Goal: Transaction & Acquisition: Obtain resource

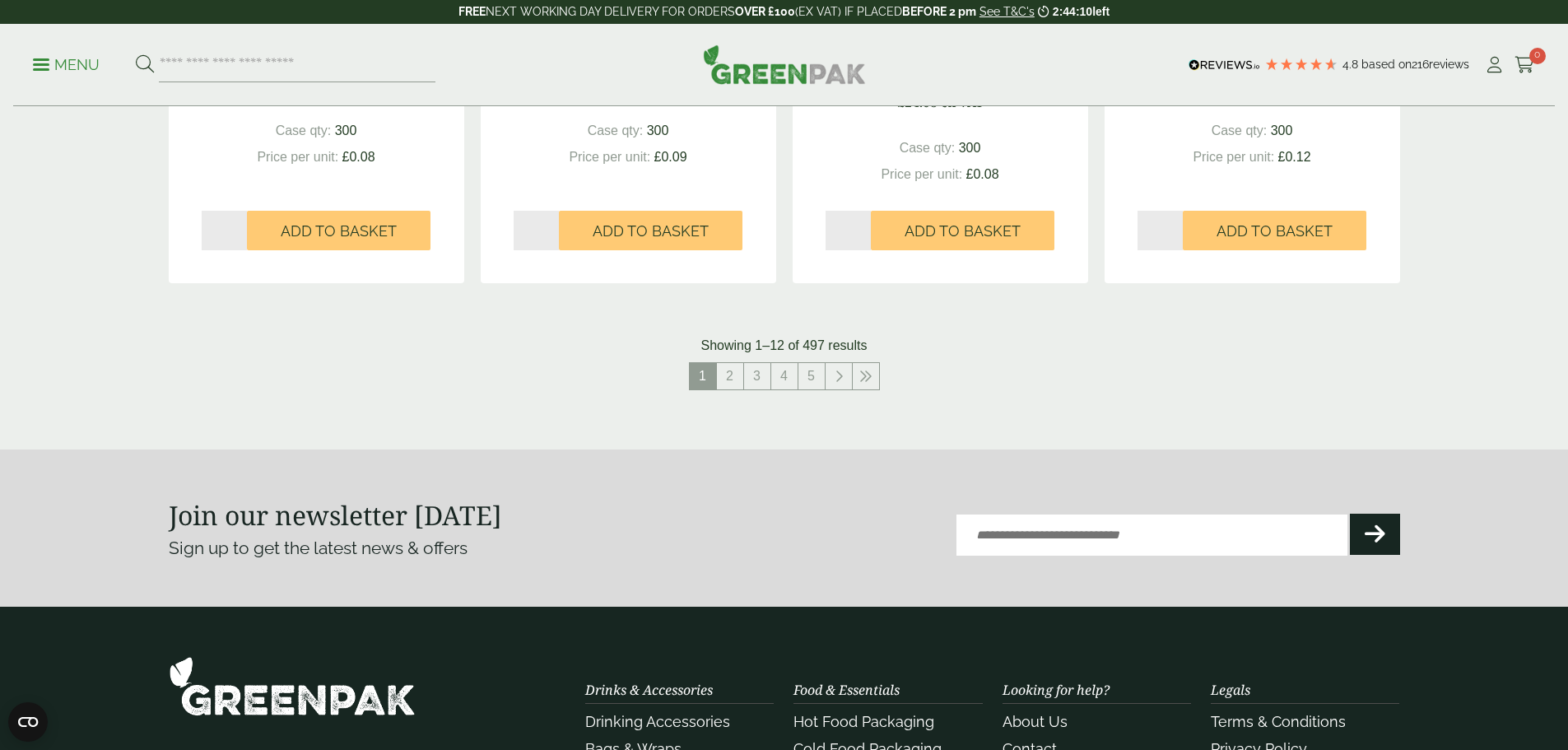
scroll to position [1728, 0]
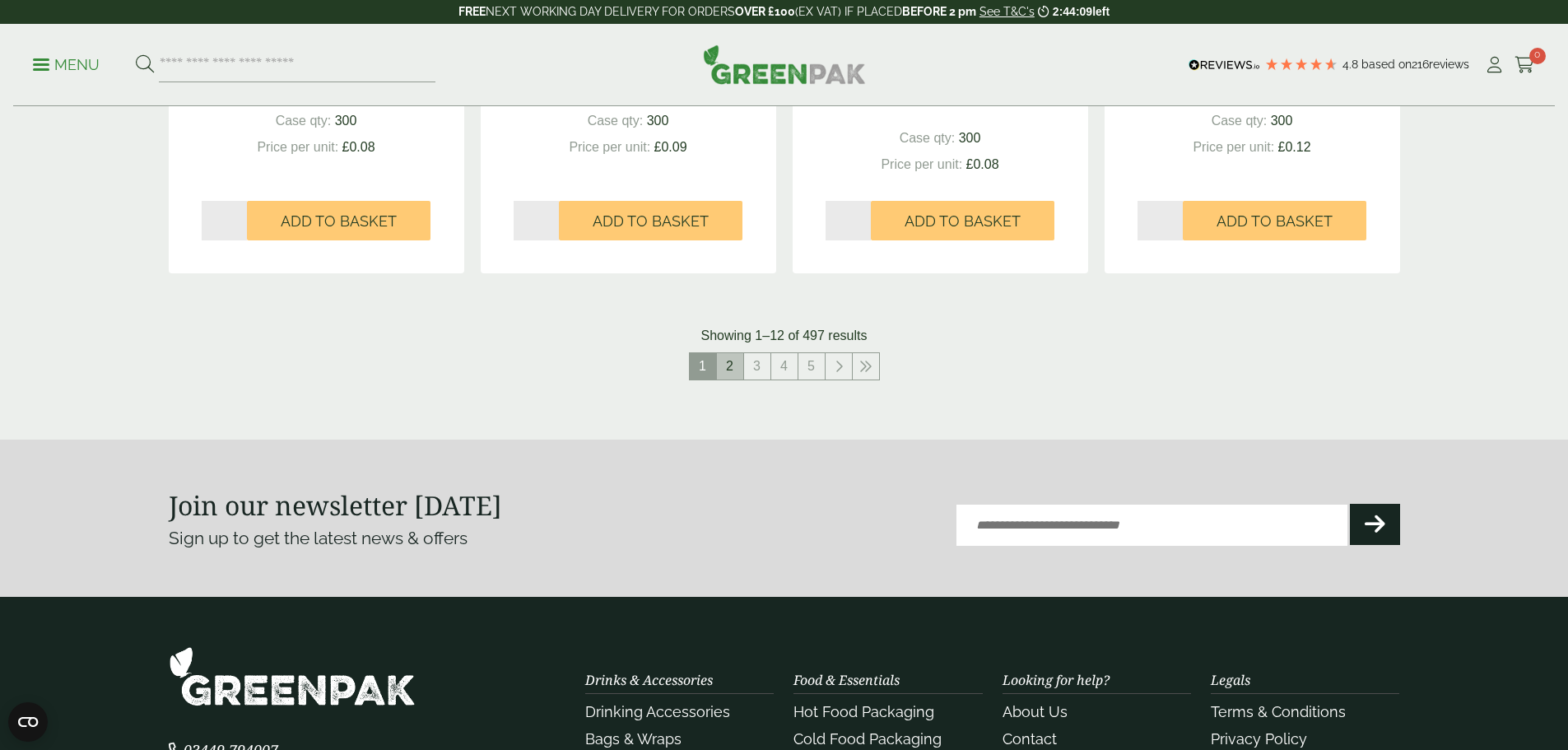
click at [727, 377] on link "2" at bounding box center [730, 366] width 26 height 26
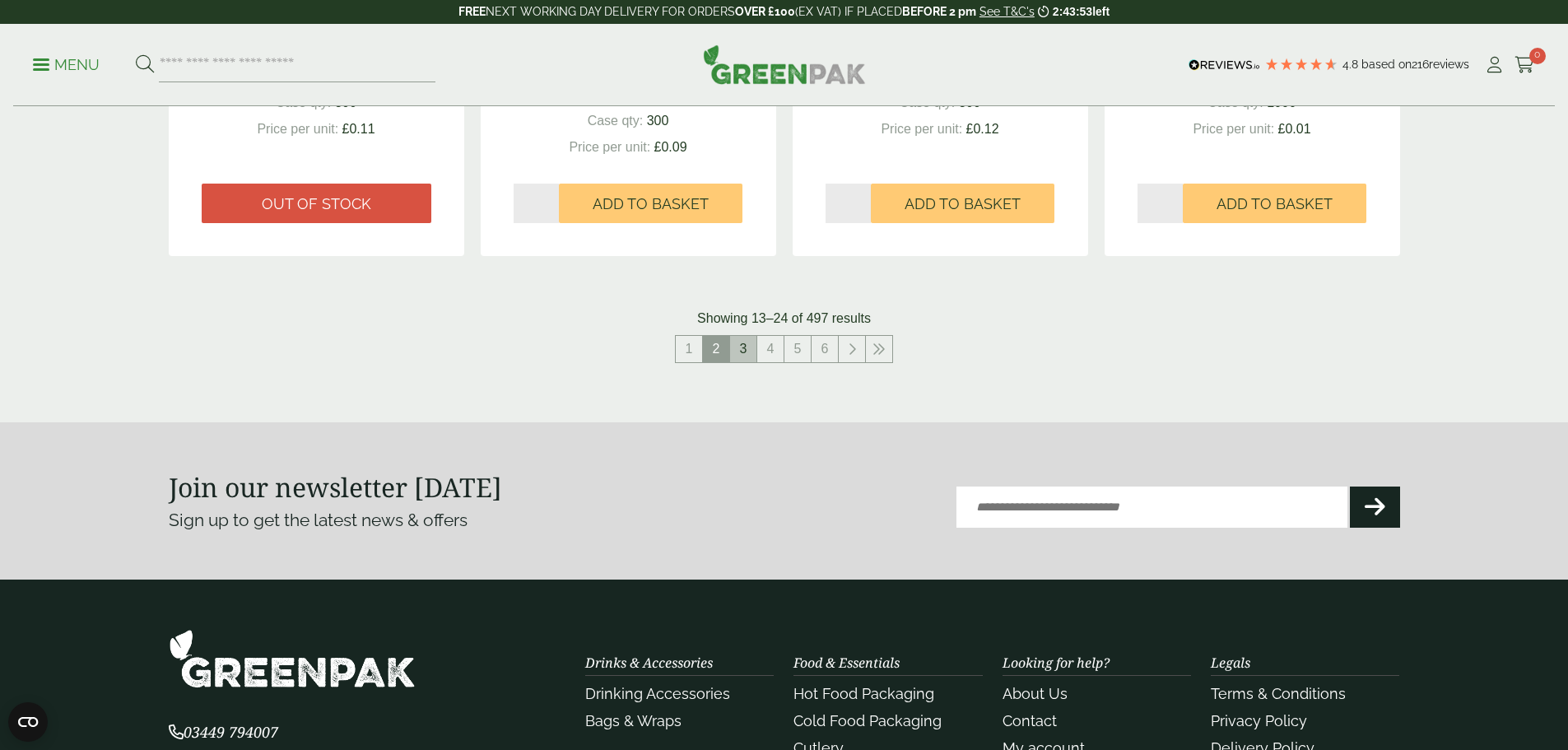
click at [748, 346] on link "3" at bounding box center [743, 349] width 26 height 26
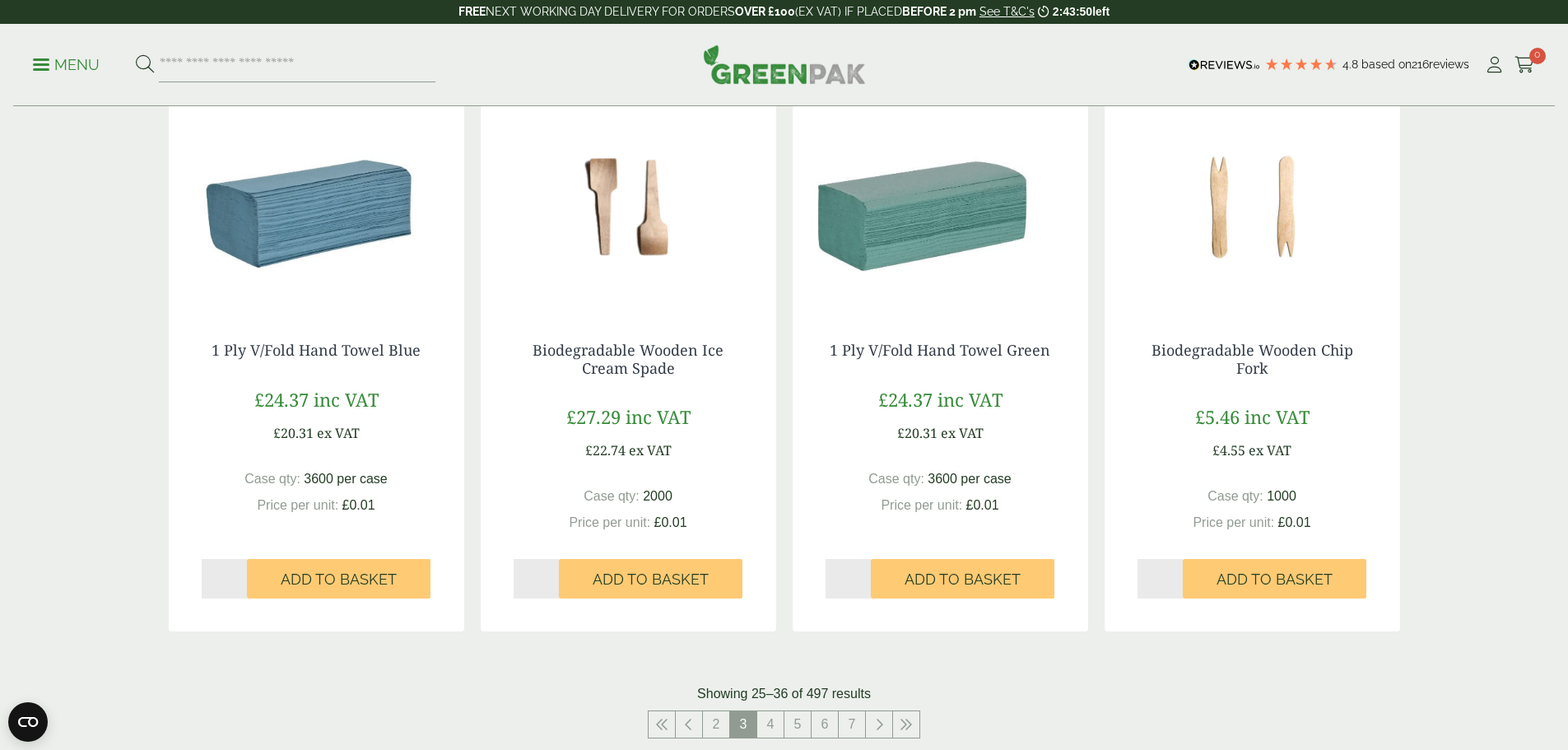
scroll to position [1399, 0]
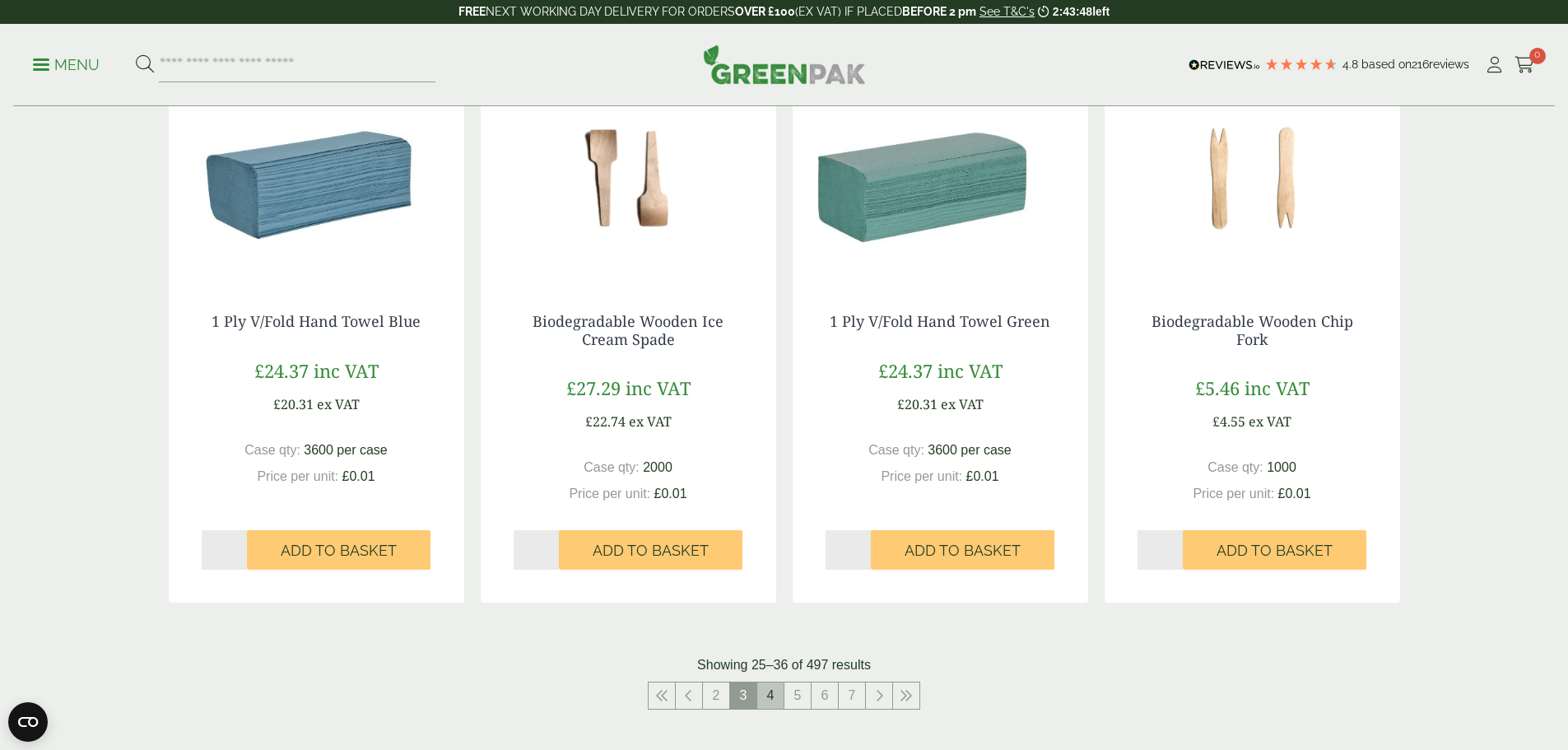
click at [773, 701] on link "4" at bounding box center [770, 696] width 26 height 26
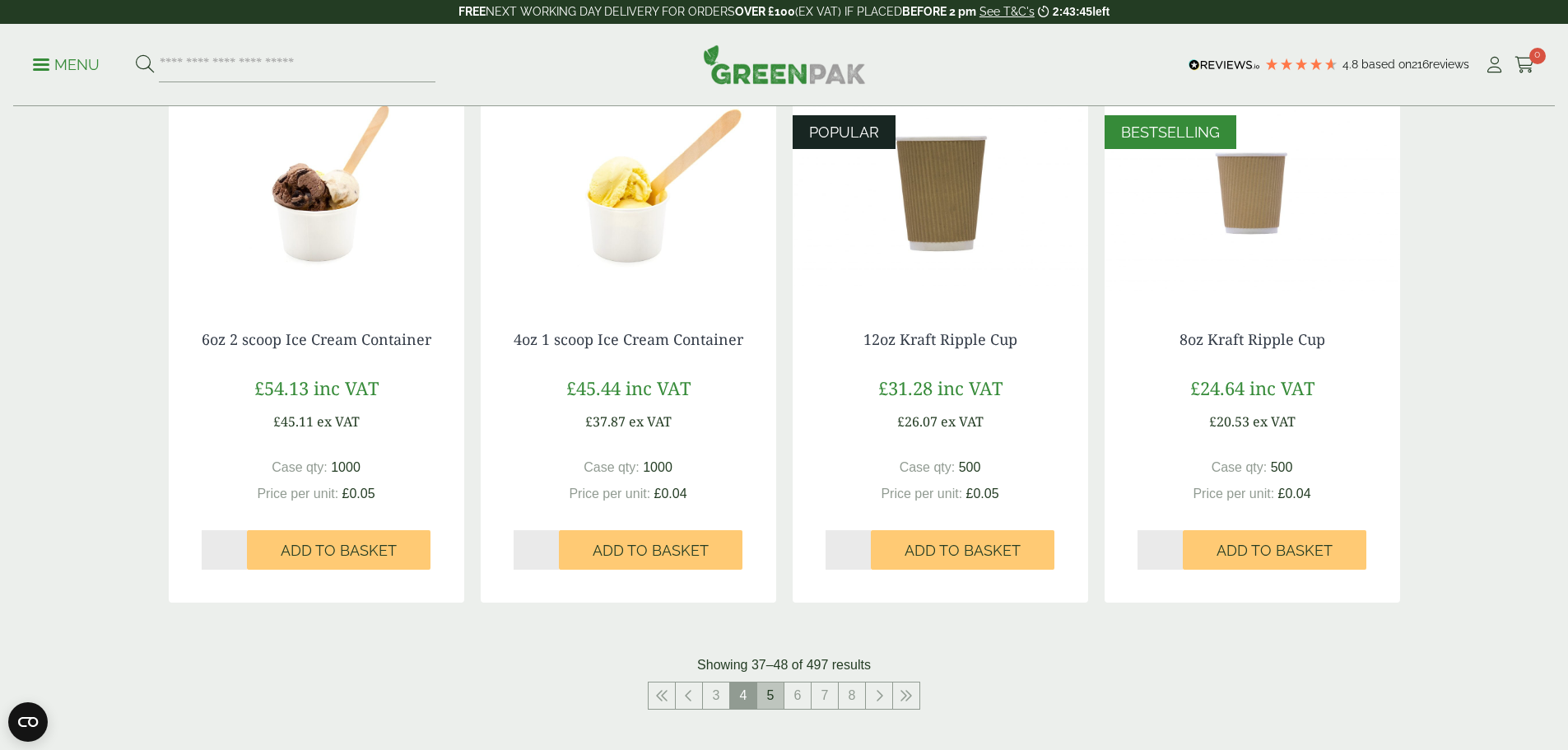
click at [776, 698] on link "5" at bounding box center [770, 696] width 26 height 26
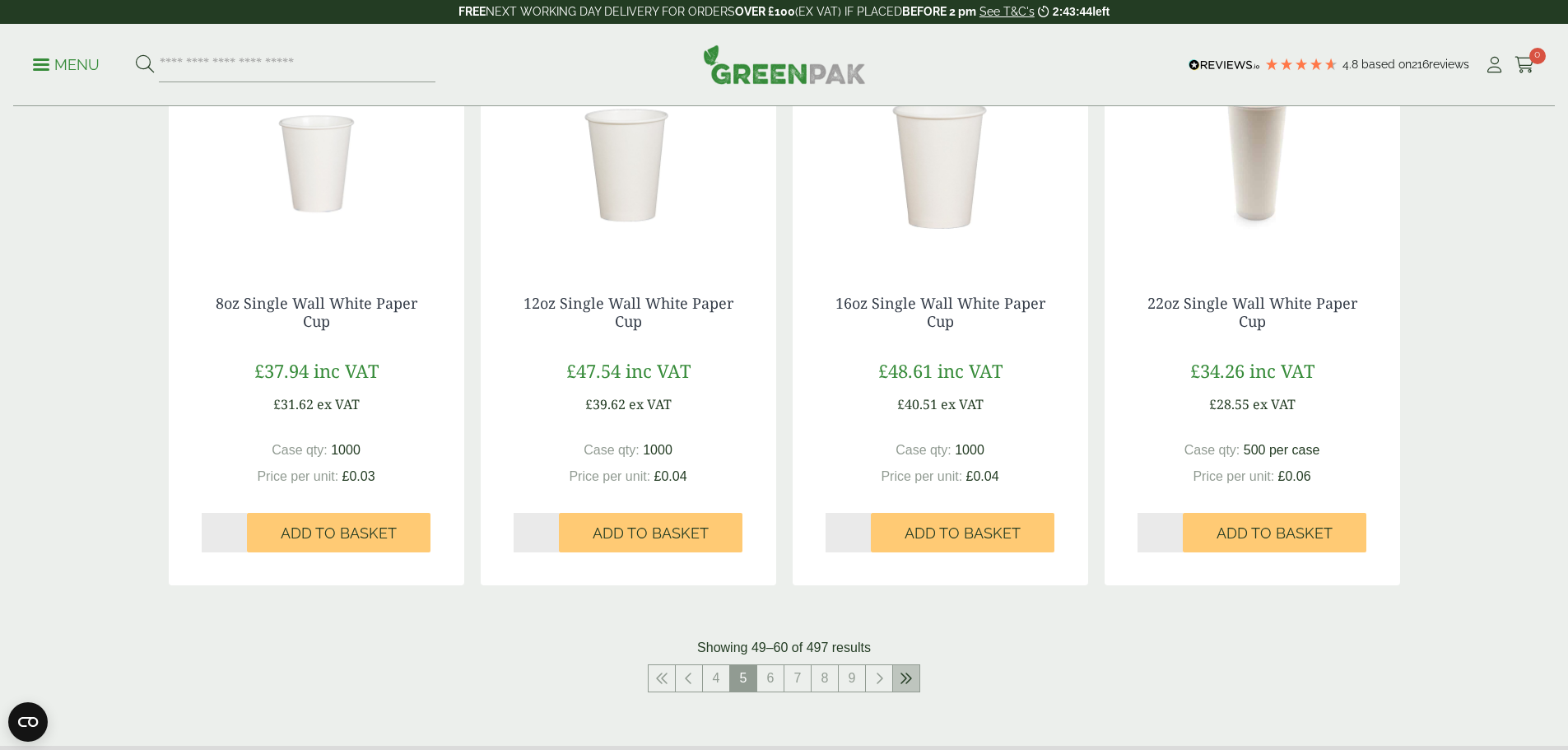
click at [899, 683] on link at bounding box center [906, 678] width 26 height 26
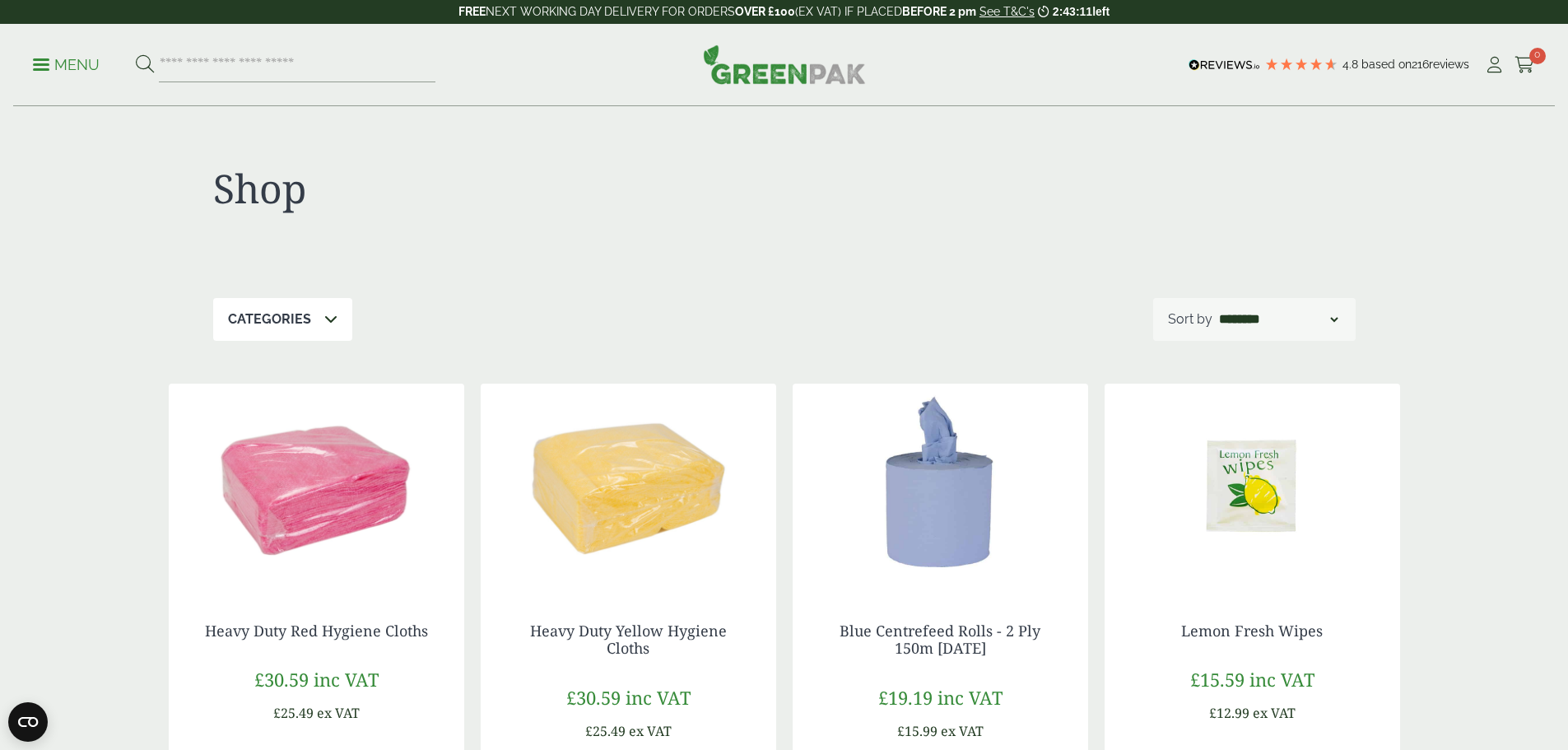
click at [49, 67] on p "Menu" at bounding box center [66, 65] width 67 height 20
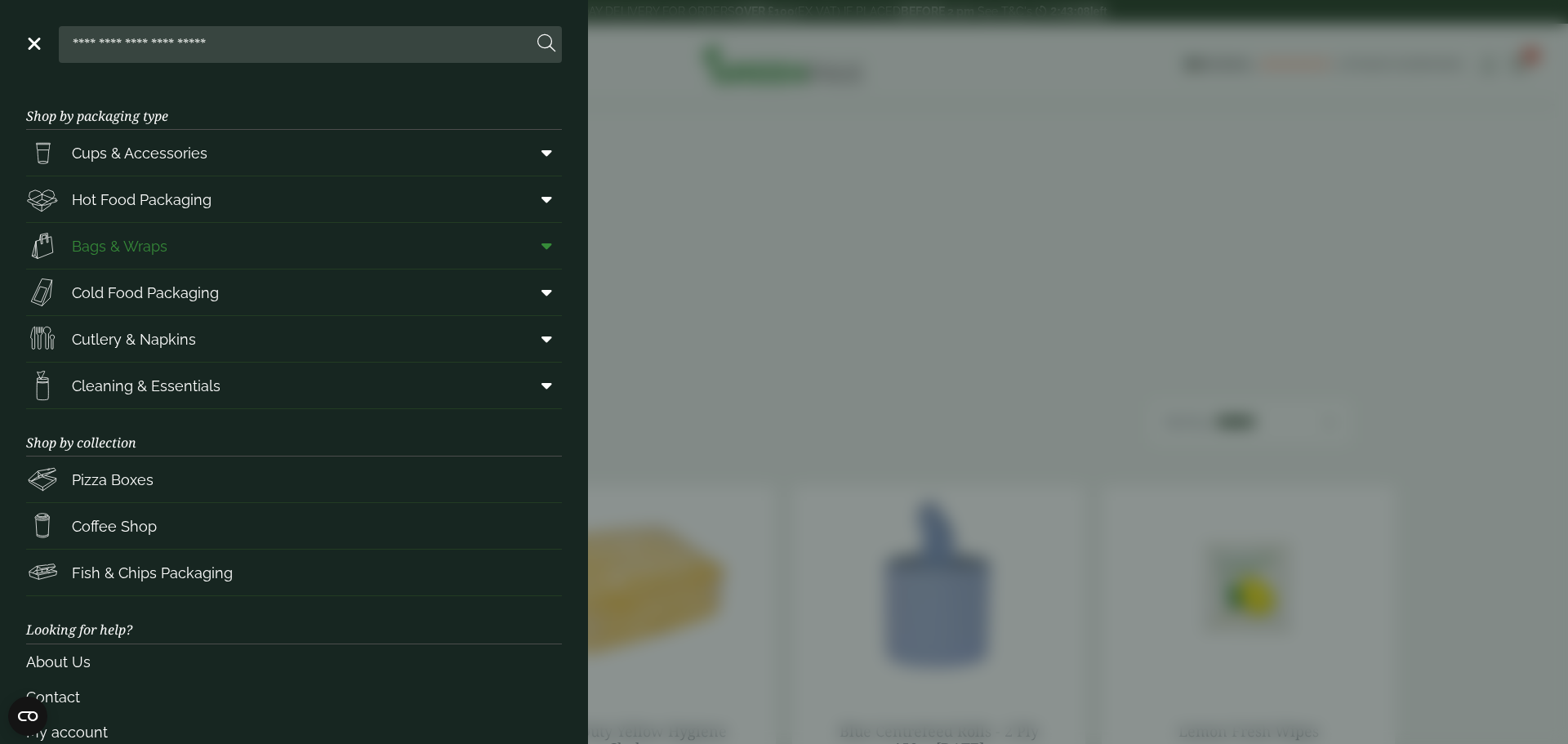
click at [140, 246] on span "Bags & Wraps" at bounding box center [119, 246] width 96 height 22
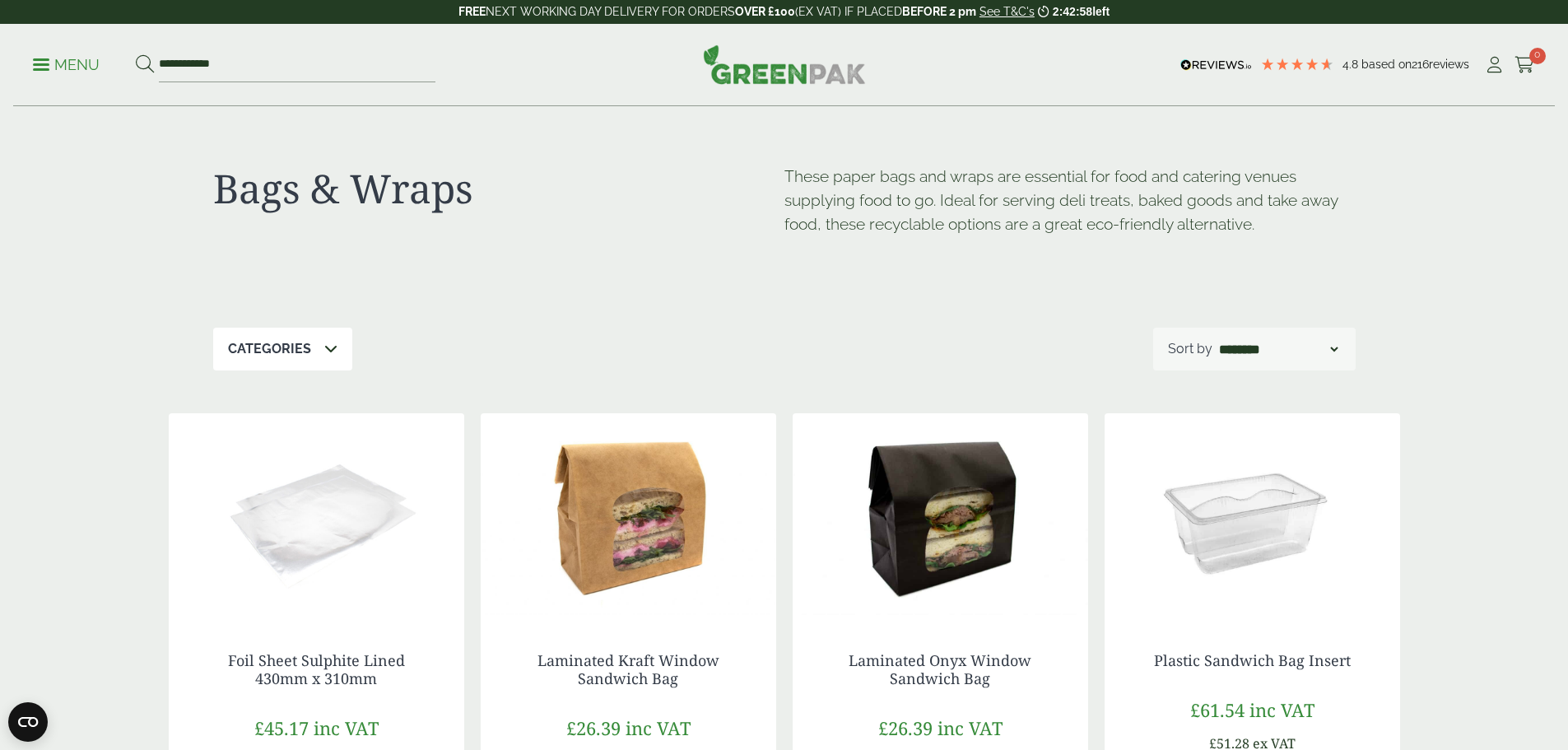
click at [335, 338] on div "Categories" at bounding box center [283, 349] width 139 height 43
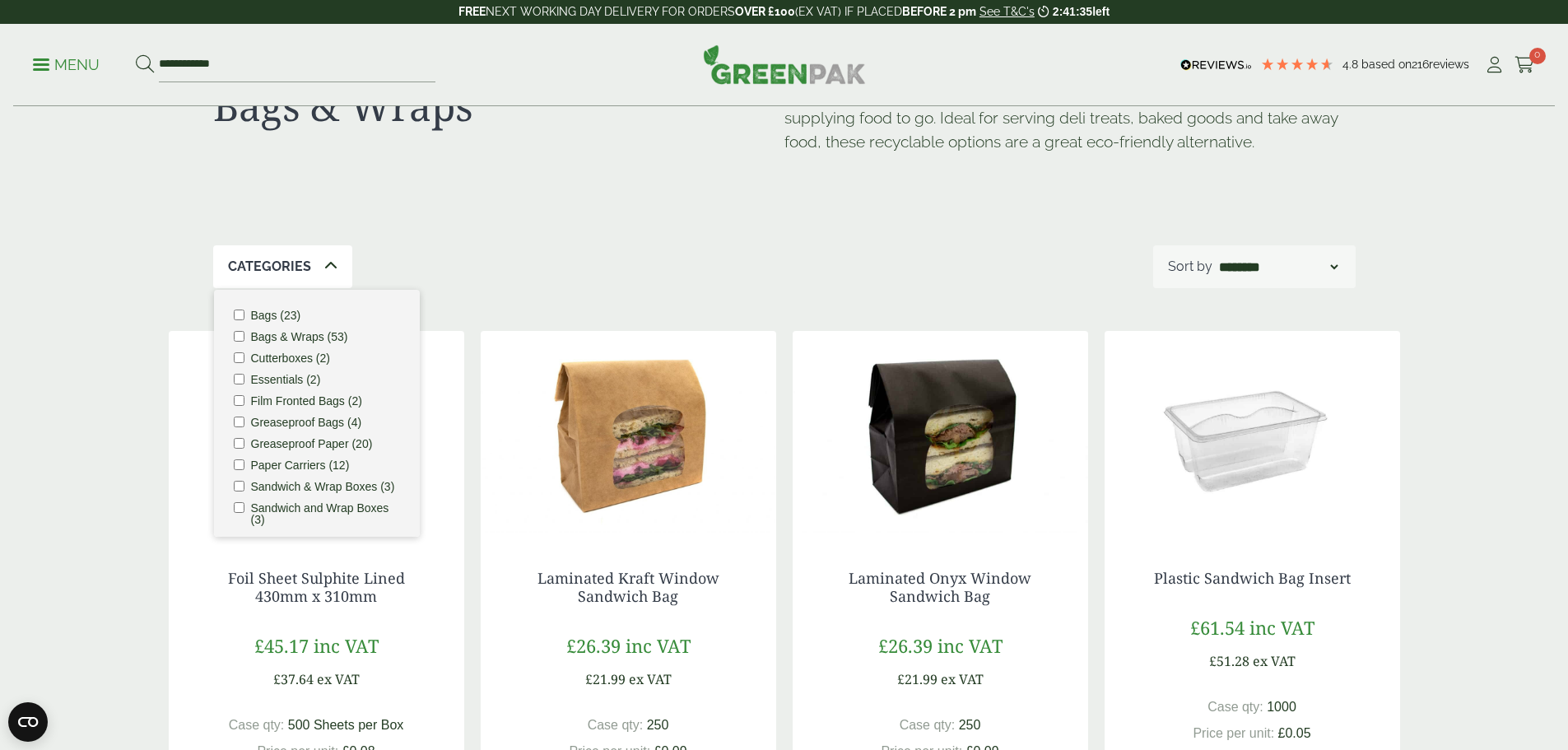
click at [59, 73] on p "Menu" at bounding box center [66, 65] width 67 height 20
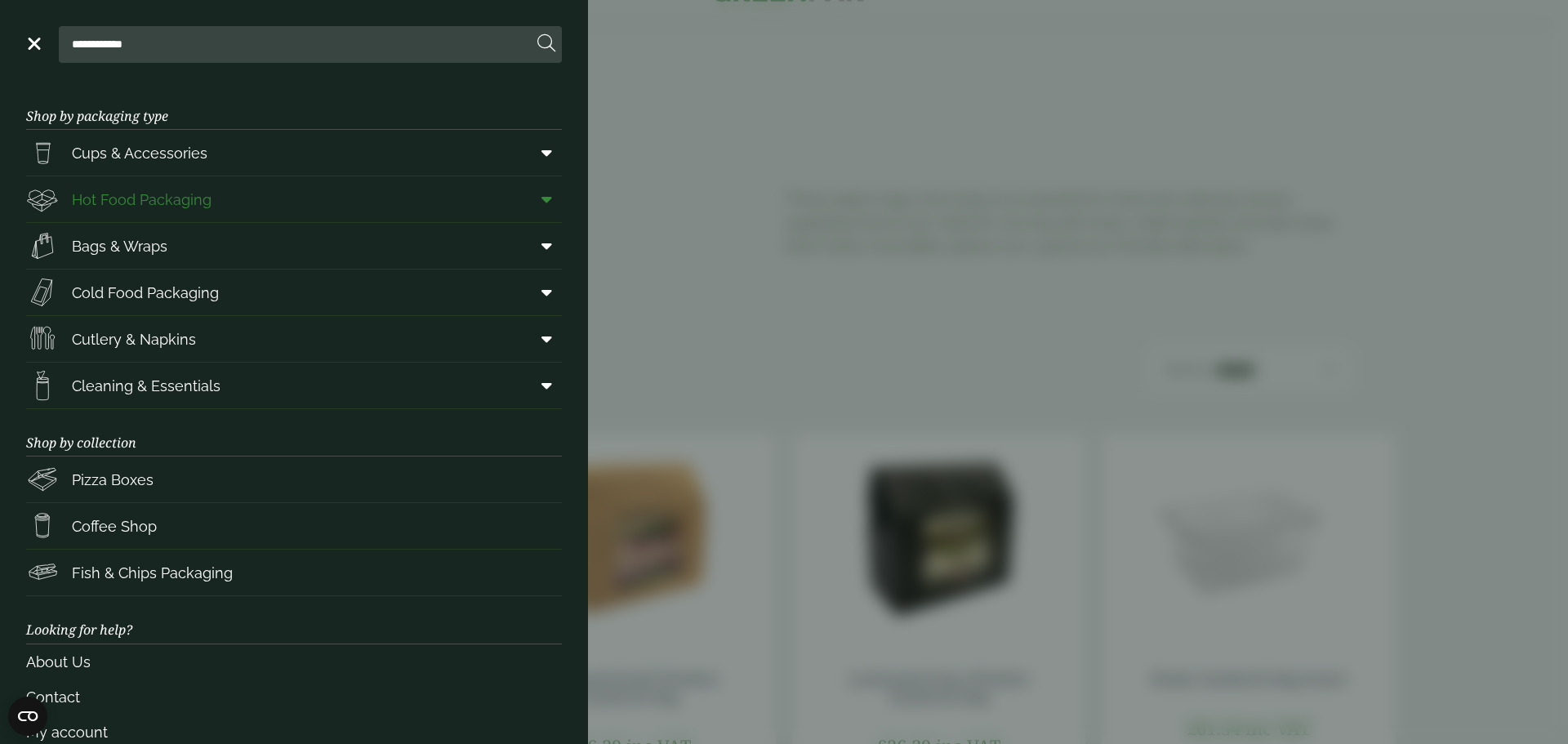
click at [176, 195] on span "Hot Food Packaging" at bounding box center [142, 199] width 140 height 22
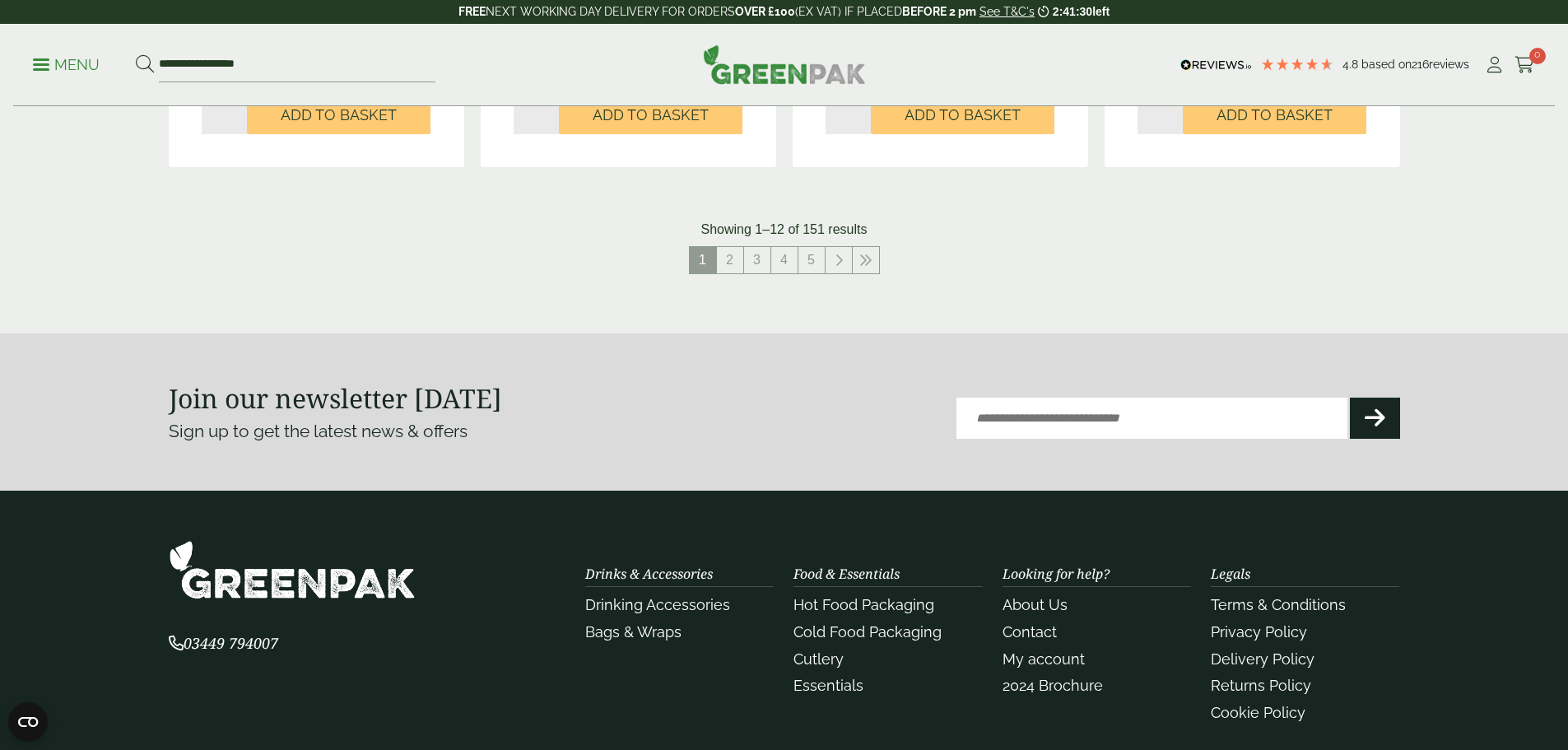
scroll to position [2058, 0]
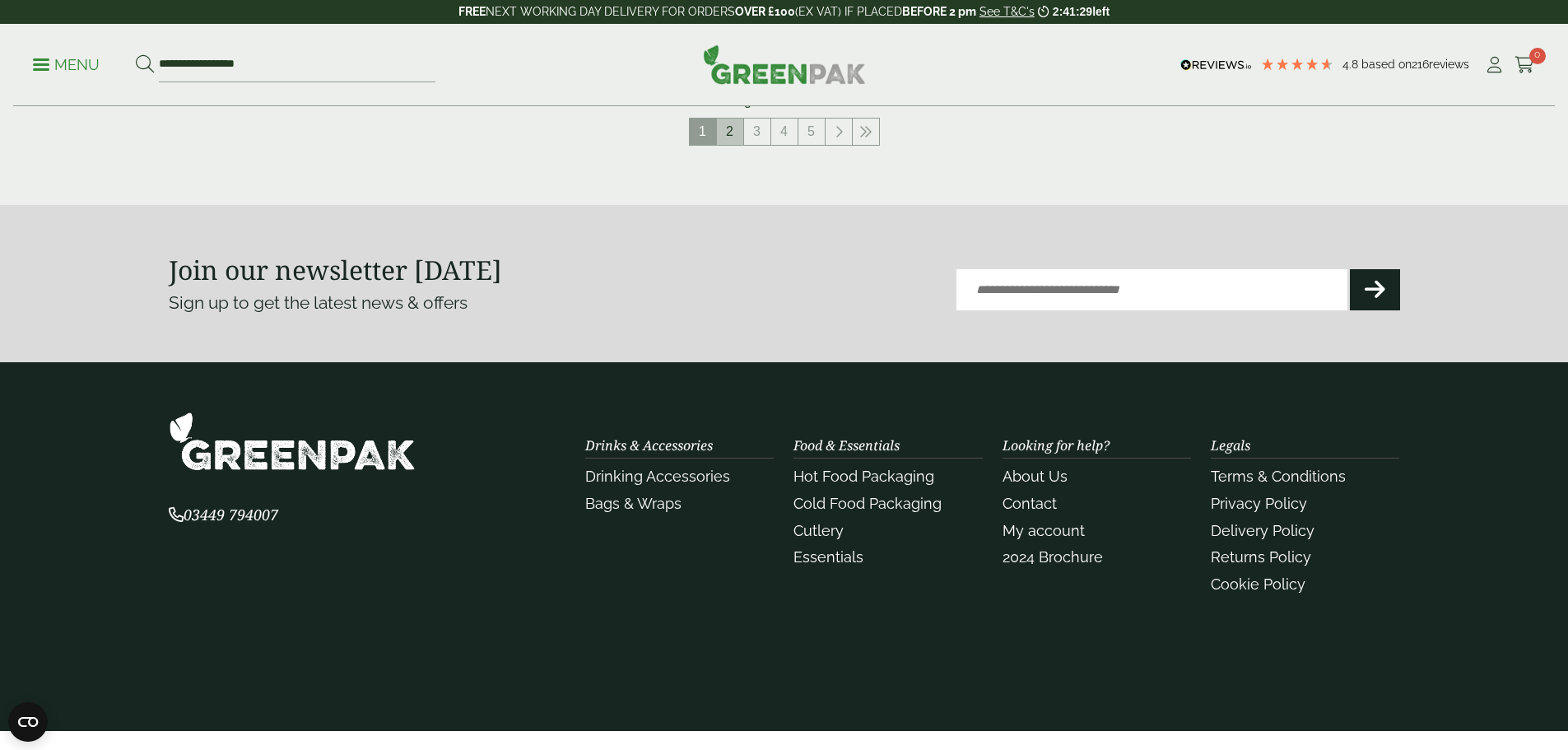
click at [729, 136] on link "2" at bounding box center [730, 132] width 26 height 26
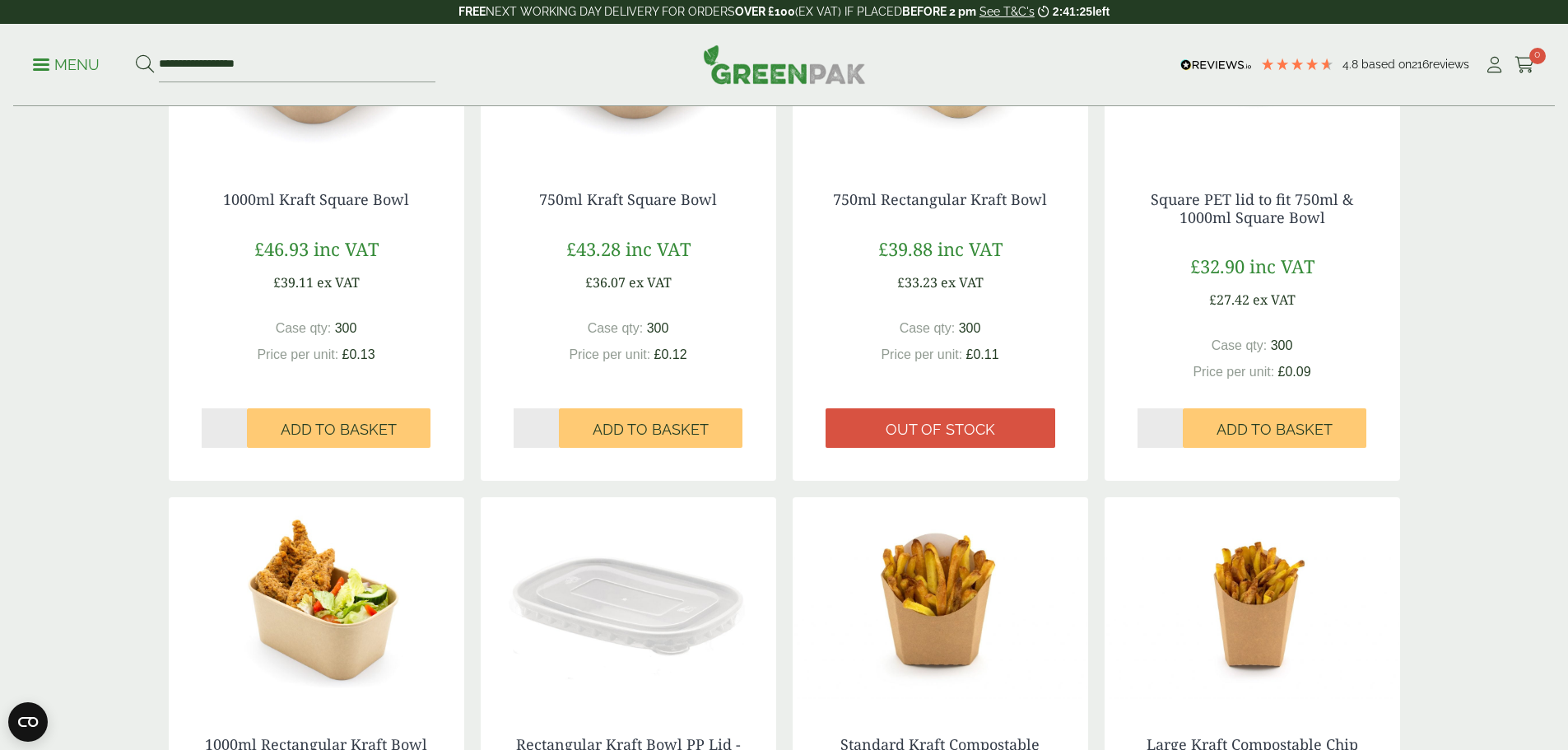
scroll to position [1564, 0]
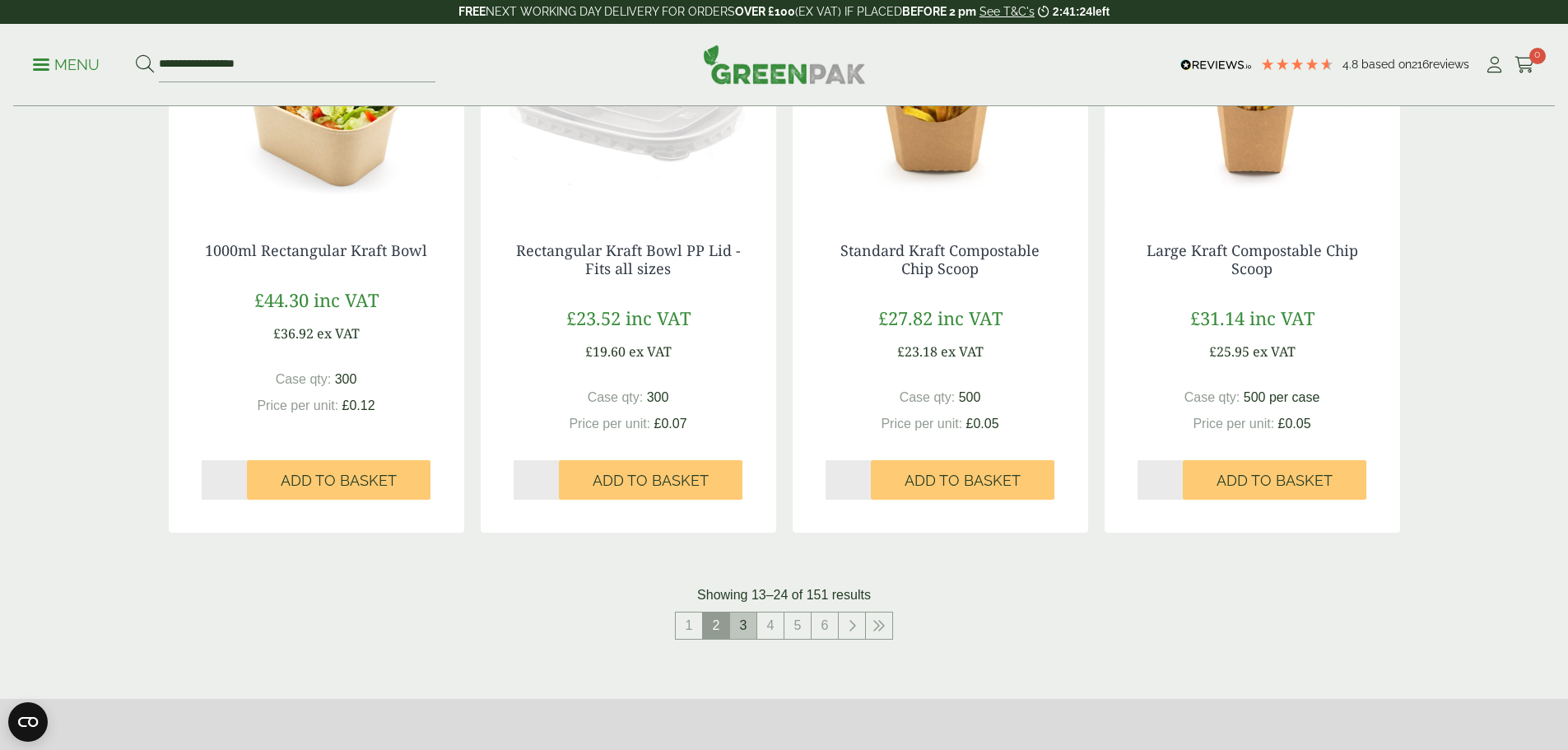
click at [746, 632] on link "3" at bounding box center [743, 626] width 26 height 26
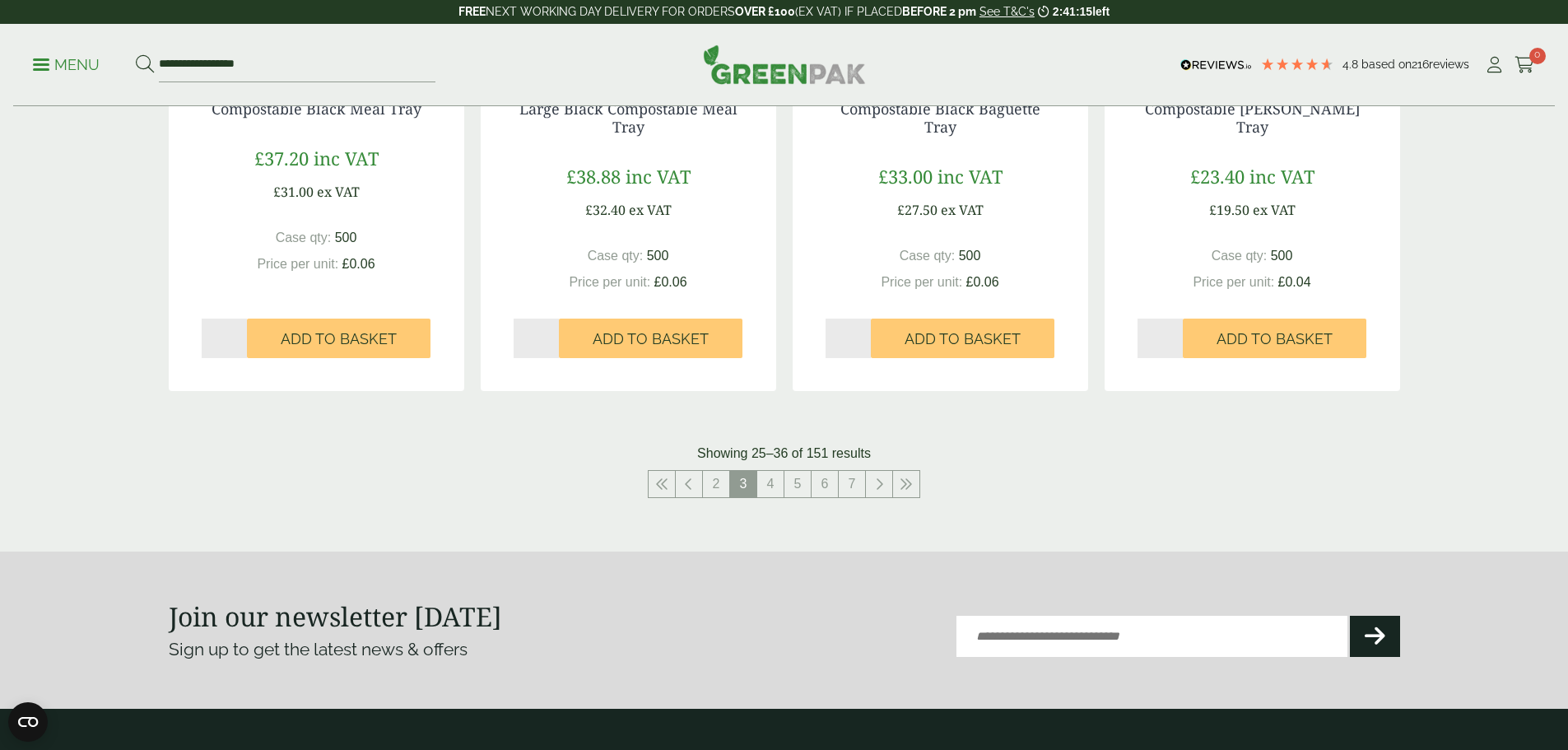
scroll to position [1728, 0]
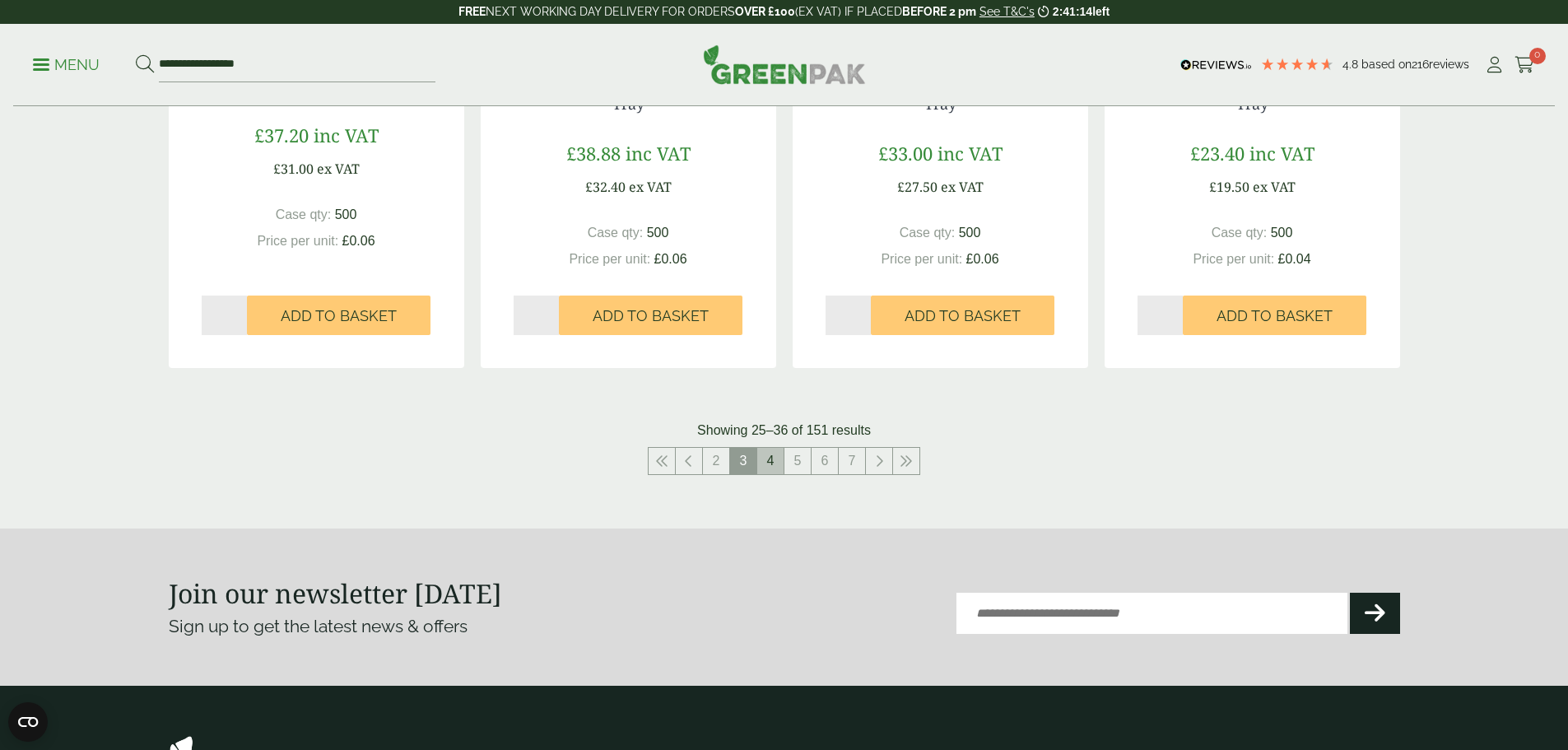
click at [765, 462] on link "4" at bounding box center [770, 461] width 26 height 26
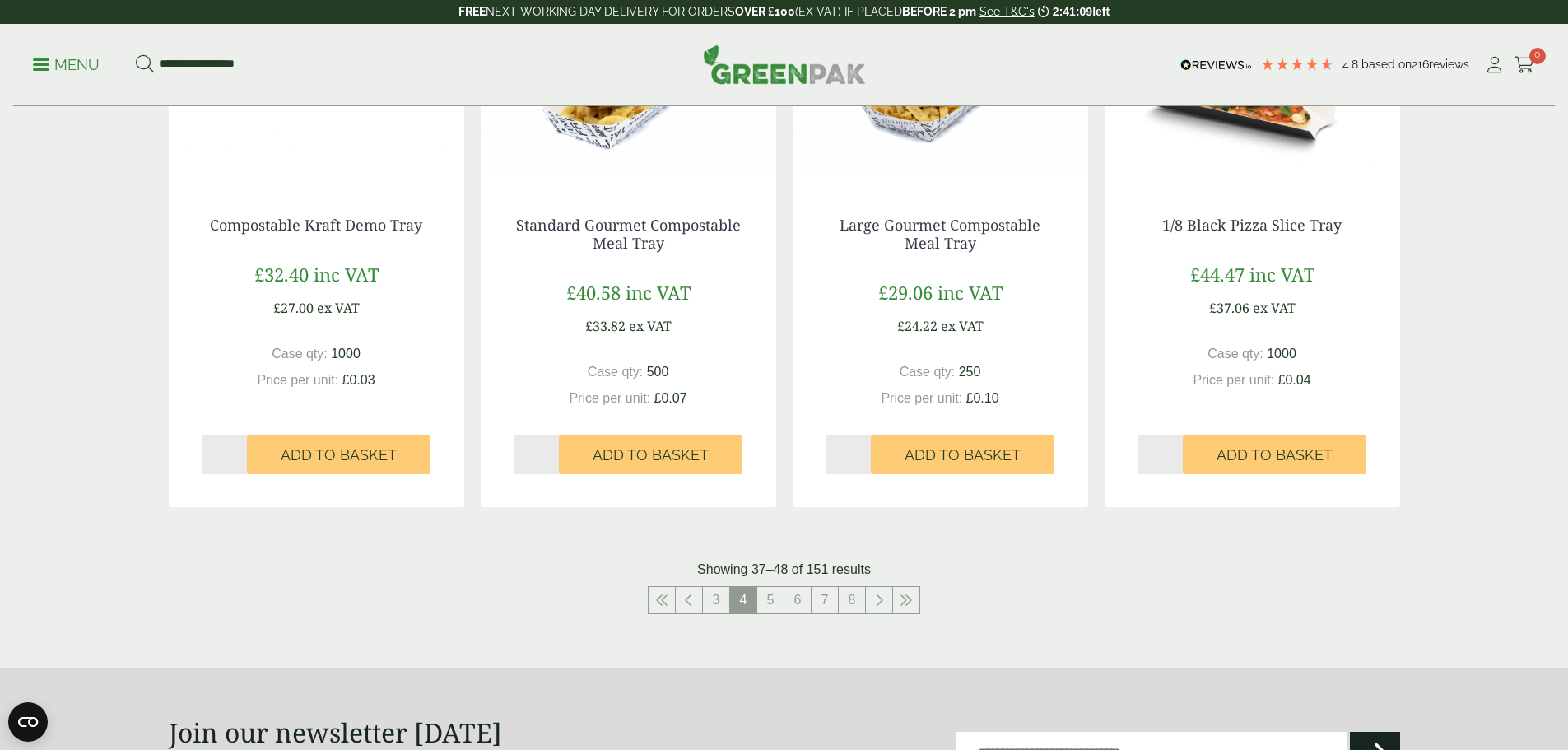
scroll to position [1646, 0]
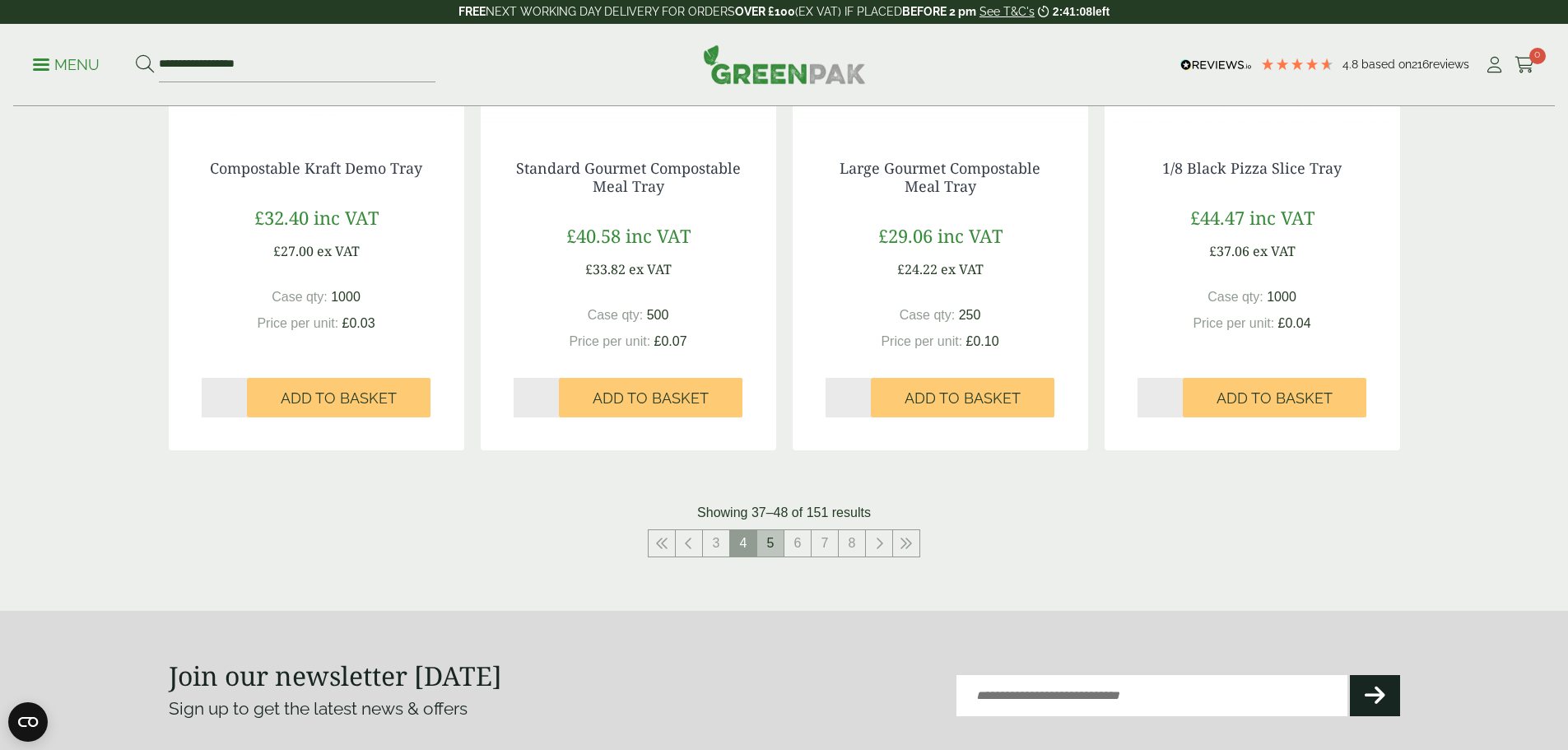
click at [769, 542] on link "5" at bounding box center [770, 543] width 26 height 26
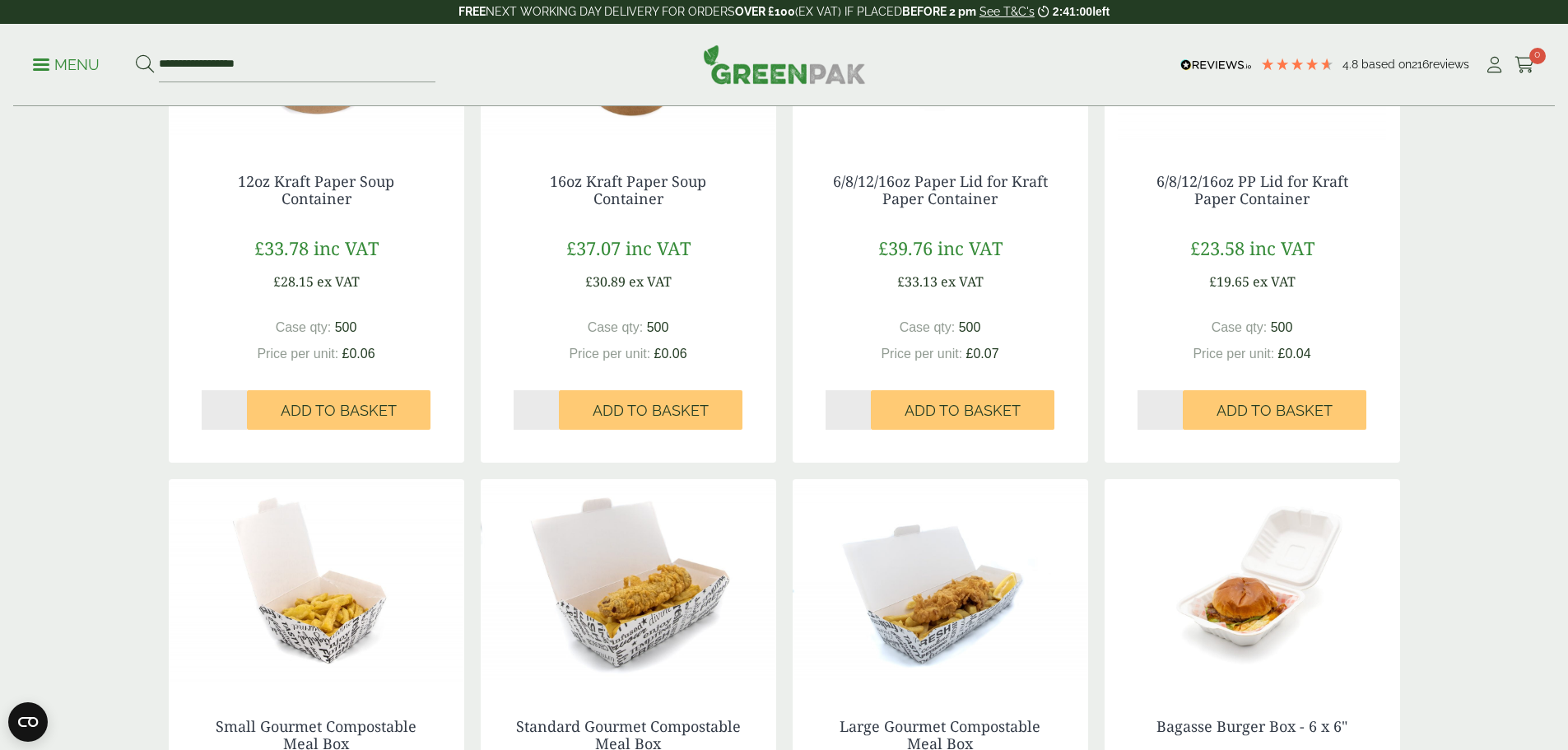
scroll to position [1646, 0]
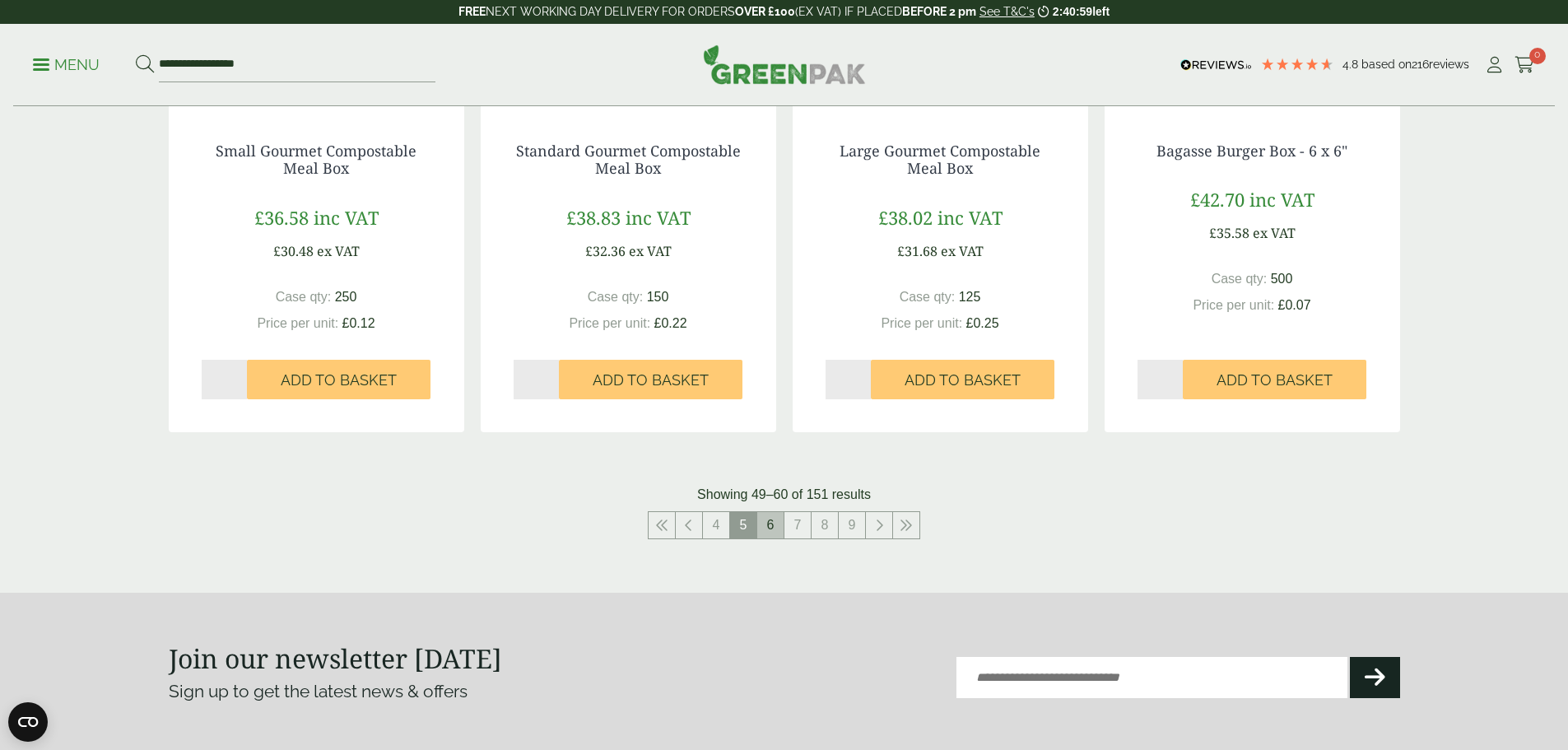
click at [775, 532] on link "6" at bounding box center [770, 525] width 26 height 26
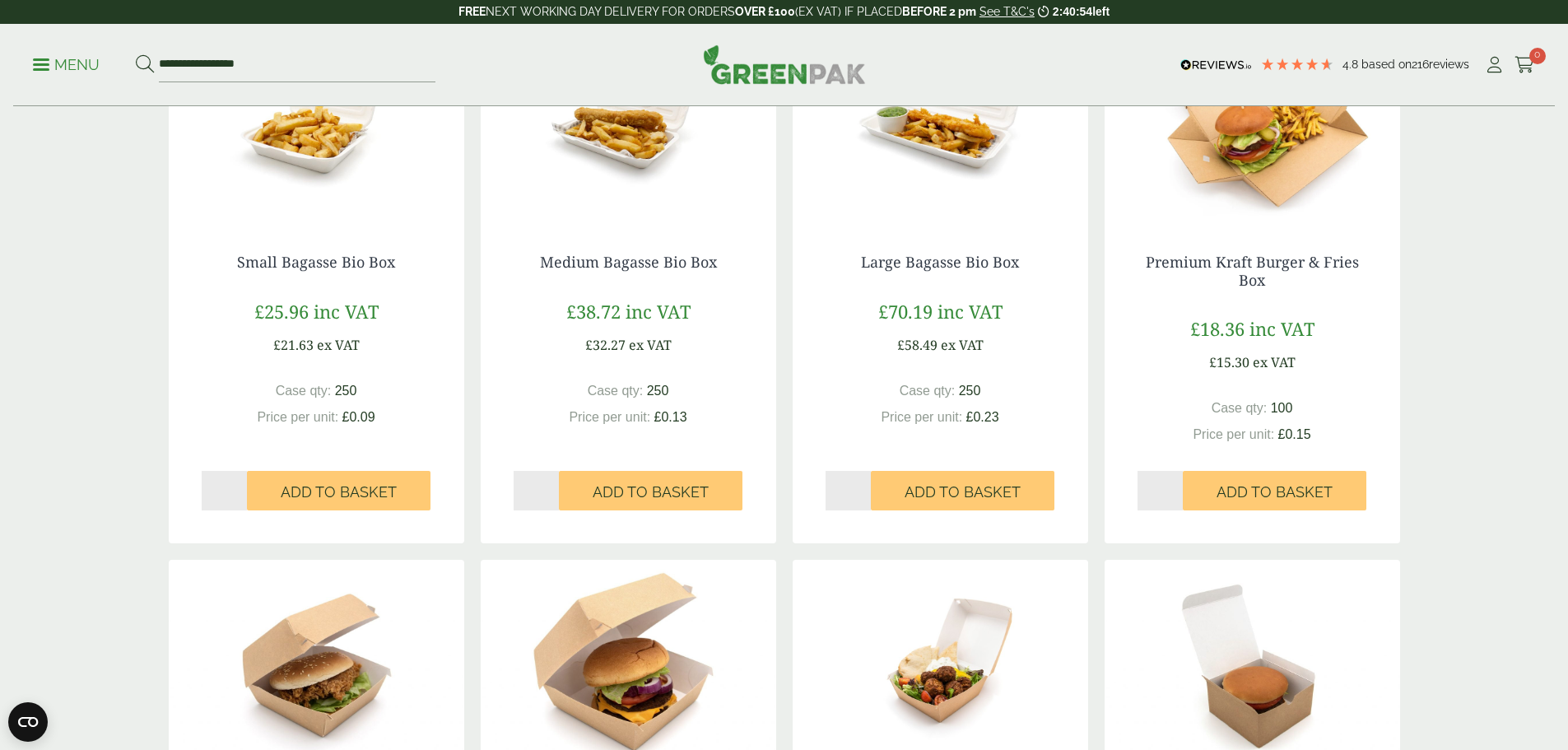
scroll to position [1728, 0]
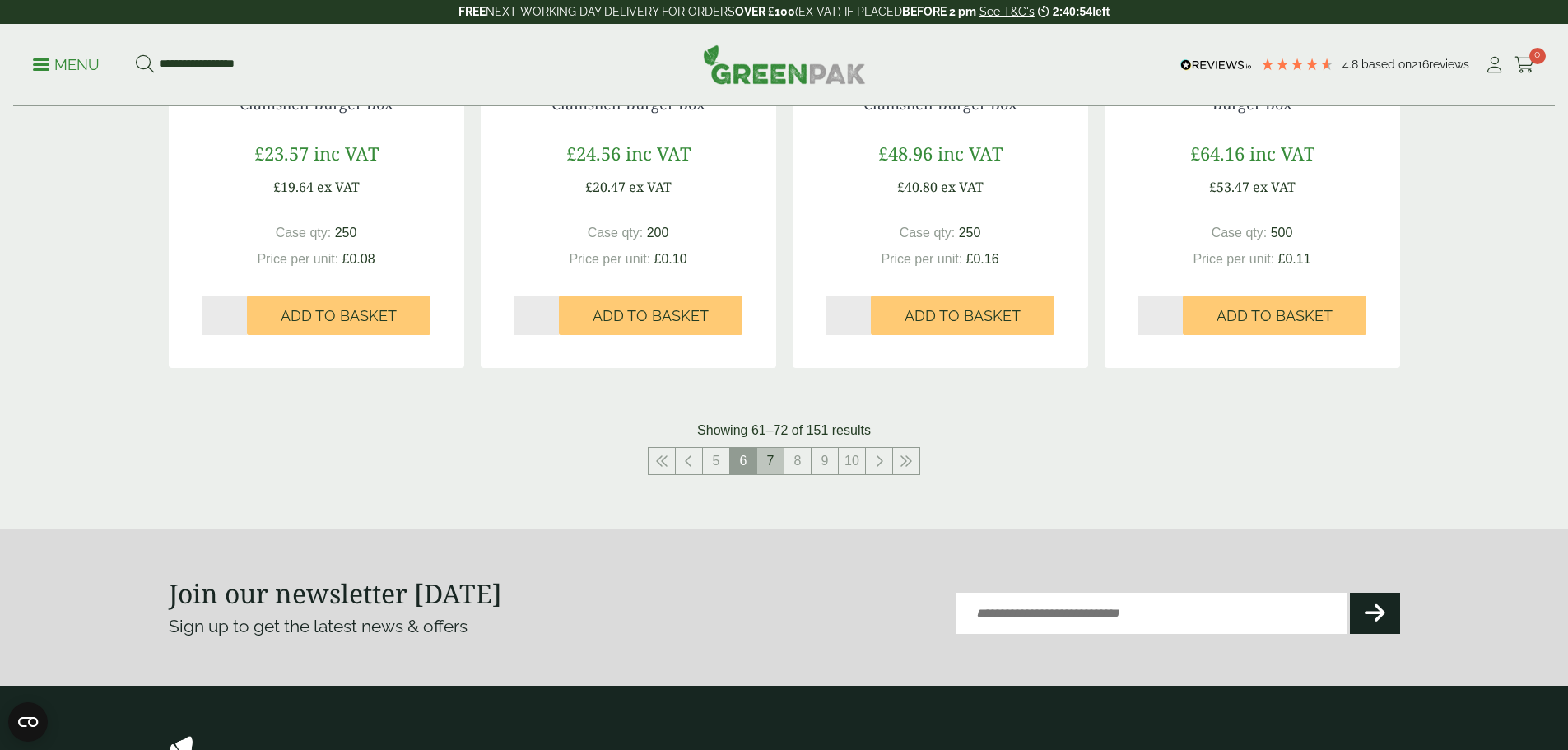
click at [770, 460] on link "7" at bounding box center [770, 461] width 26 height 26
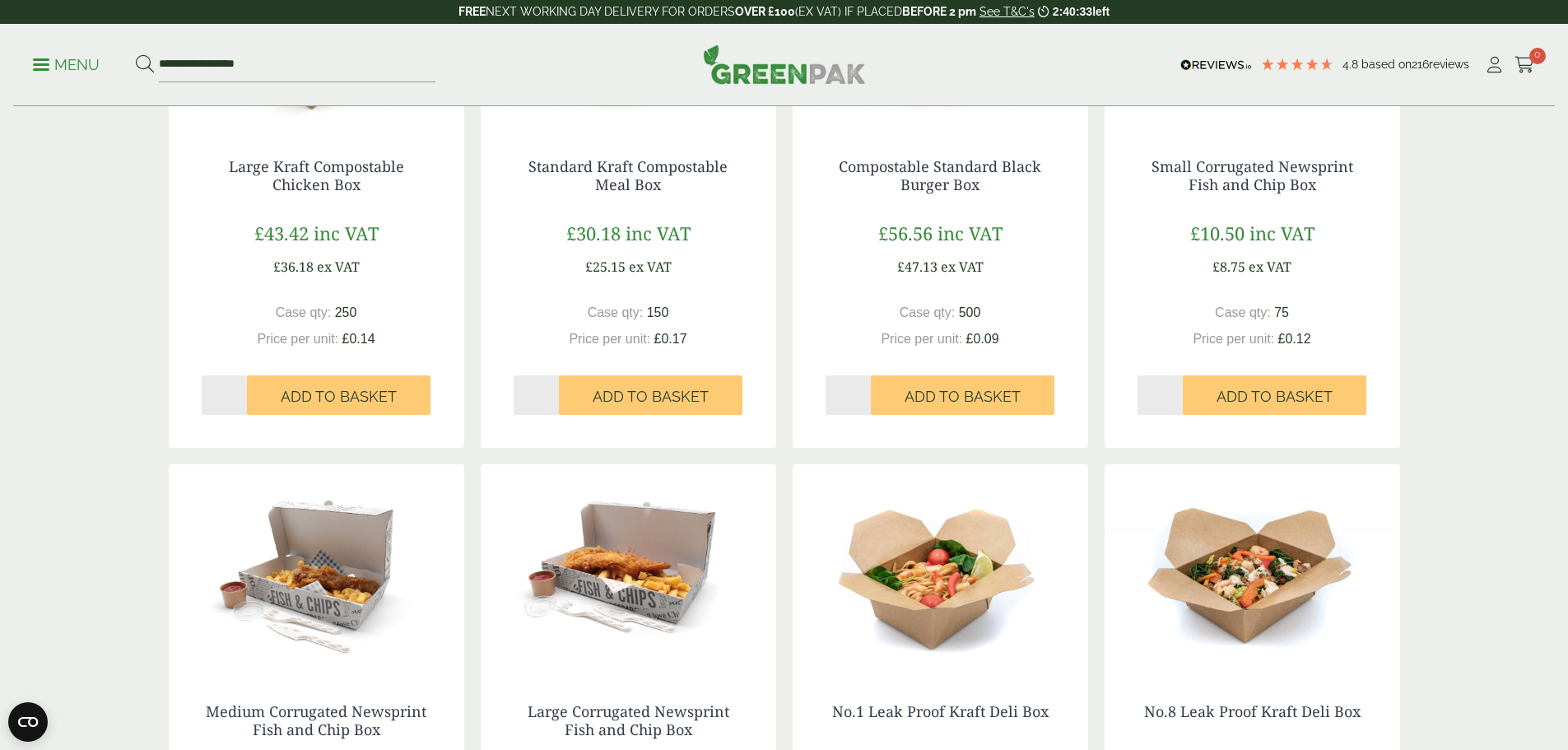
scroll to position [1646, 0]
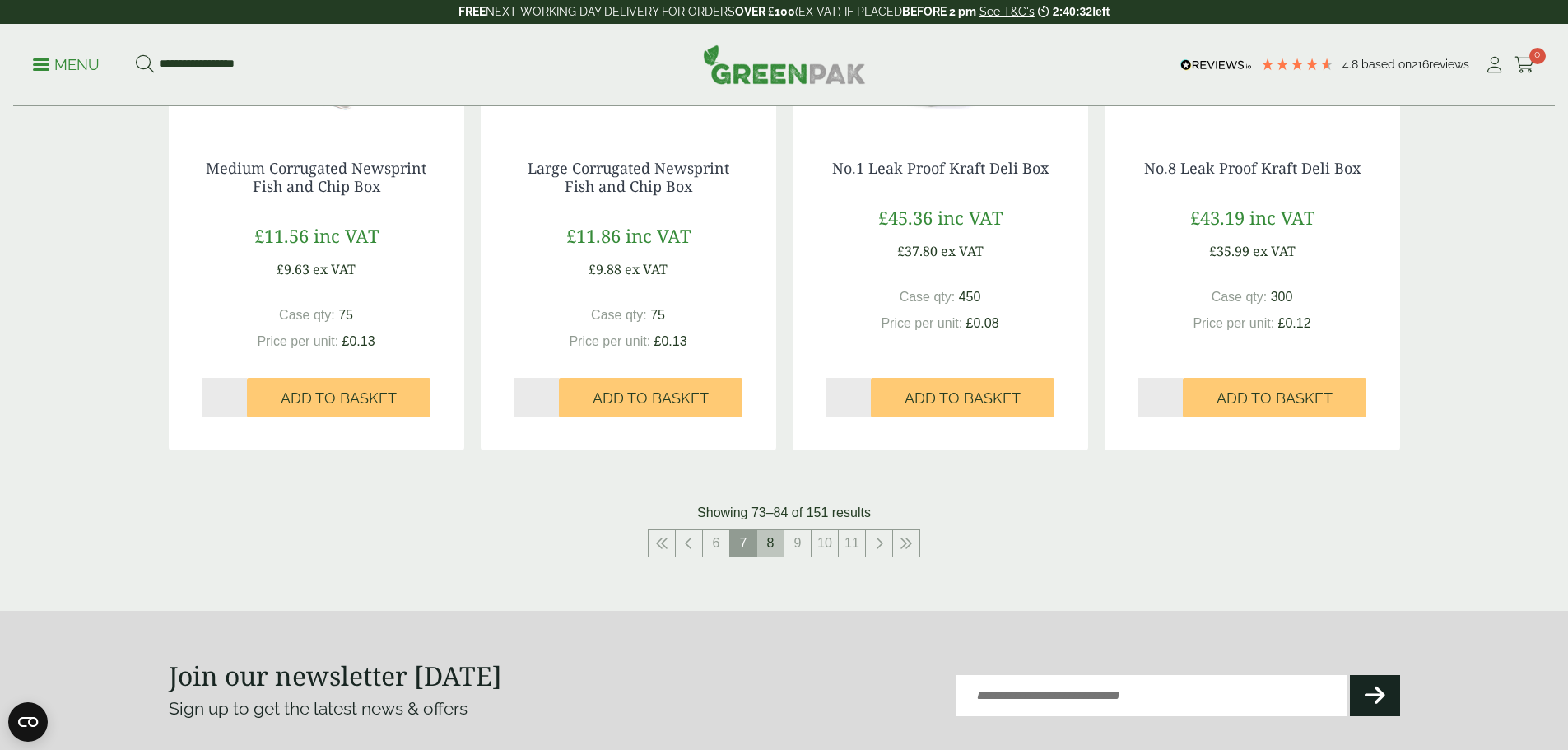
click at [767, 544] on link "8" at bounding box center [770, 543] width 26 height 26
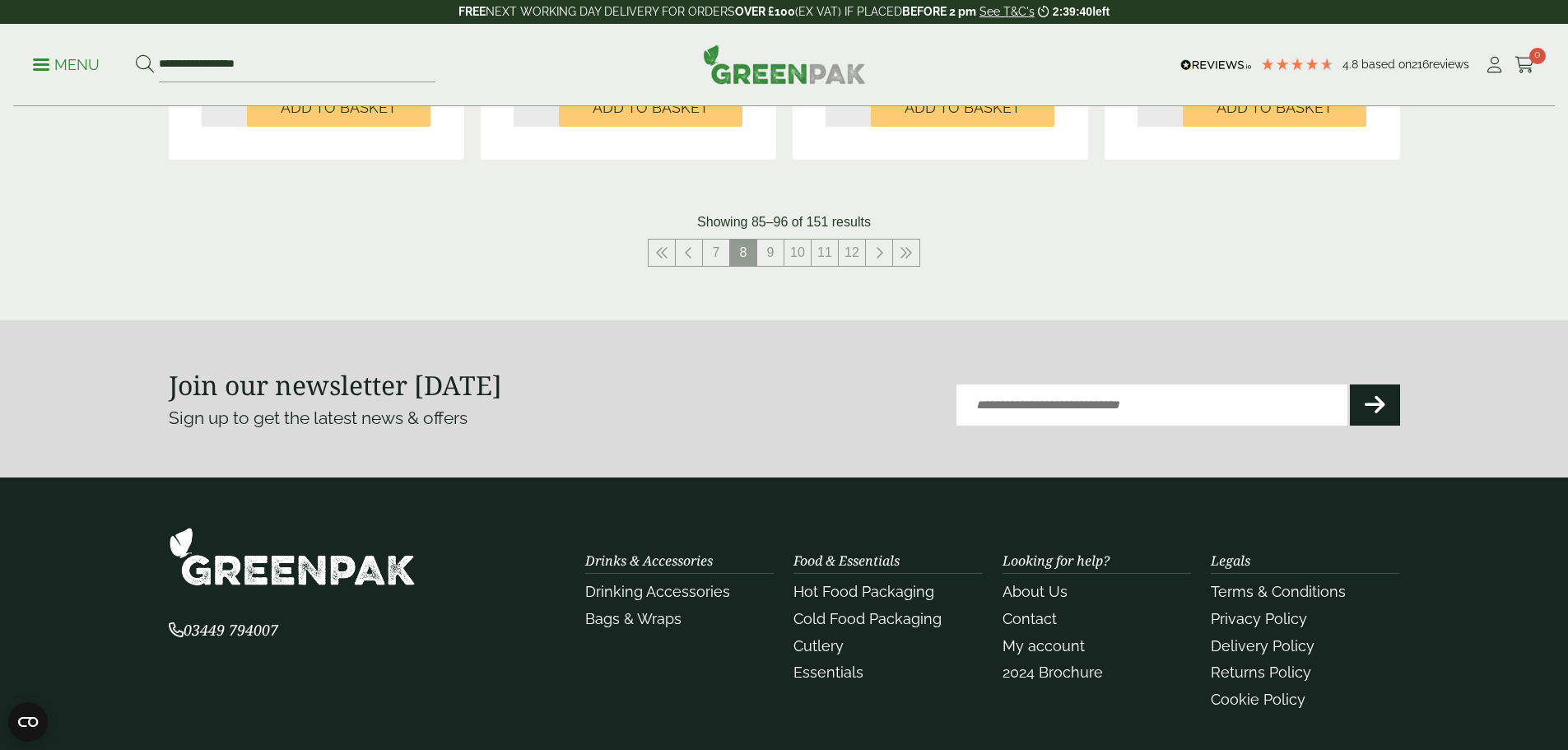
scroll to position [1976, 0]
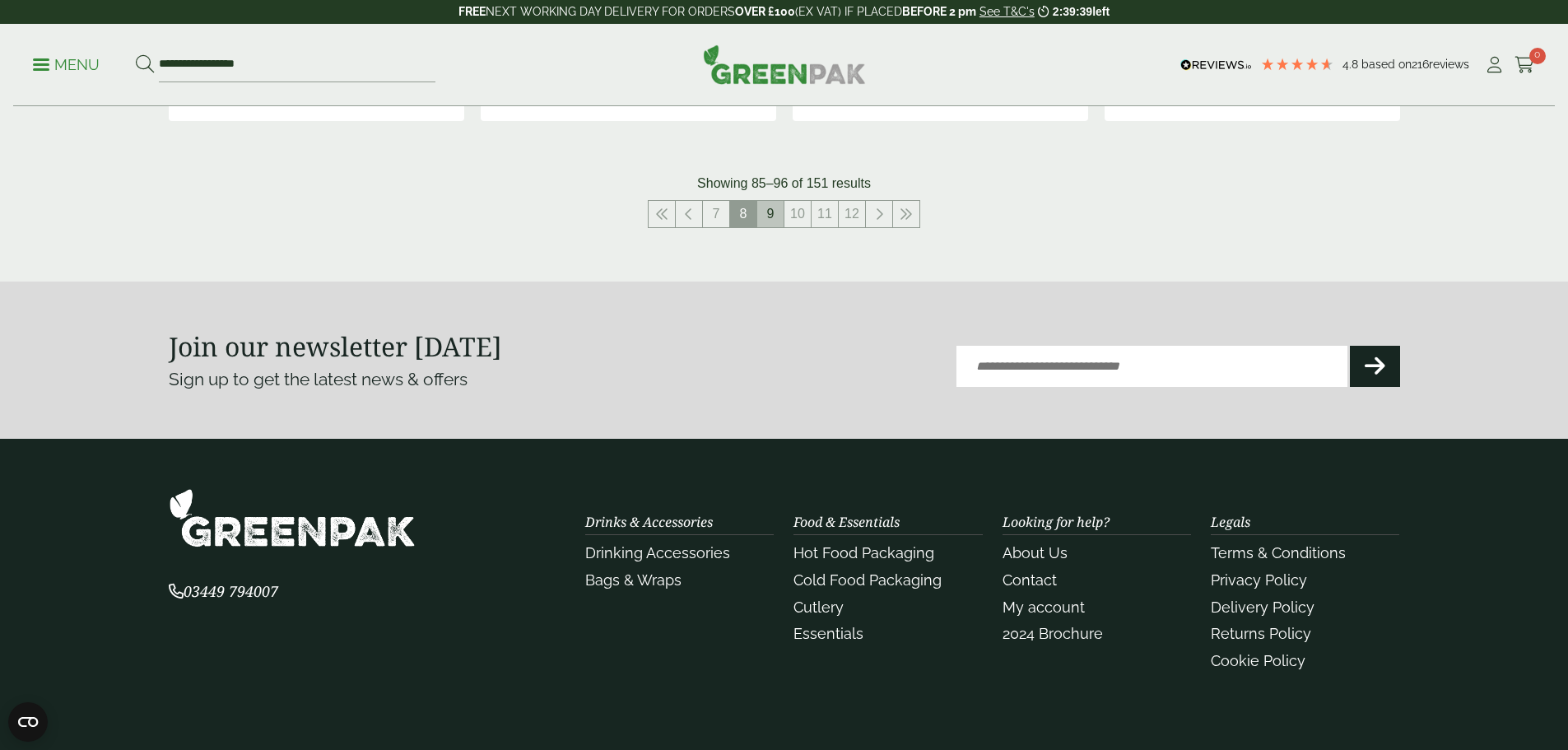
click at [772, 216] on link "9" at bounding box center [770, 214] width 26 height 26
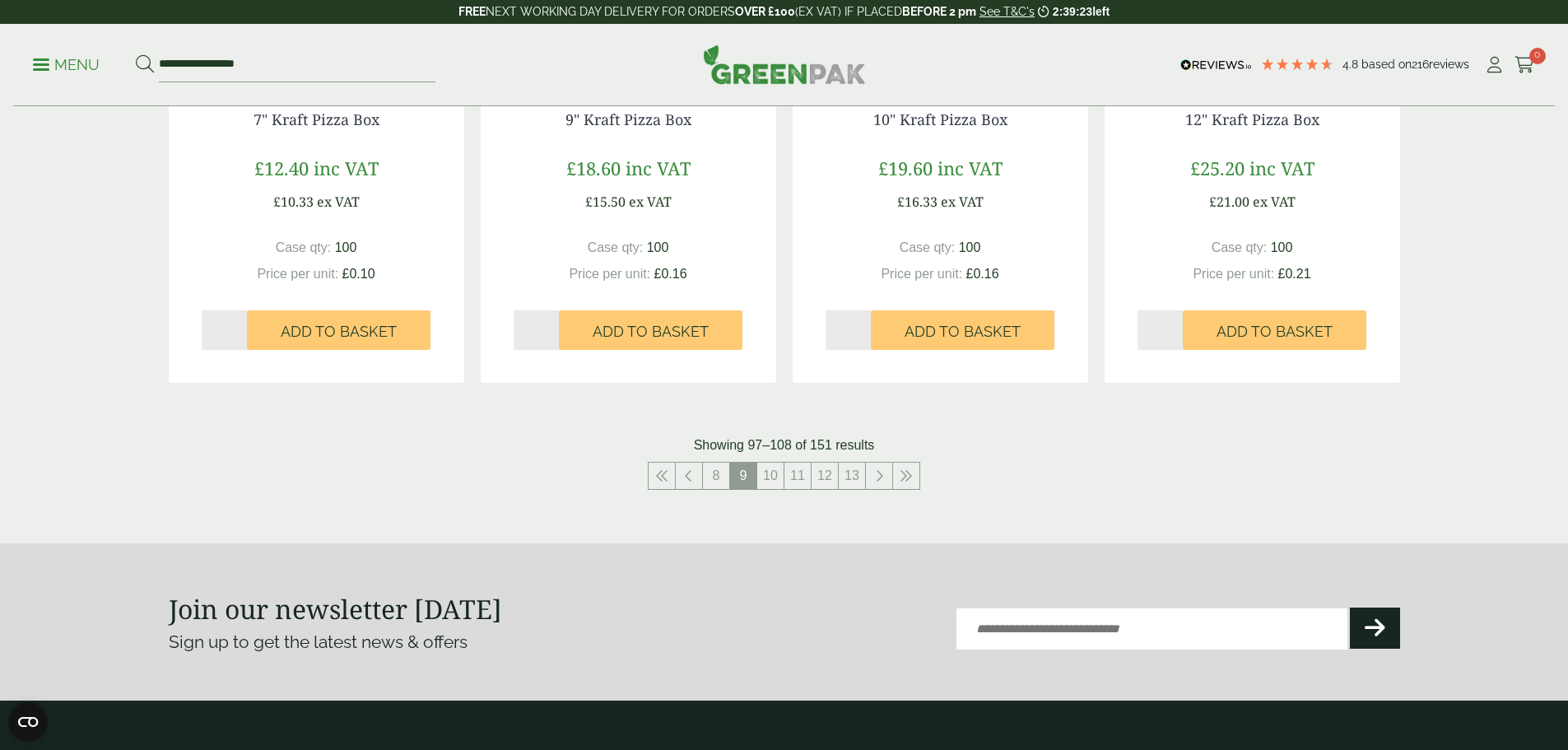
scroll to position [1646, 0]
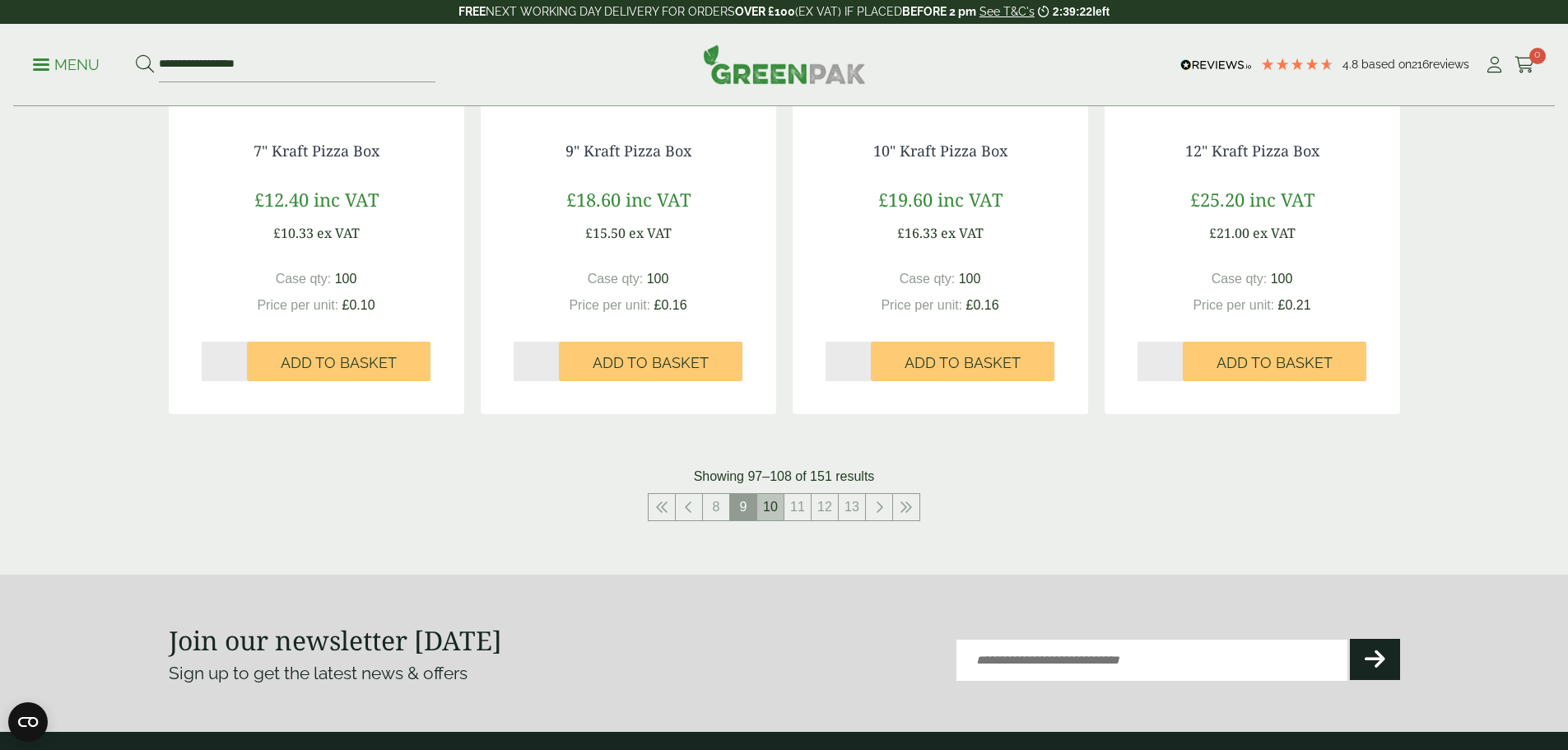
click at [775, 502] on link "10" at bounding box center [770, 507] width 26 height 26
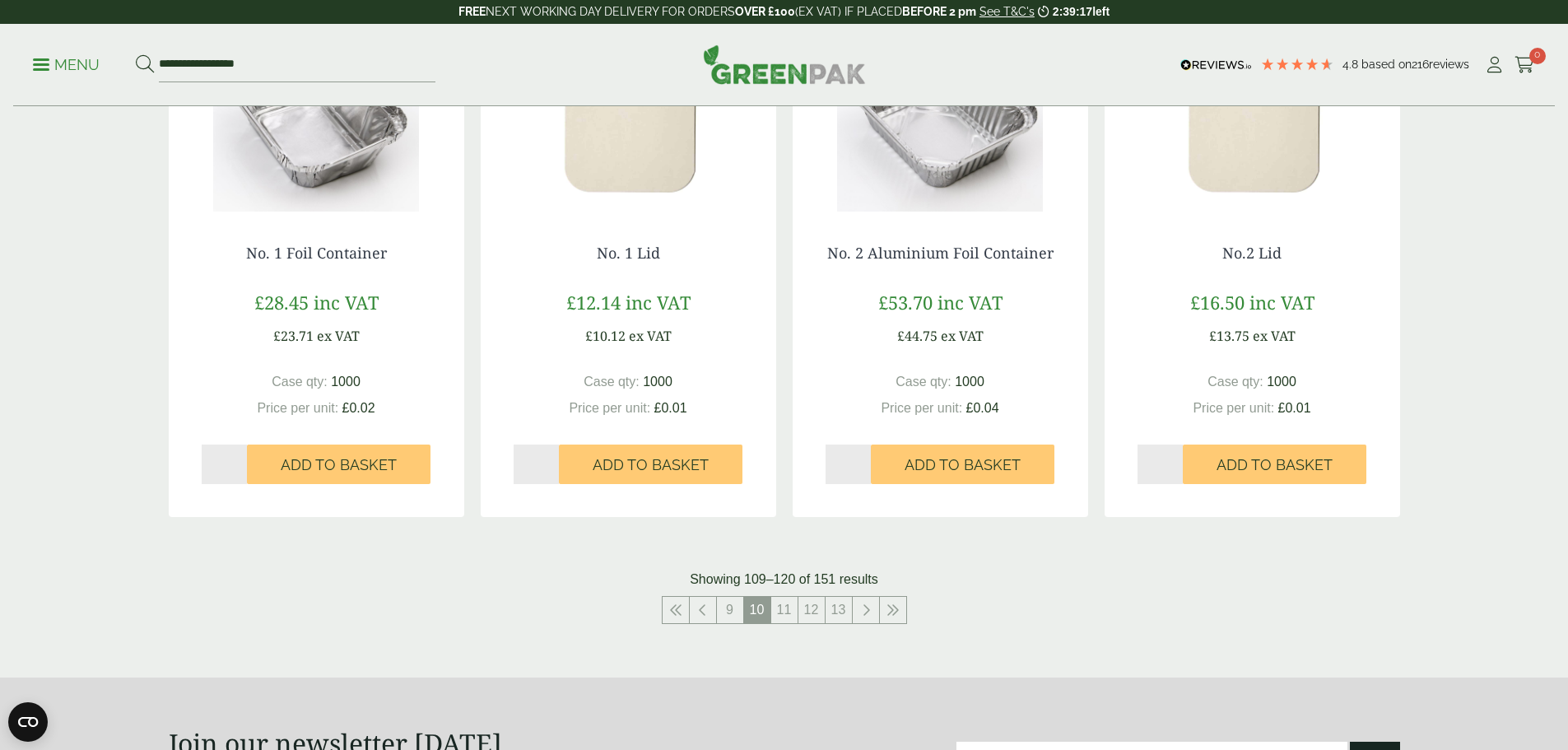
scroll to position [1564, 0]
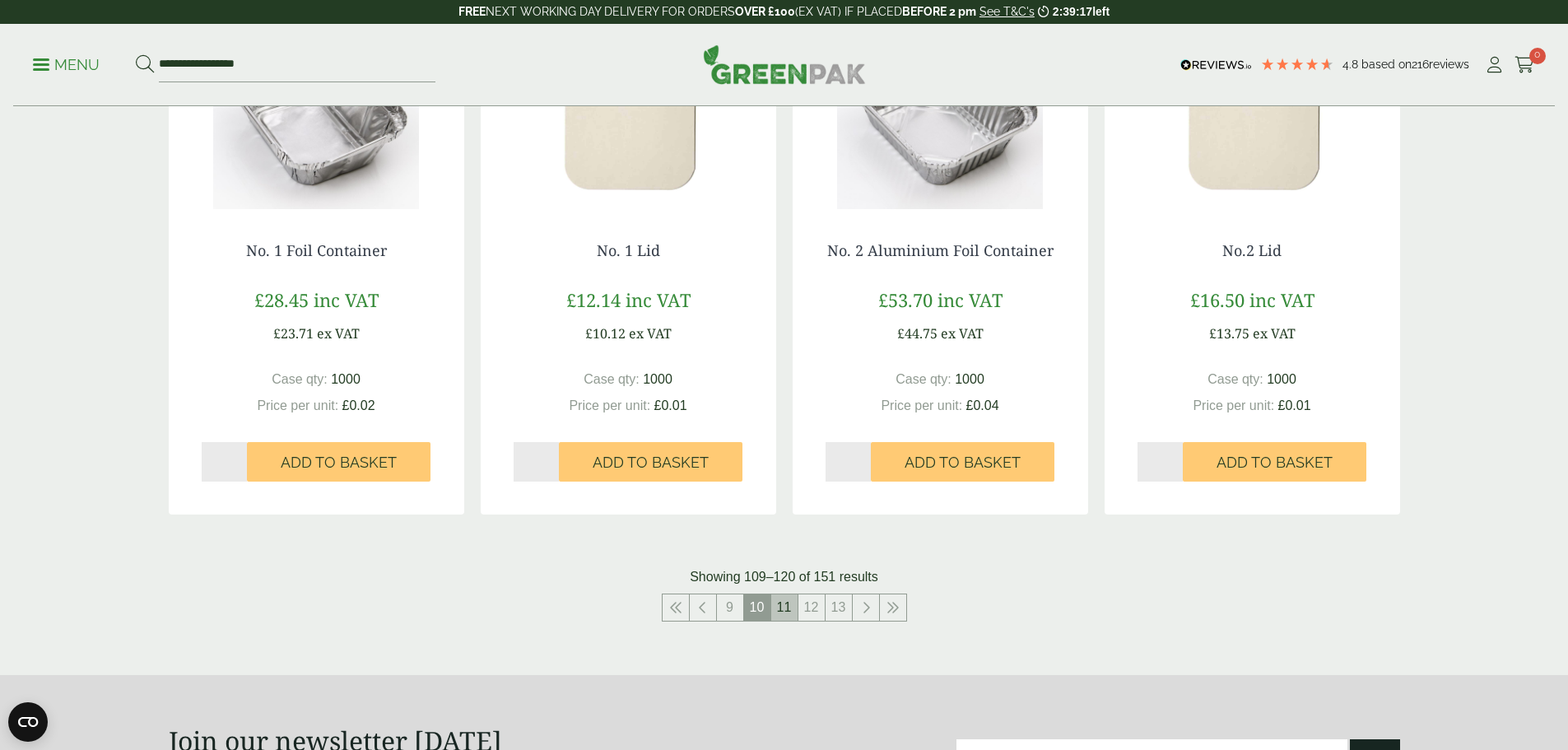
click at [786, 606] on link "11" at bounding box center [784, 607] width 26 height 26
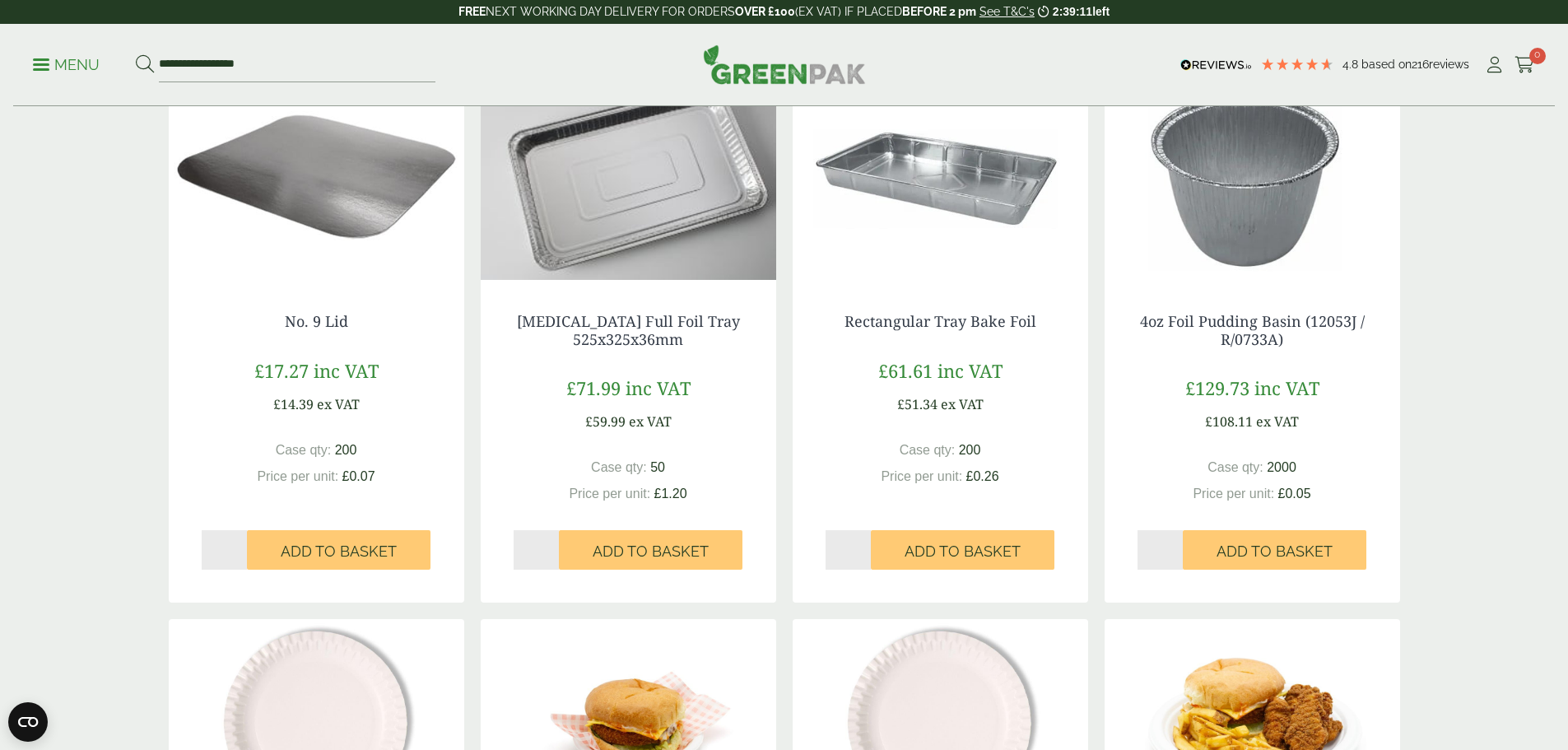
scroll to position [1564, 0]
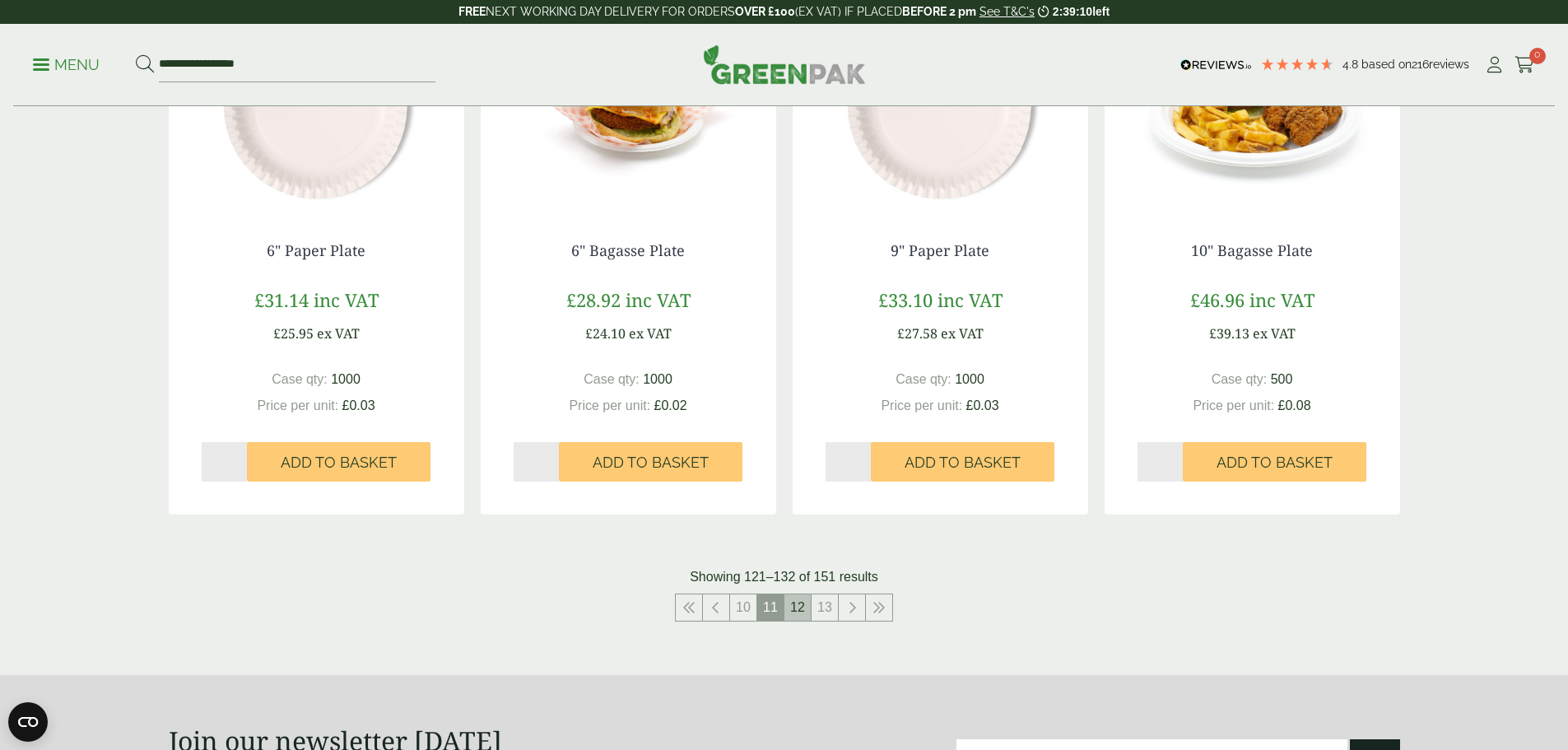
click at [795, 601] on link "12" at bounding box center [798, 607] width 26 height 26
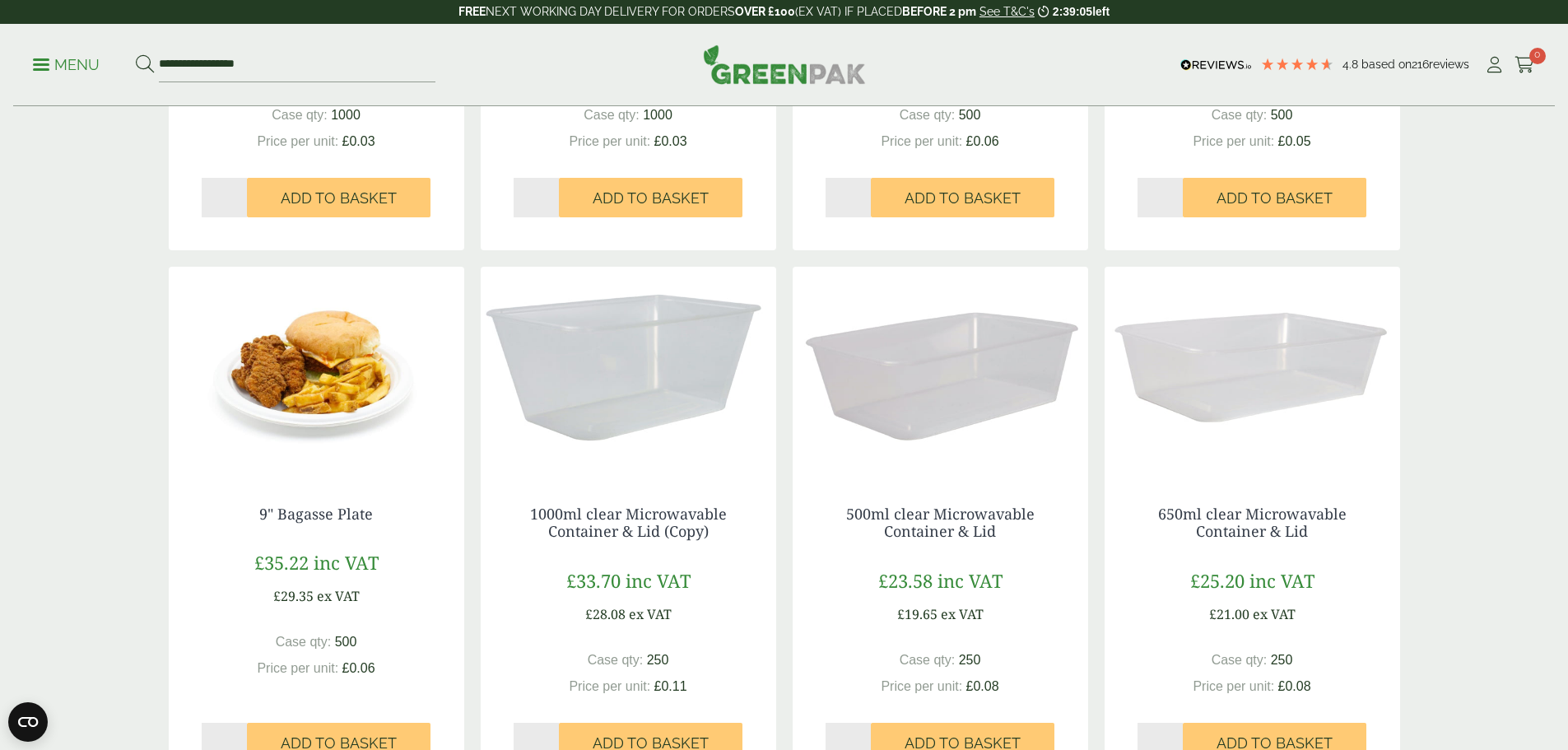
scroll to position [1646, 0]
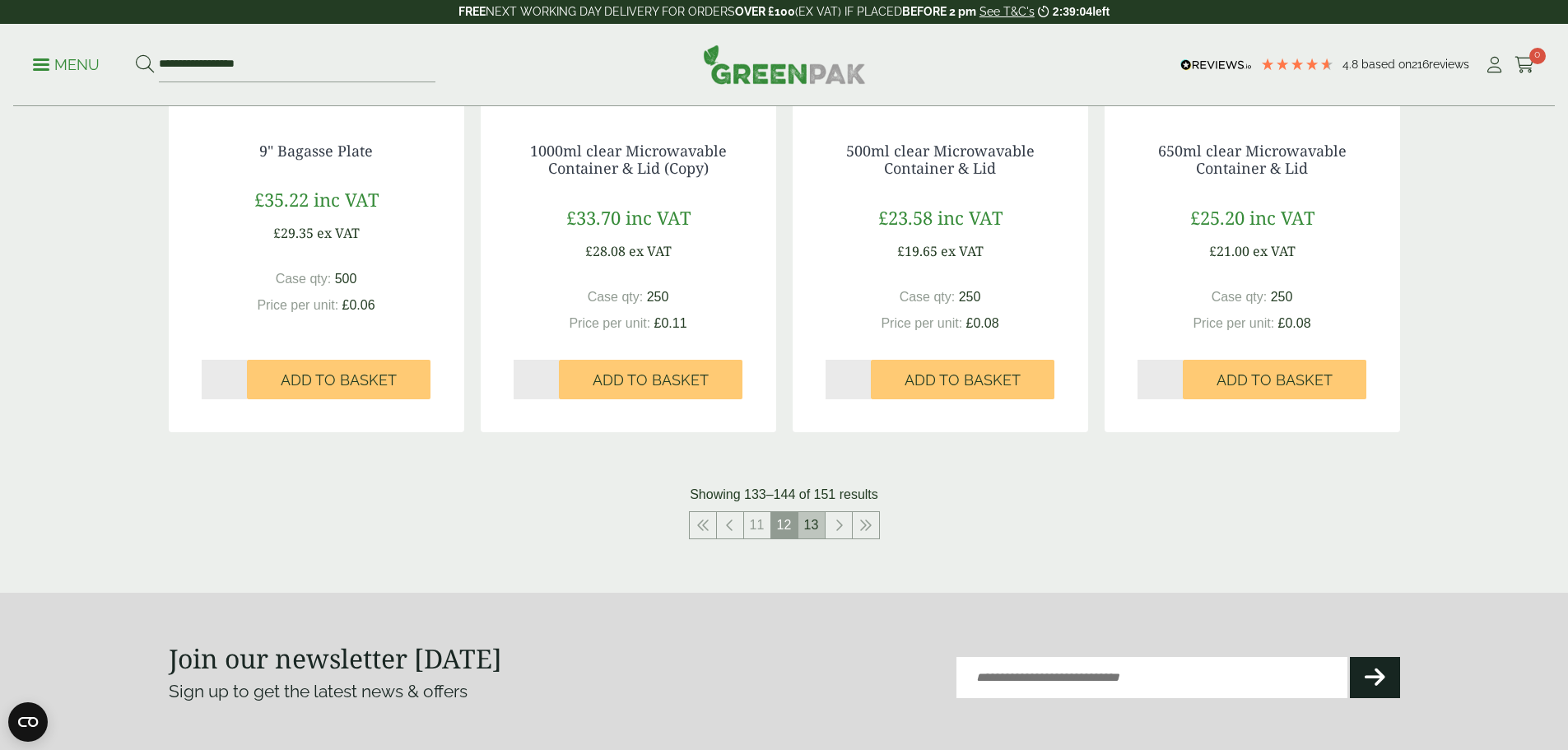
click at [818, 524] on link "13" at bounding box center [812, 525] width 26 height 26
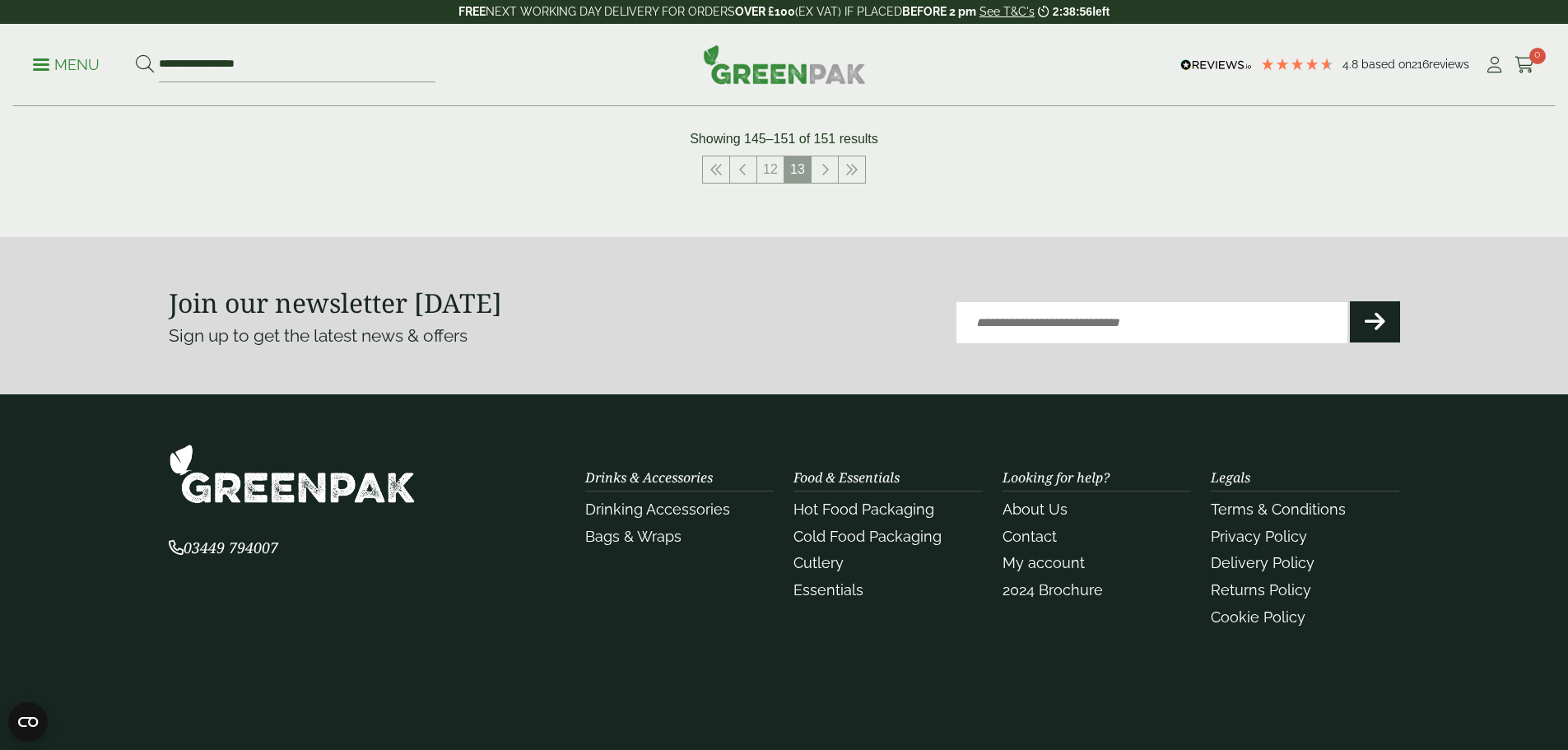
scroll to position [1231, 0]
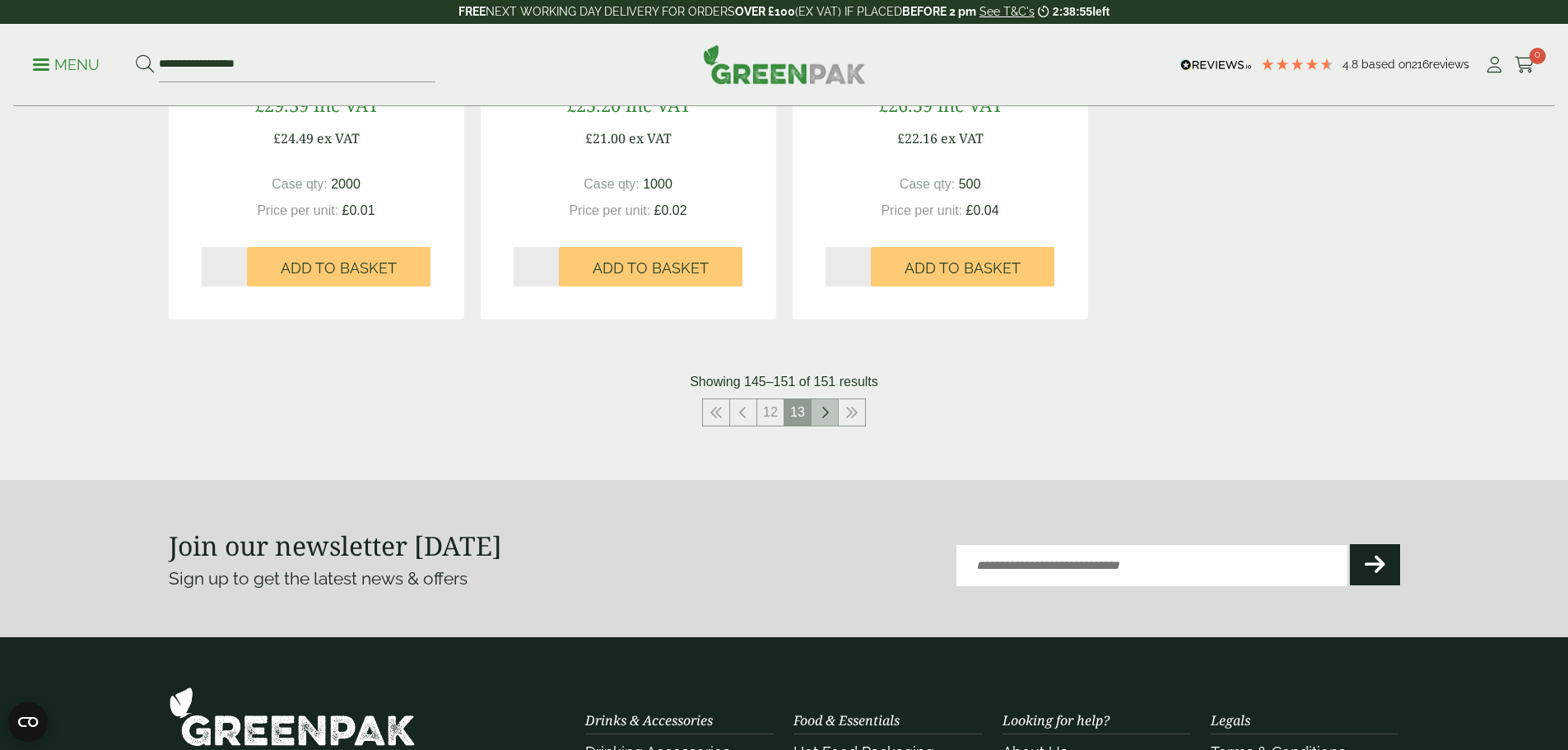
click at [831, 417] on link at bounding box center [825, 412] width 26 height 26
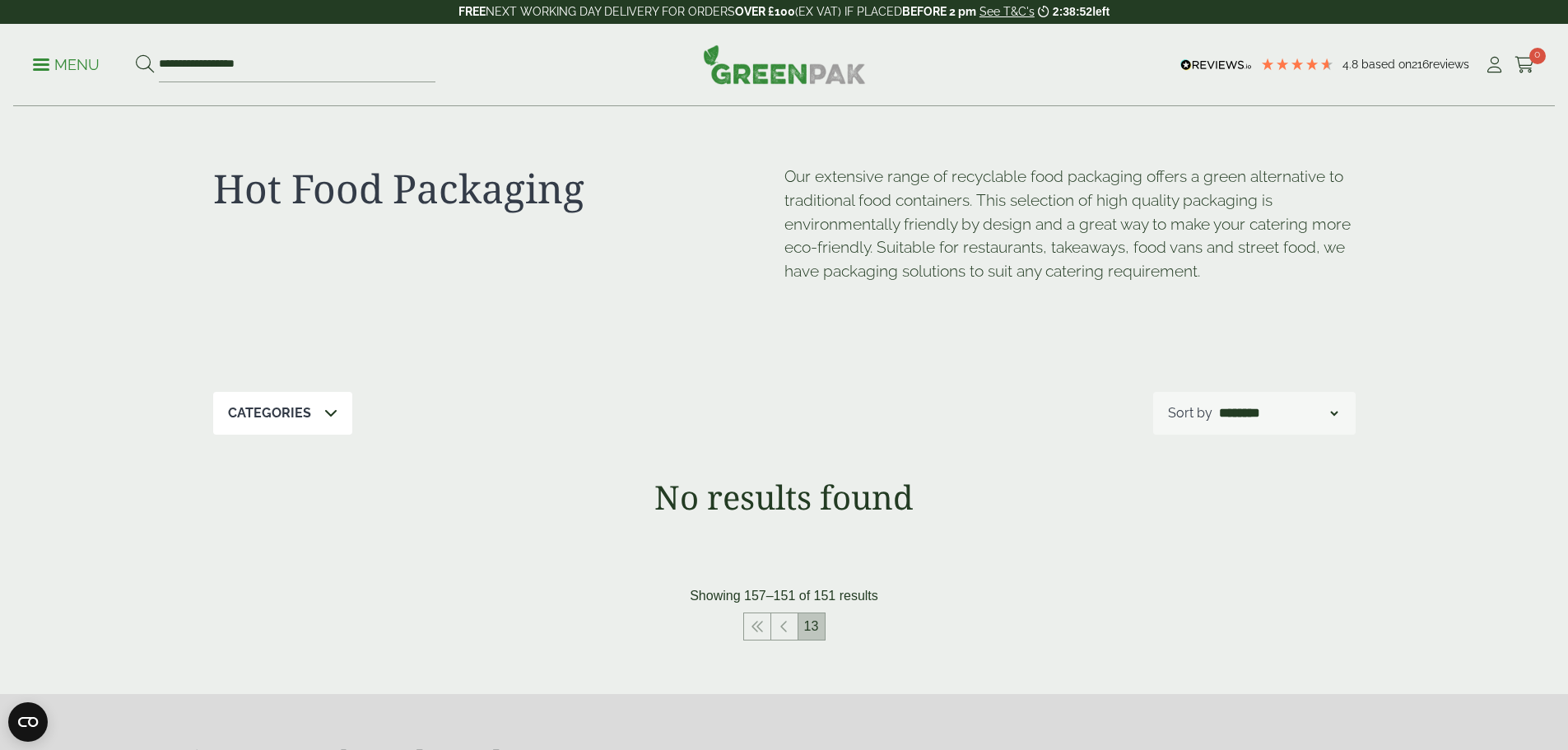
click at [814, 626] on link "13" at bounding box center [812, 626] width 26 height 26
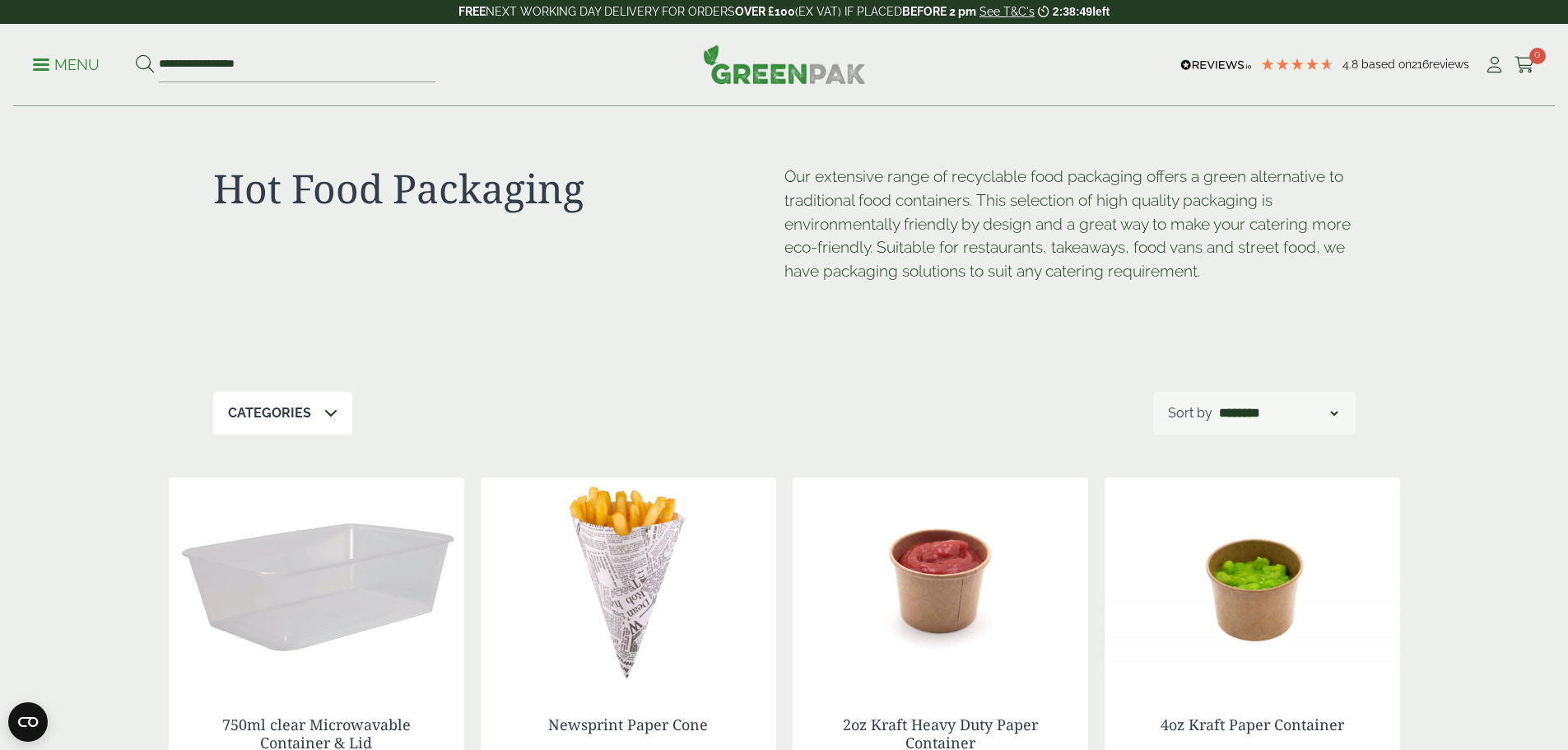
click at [325, 406] on icon at bounding box center [330, 412] width 13 height 13
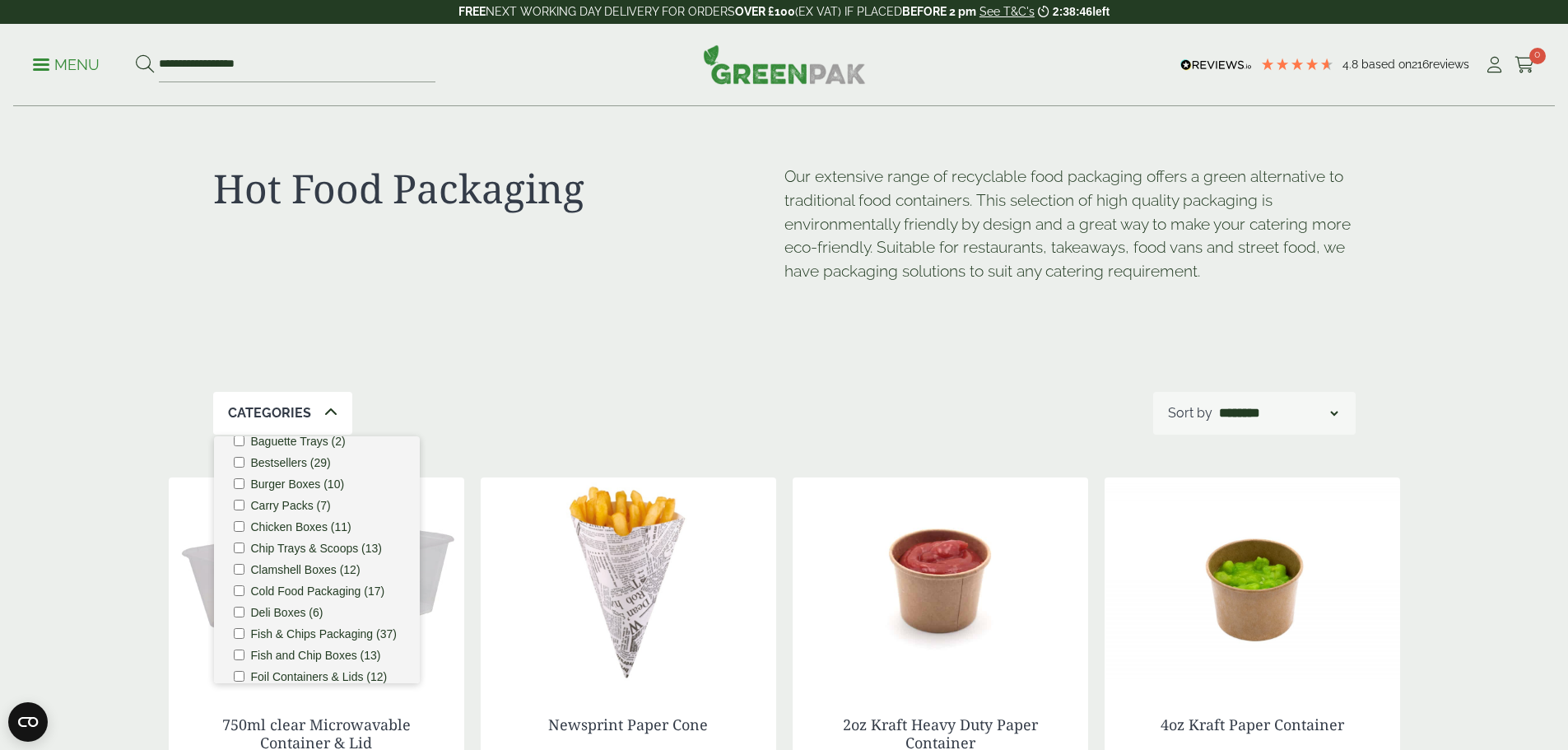
scroll to position [82, 0]
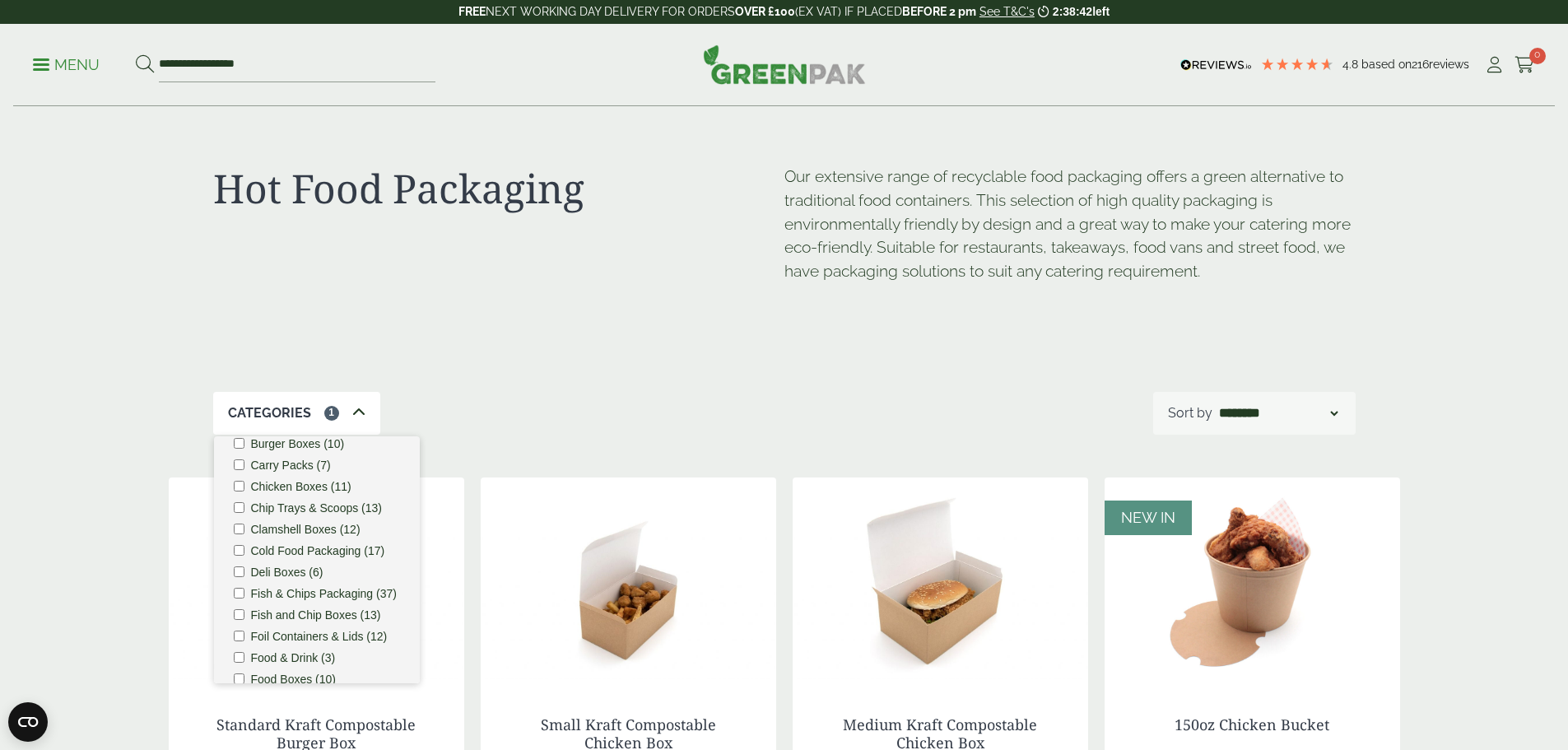
click at [549, 407] on div "Categories 1 Bagasse (22) Baguette Trays (2) Bestsellers (29) Burger Boxes (10)…" at bounding box center [784, 413] width 1142 height 43
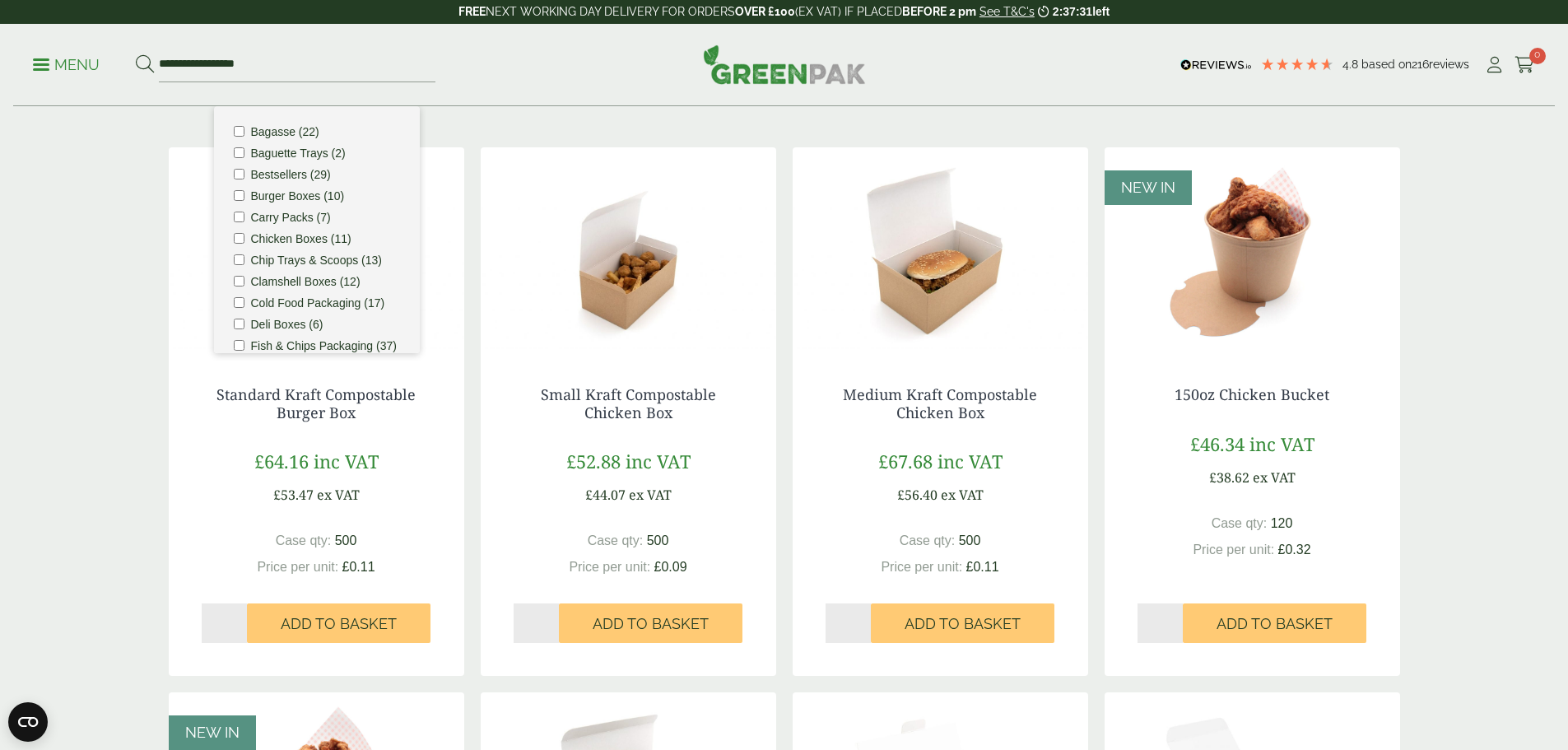
scroll to position [329, 0]
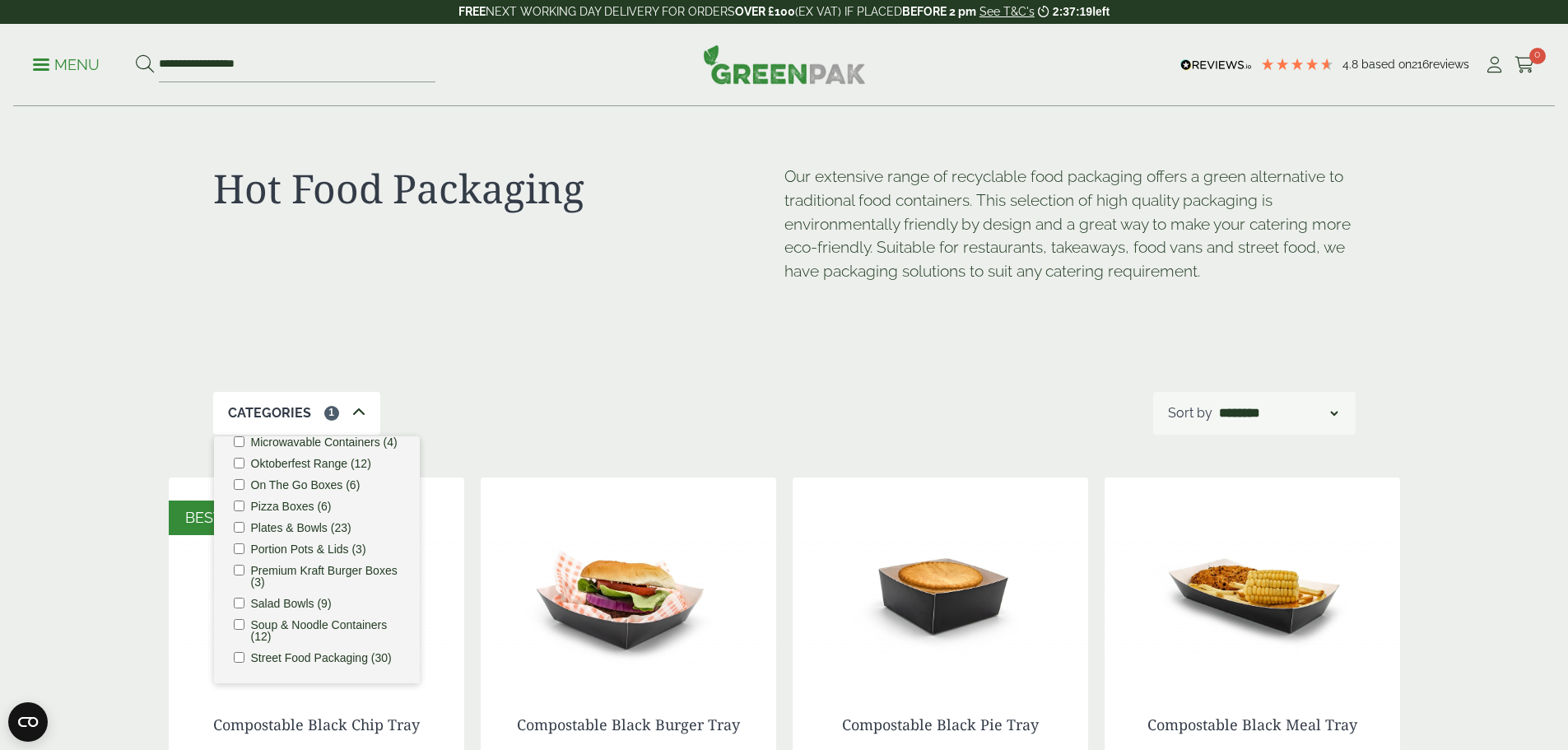
scroll to position [504, 0]
click at [232, 645] on ul "Bagasse (22) Baguette Trays (2) Bestsellers (29) Burger Boxes (10) Carry Packs …" at bounding box center [317, 560] width 206 height 247
click at [478, 416] on div "Categories 2 Bagasse (22) Baguette Trays (2) Bestsellers (29) Burger Boxes (10)…" at bounding box center [784, 413] width 1142 height 43
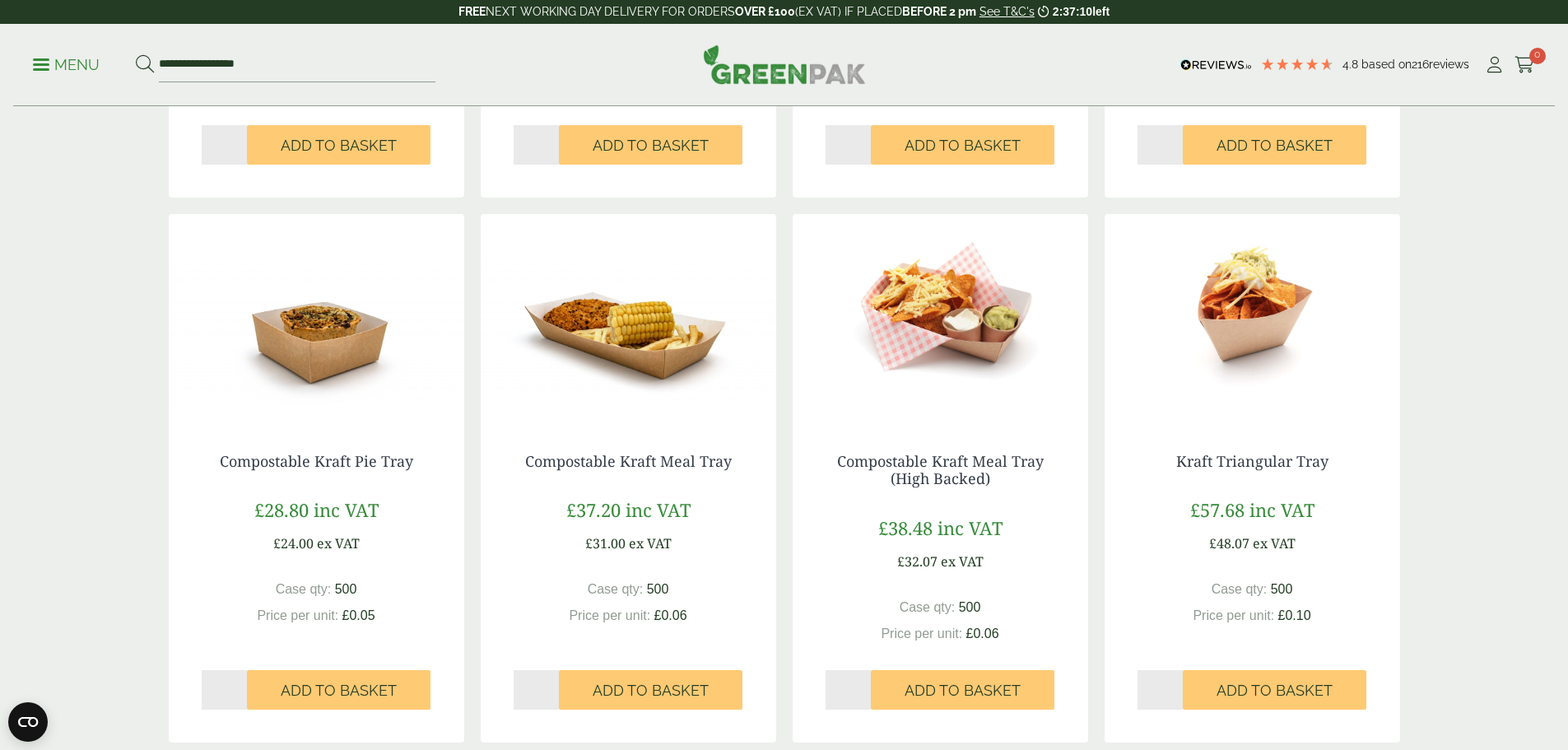
scroll to position [1271, 0]
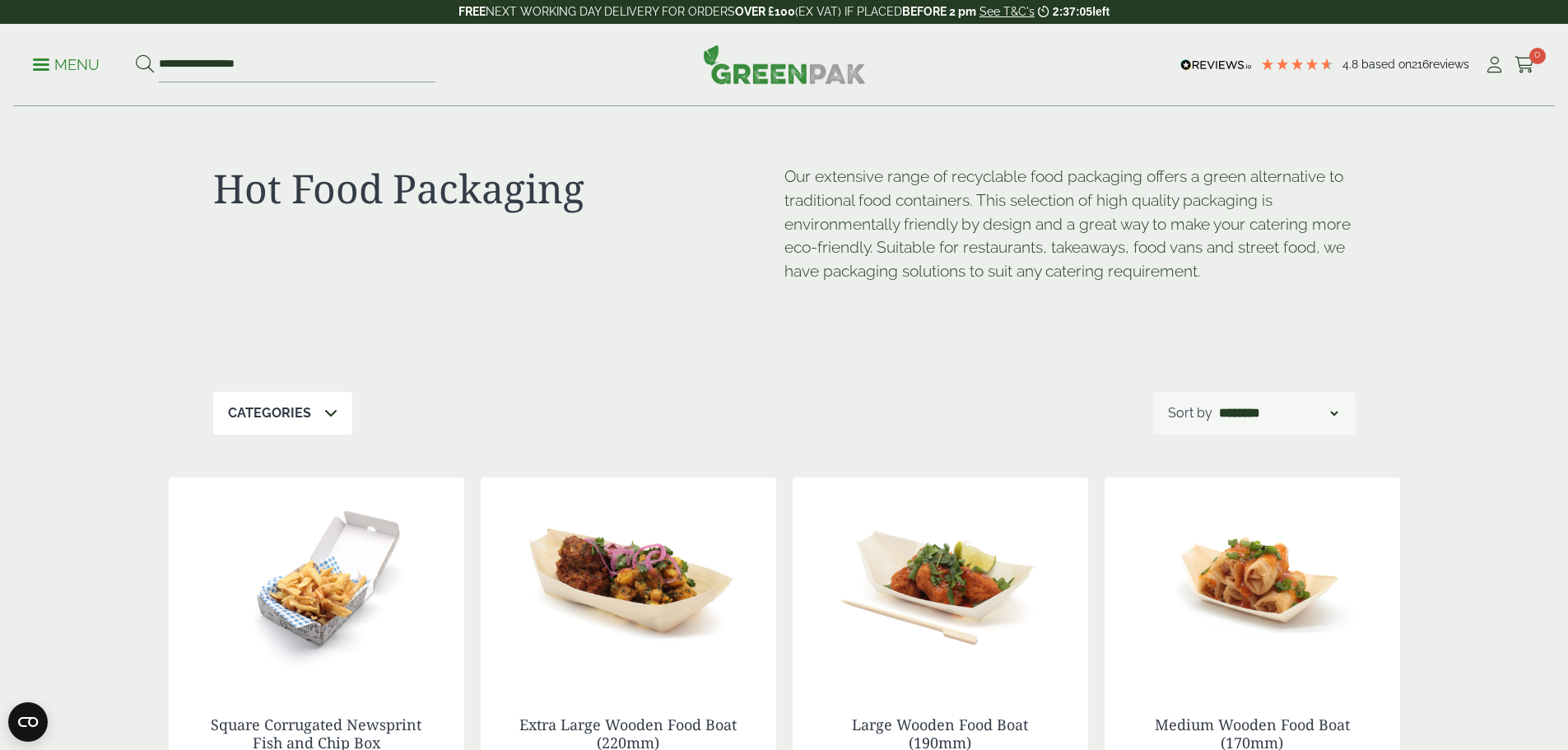
click at [320, 413] on div "Categories" at bounding box center [283, 413] width 139 height 43
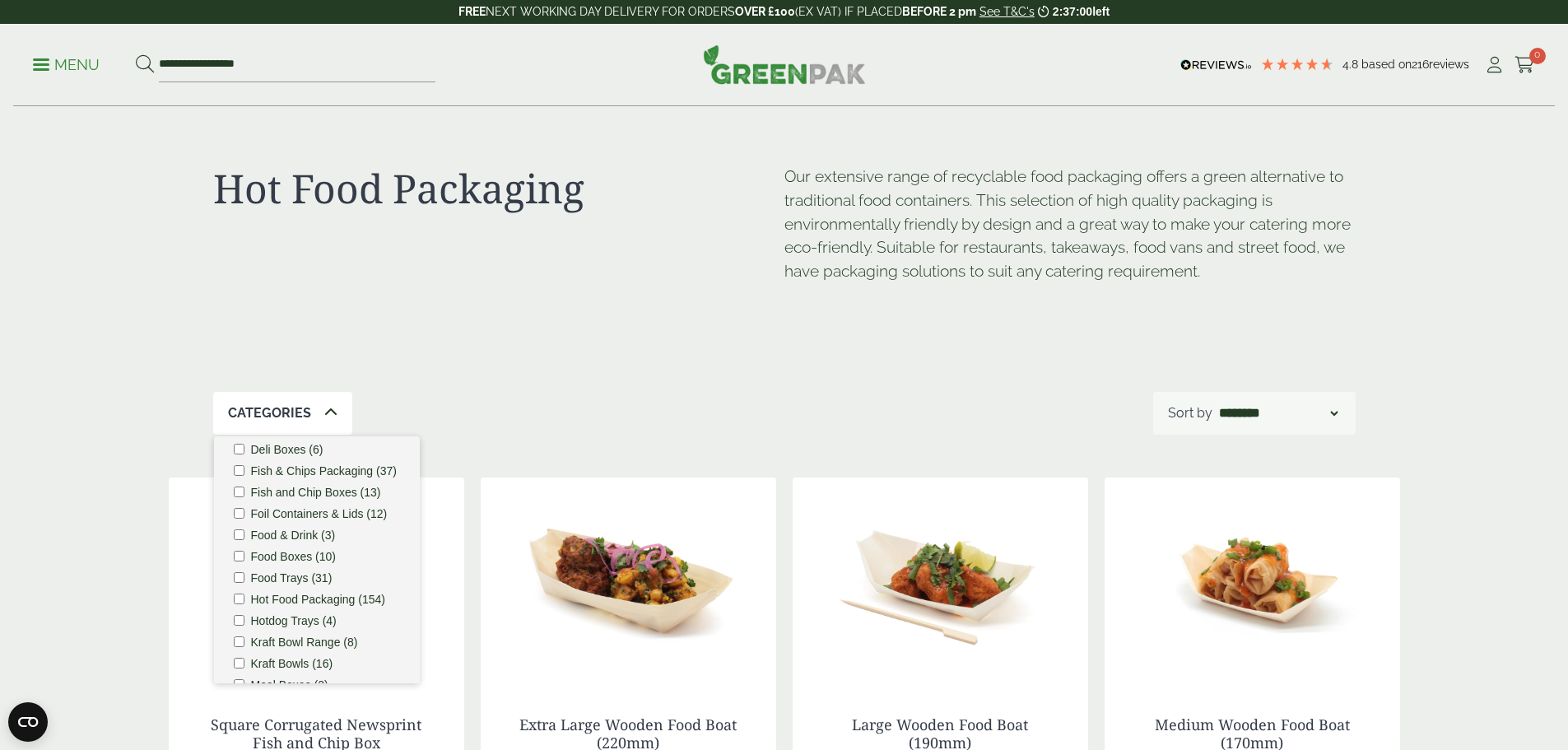
scroll to position [208, 0]
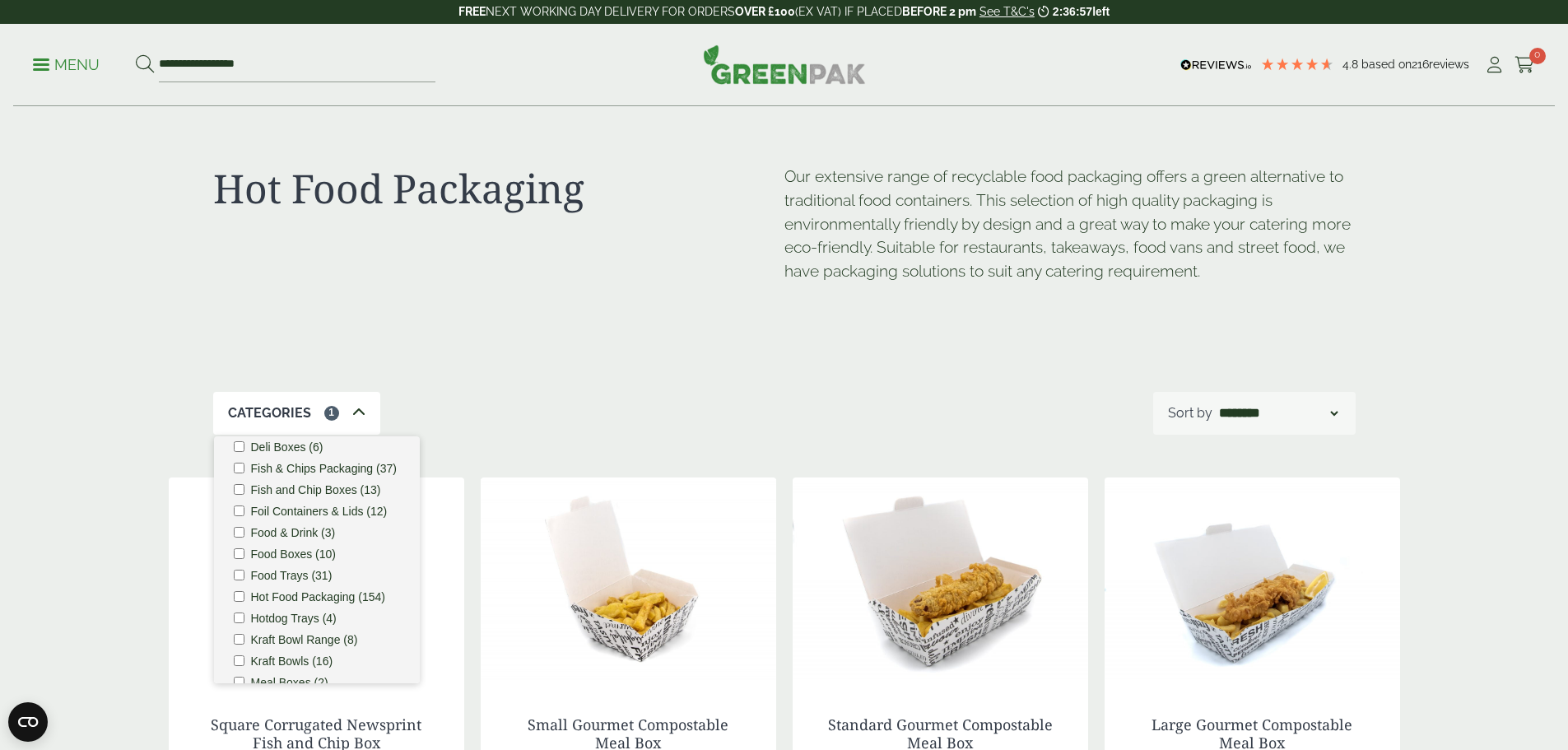
click at [541, 421] on div "Categories 1 Bagasse (22) Baguette Trays (2) Bestsellers (29) Burger Boxes (10)…" at bounding box center [784, 413] width 1142 height 43
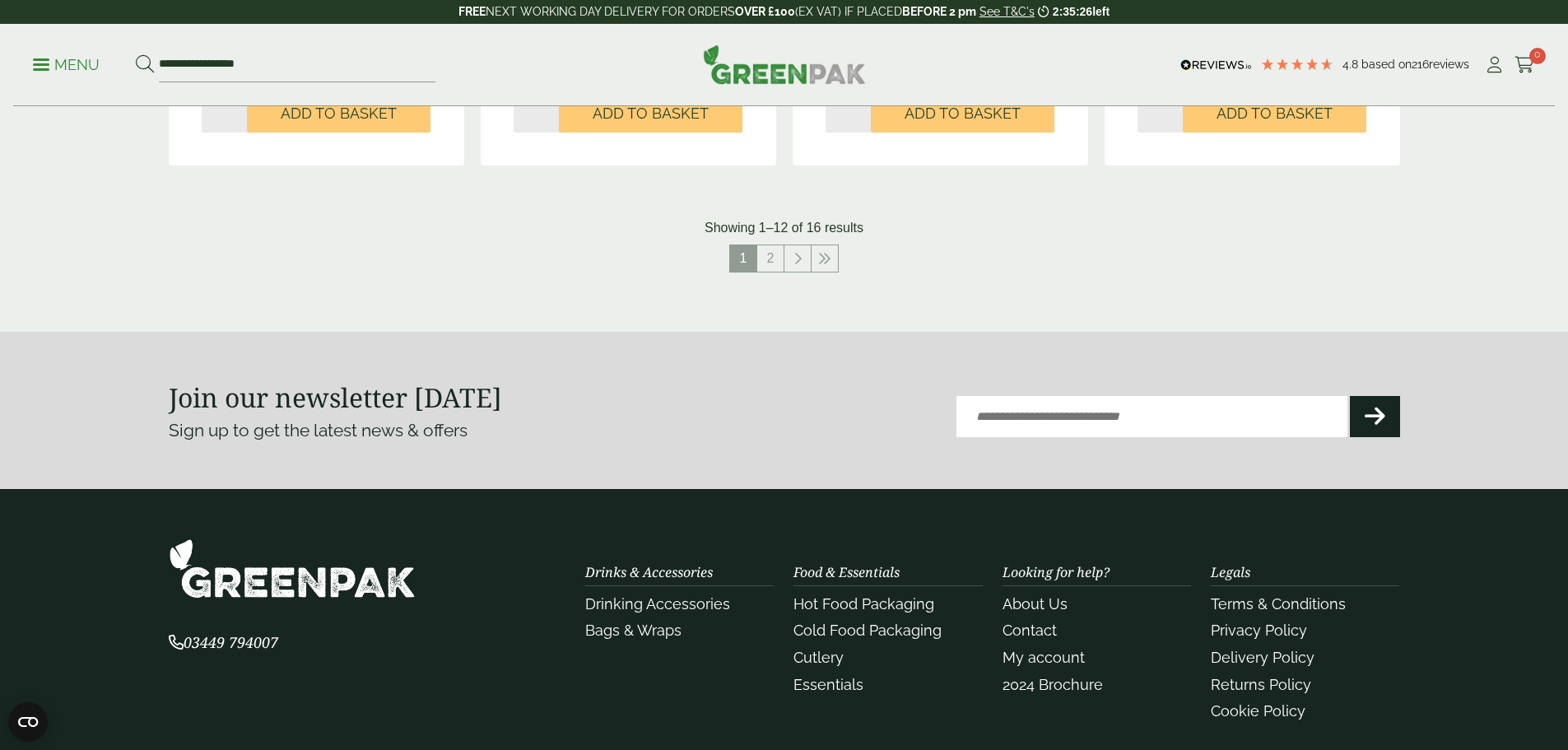
scroll to position [2094, 0]
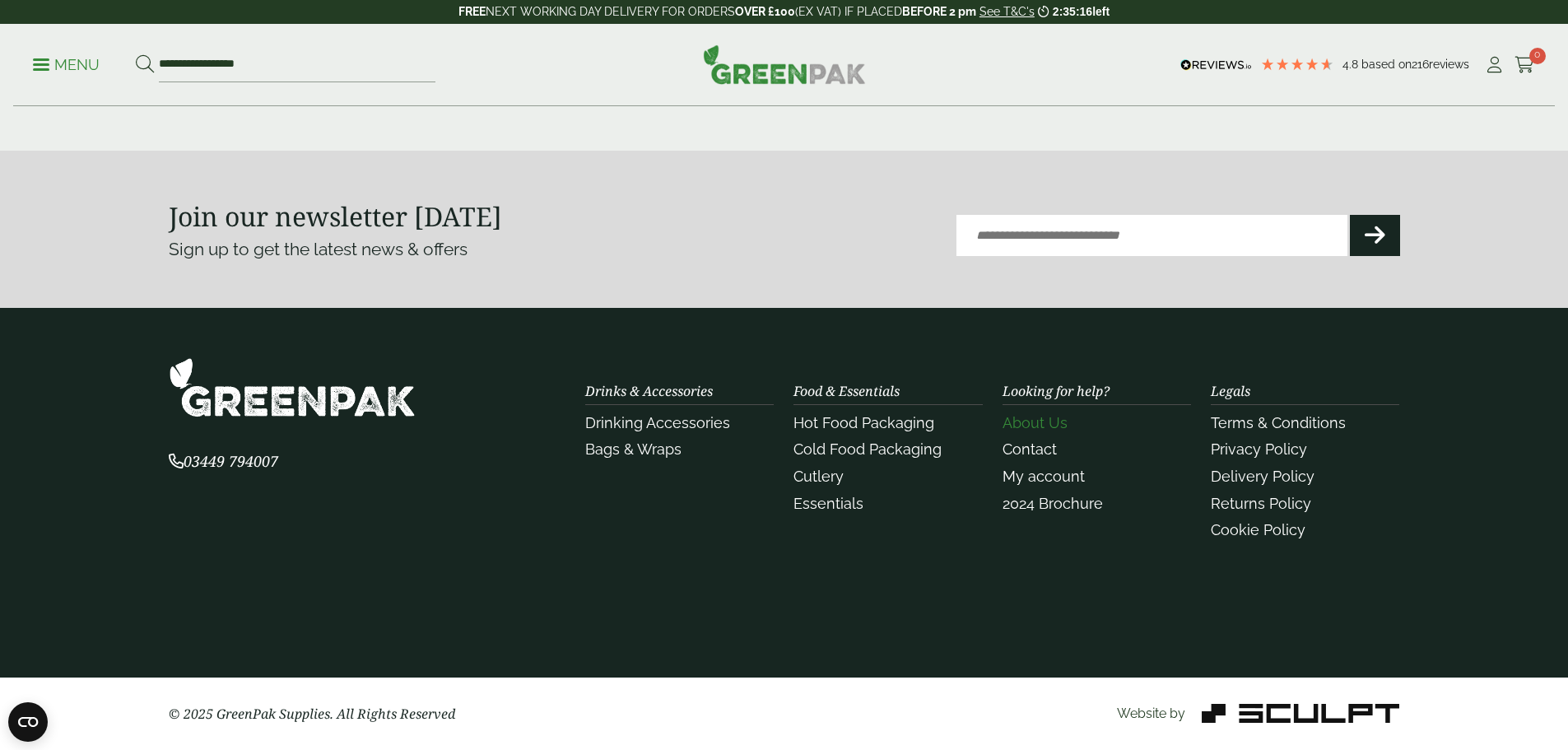
click at [1037, 423] on link "About Us" at bounding box center [1034, 422] width 65 height 17
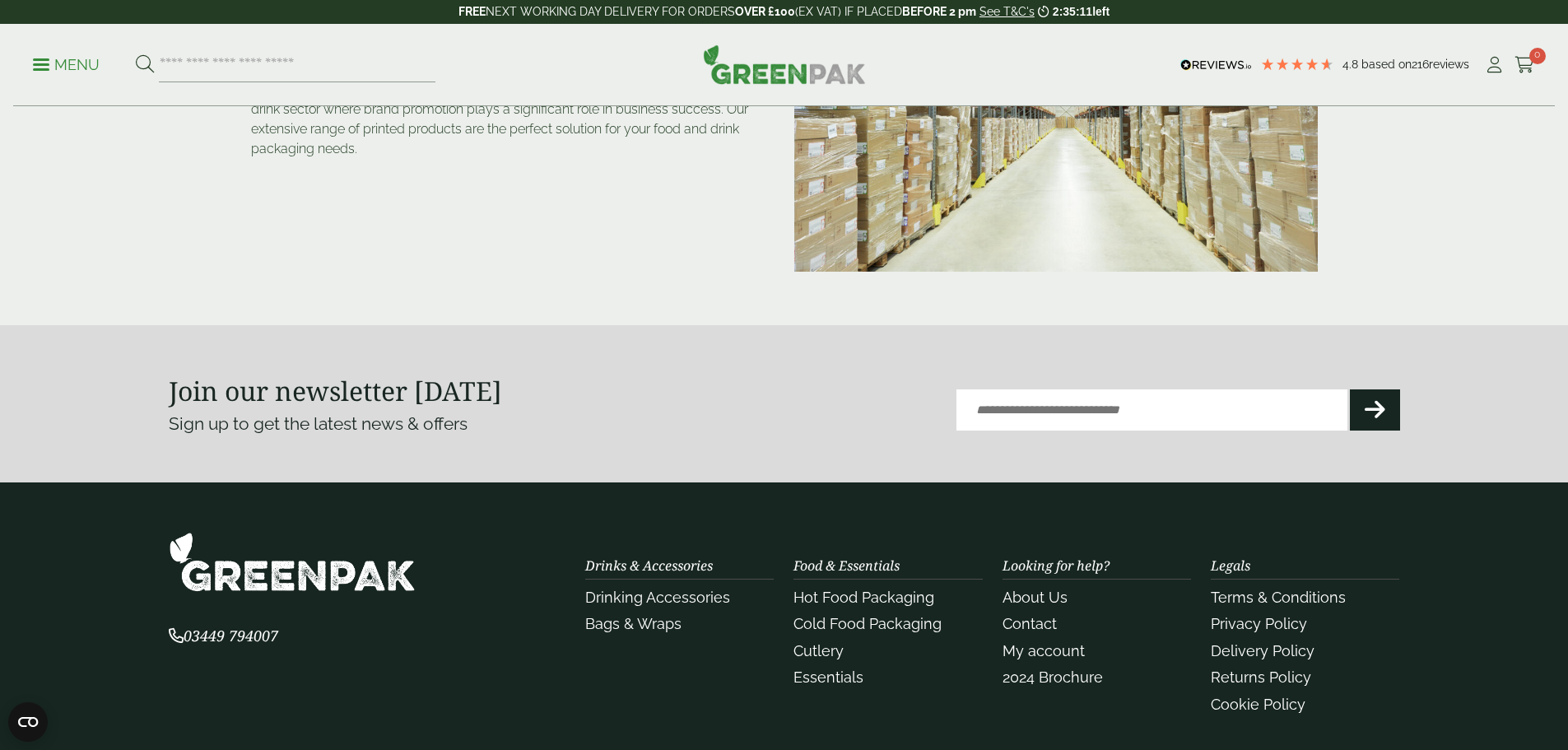
scroll to position [329, 0]
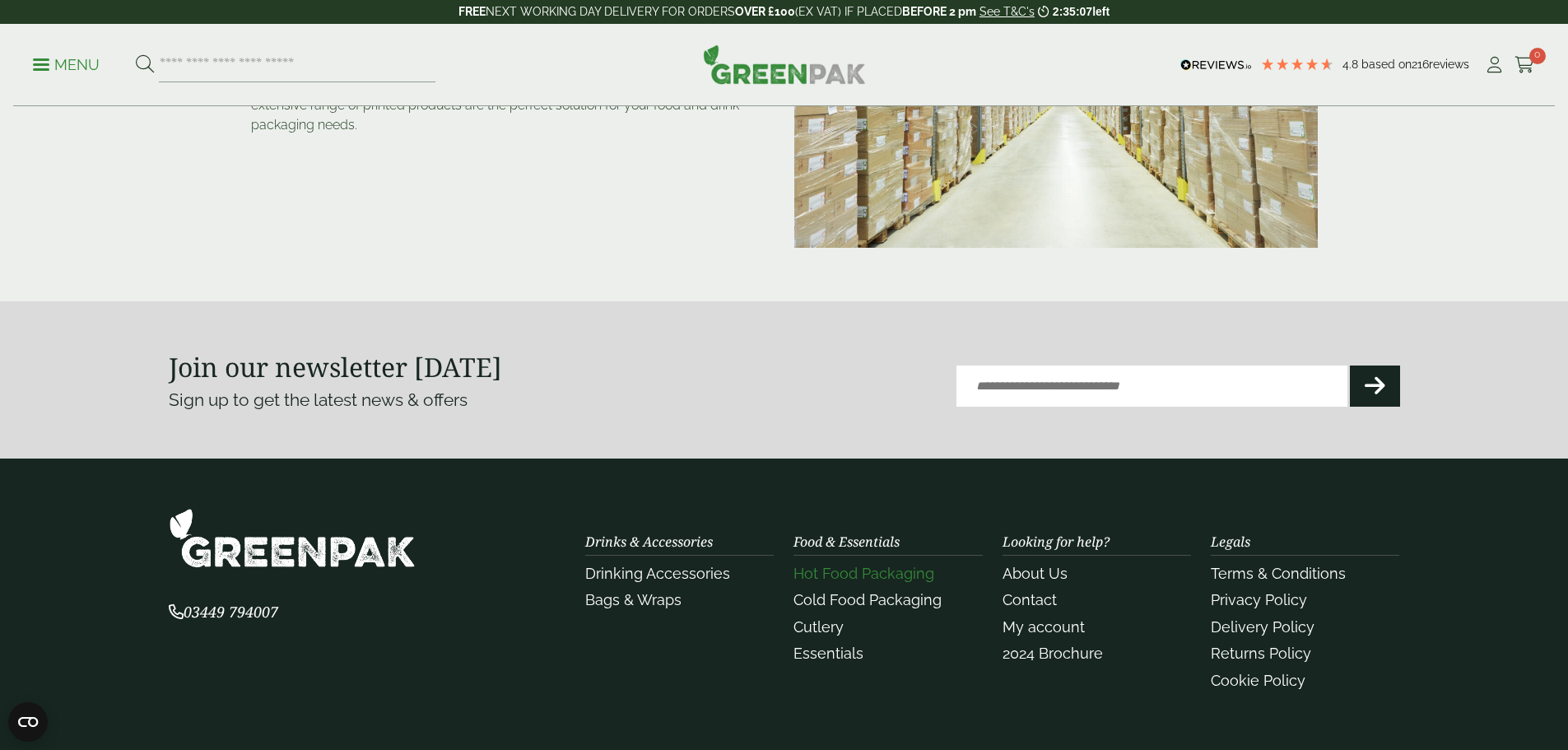
click at [856, 568] on link "Hot Food Packaging" at bounding box center [864, 573] width 141 height 17
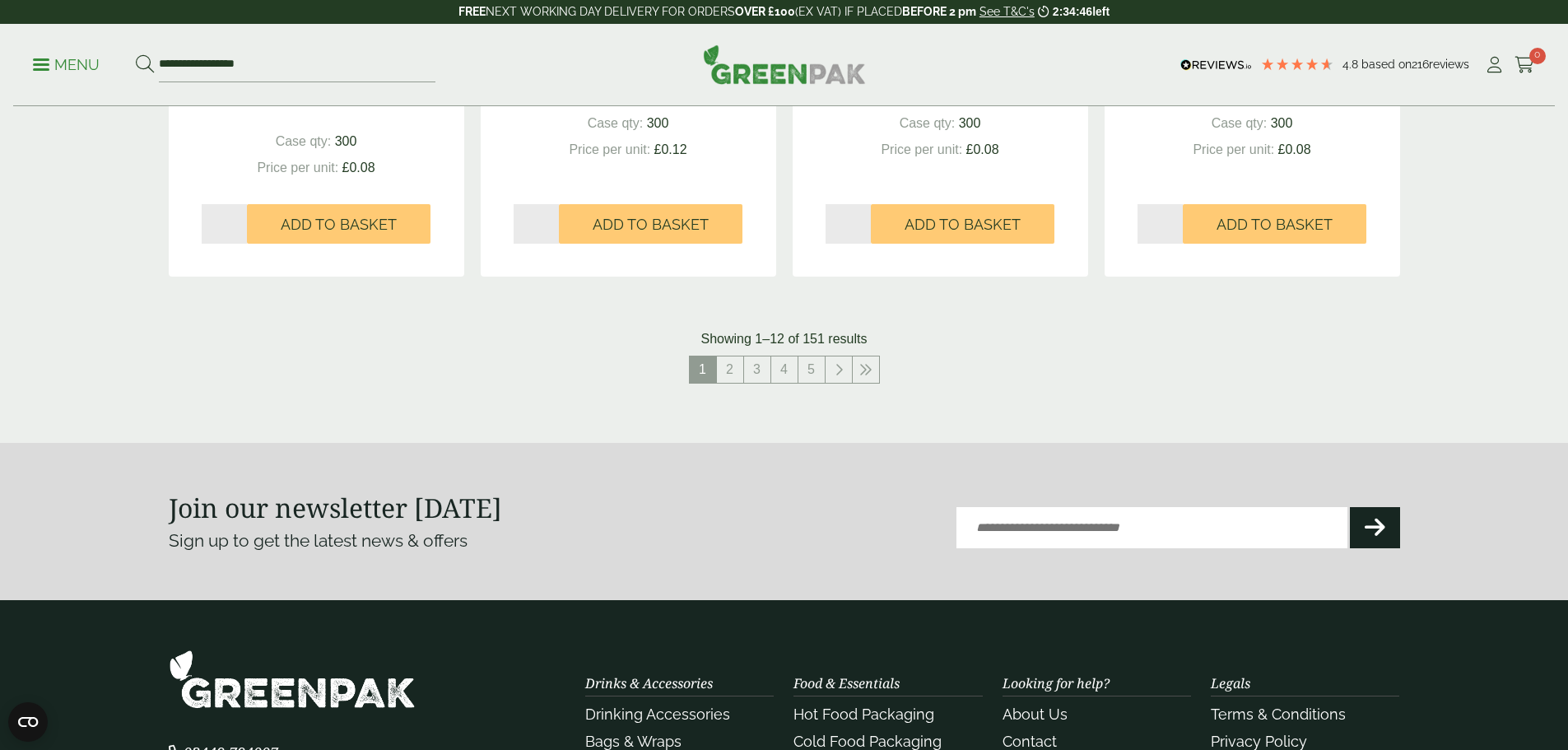
scroll to position [2058, 0]
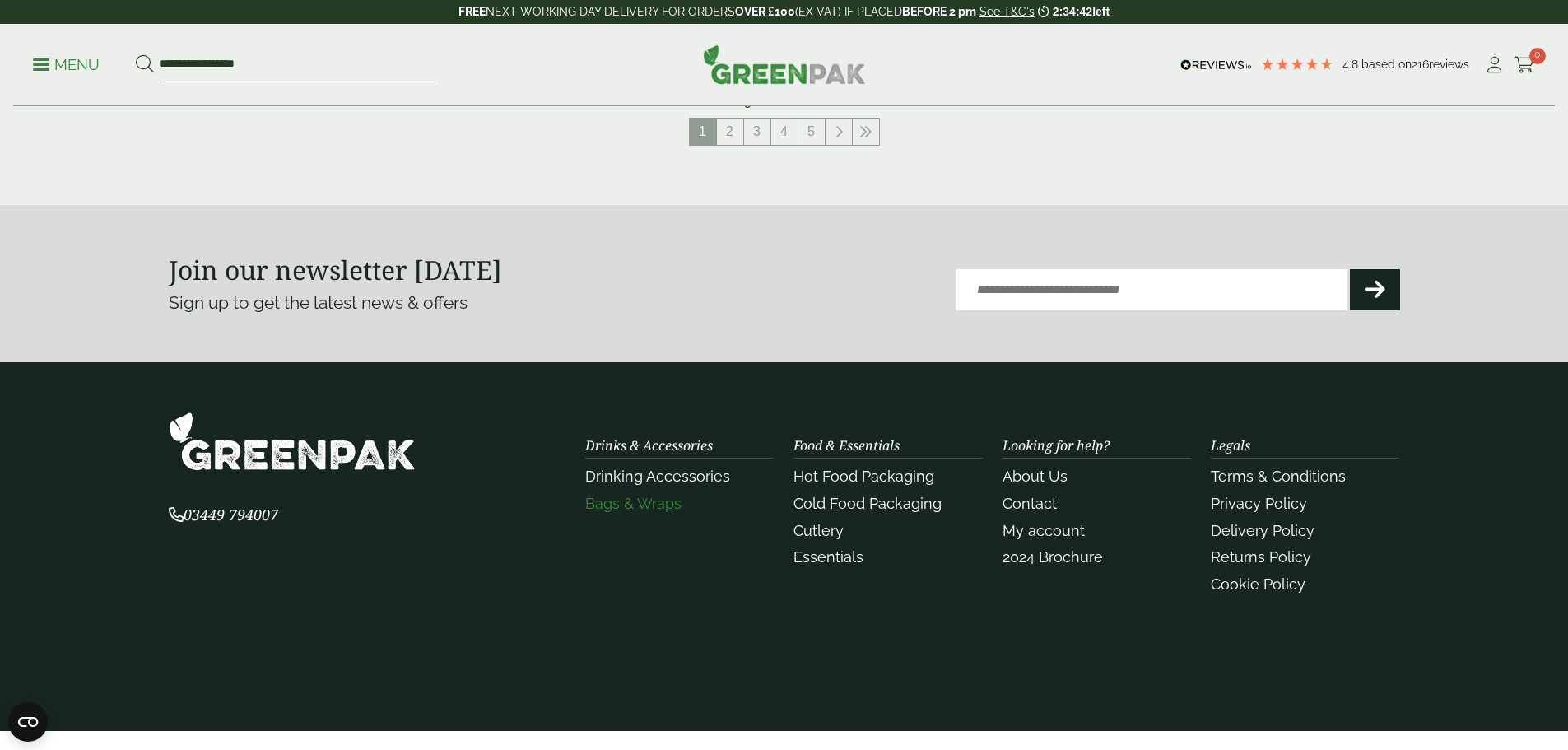
click at [653, 497] on link "Bags & Wraps" at bounding box center [633, 503] width 96 height 17
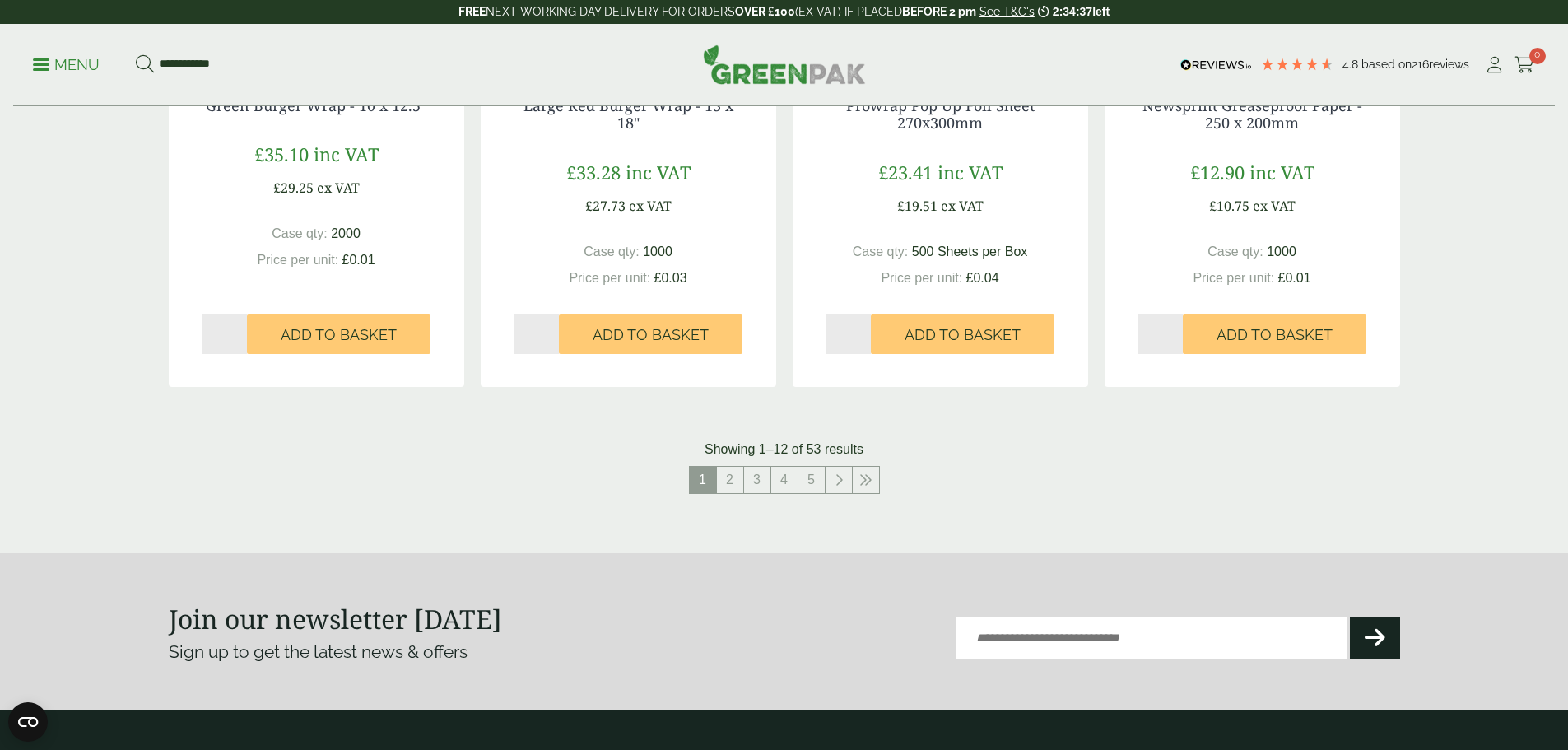
scroll to position [1646, 0]
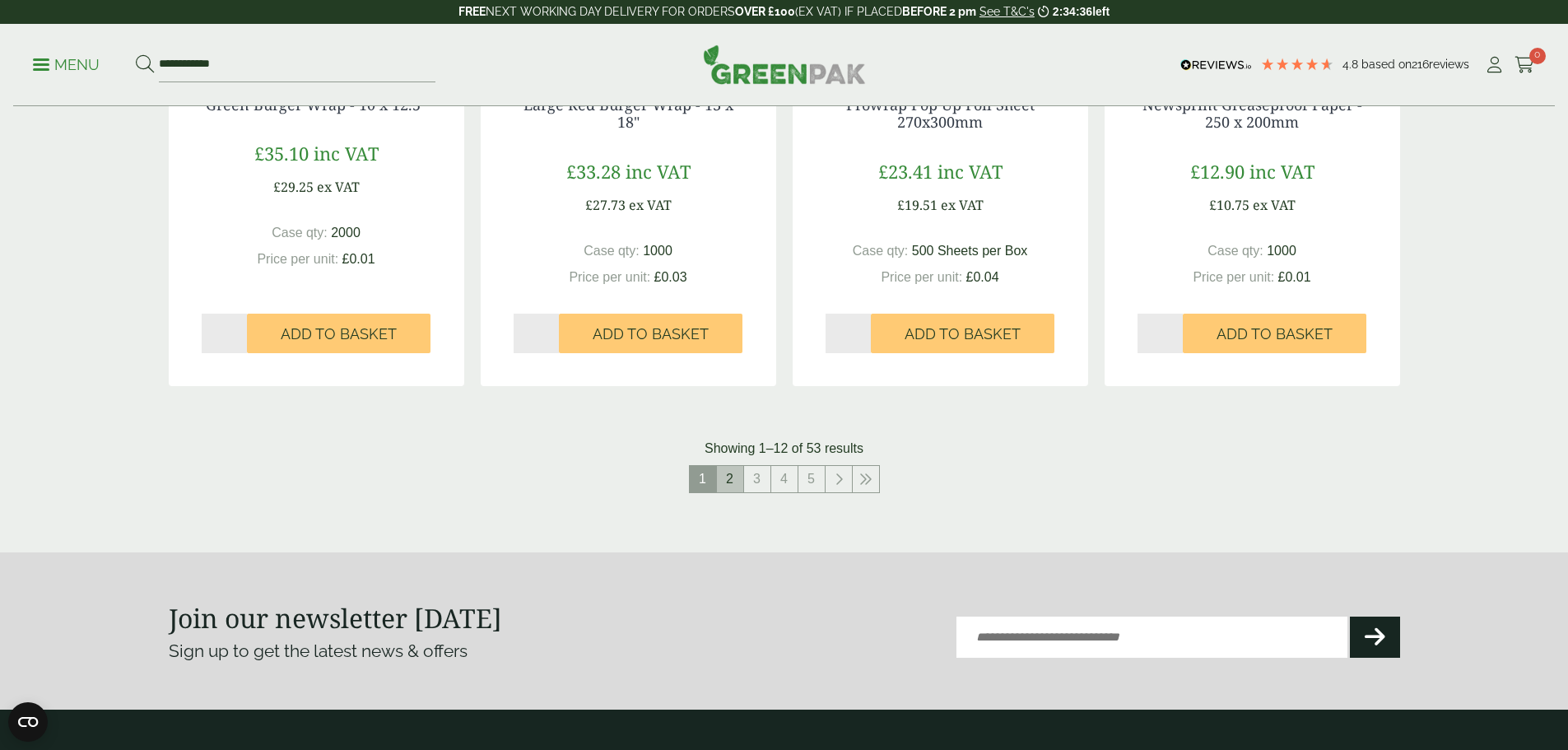
click at [718, 483] on link "2" at bounding box center [730, 479] width 26 height 26
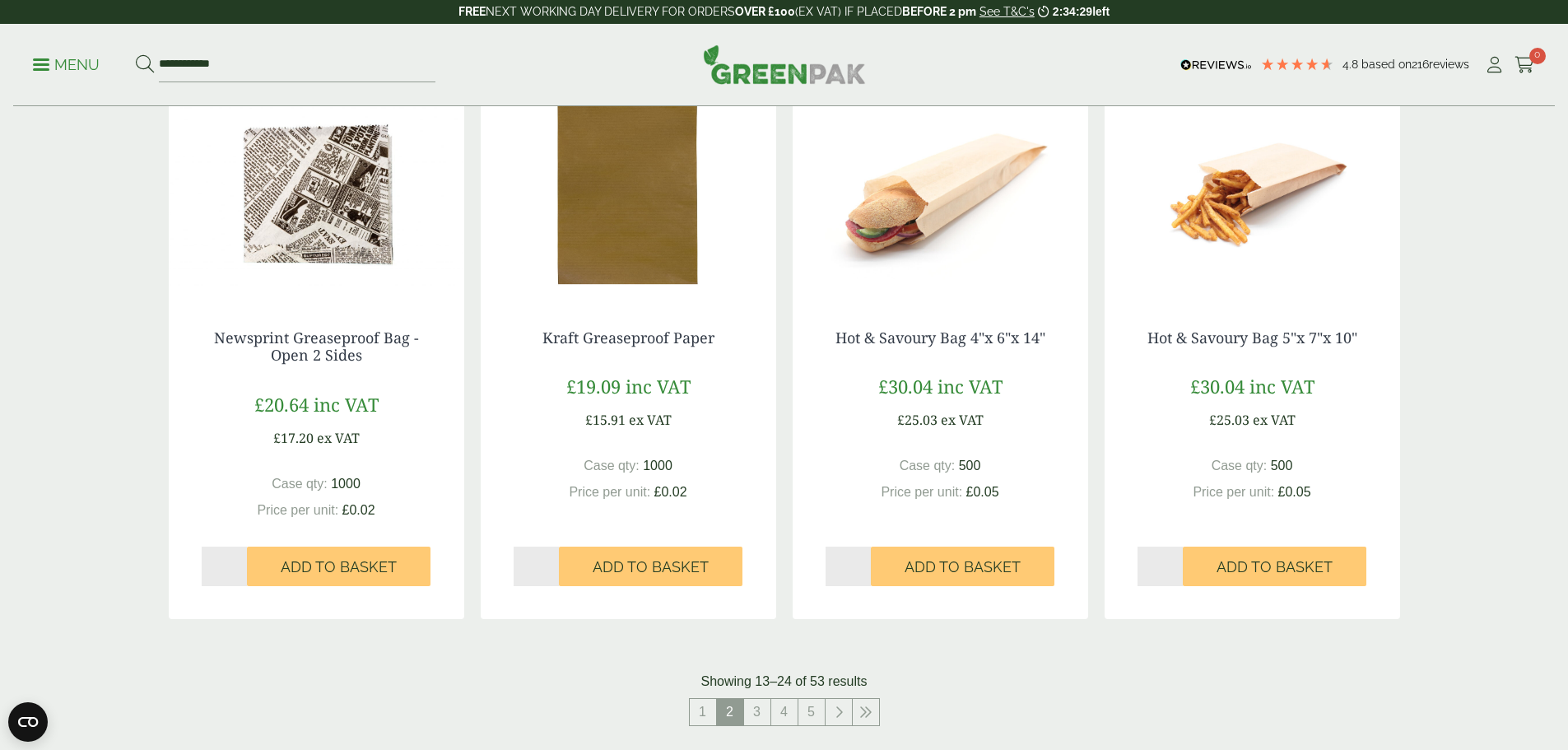
scroll to position [1646, 0]
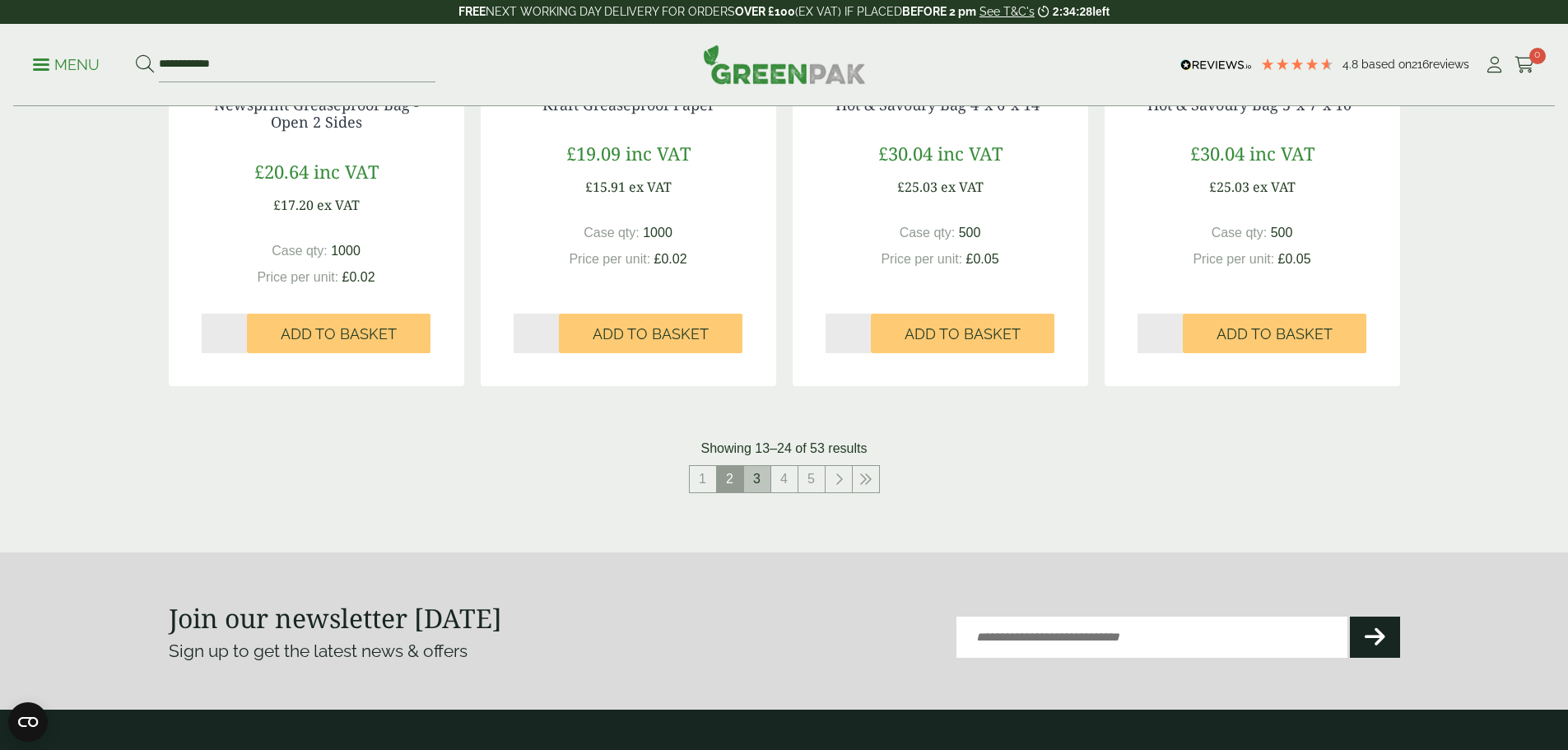
click at [760, 479] on link "3" at bounding box center [757, 479] width 26 height 26
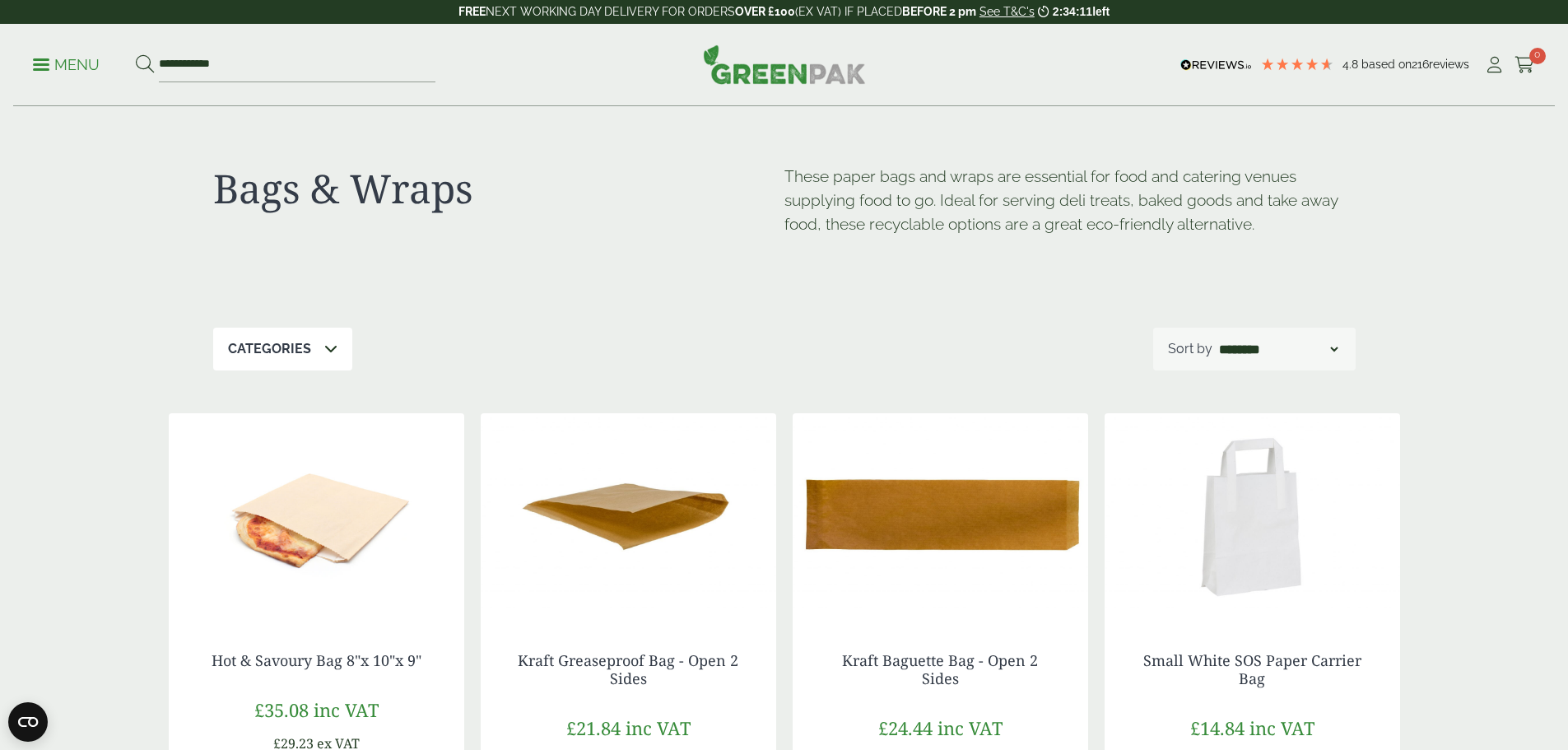
click at [68, 69] on p "Menu" at bounding box center [66, 65] width 67 height 20
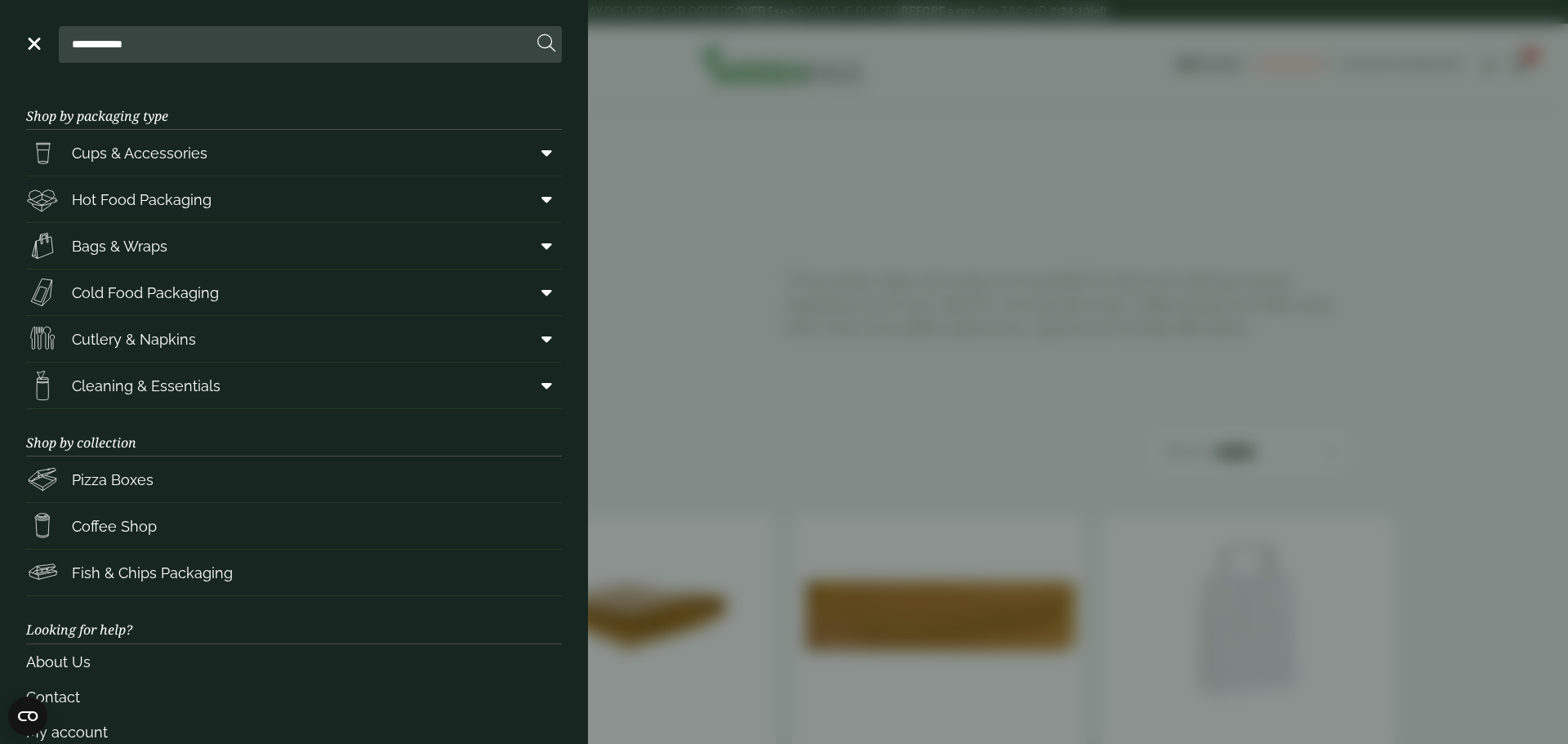
scroll to position [67, 0]
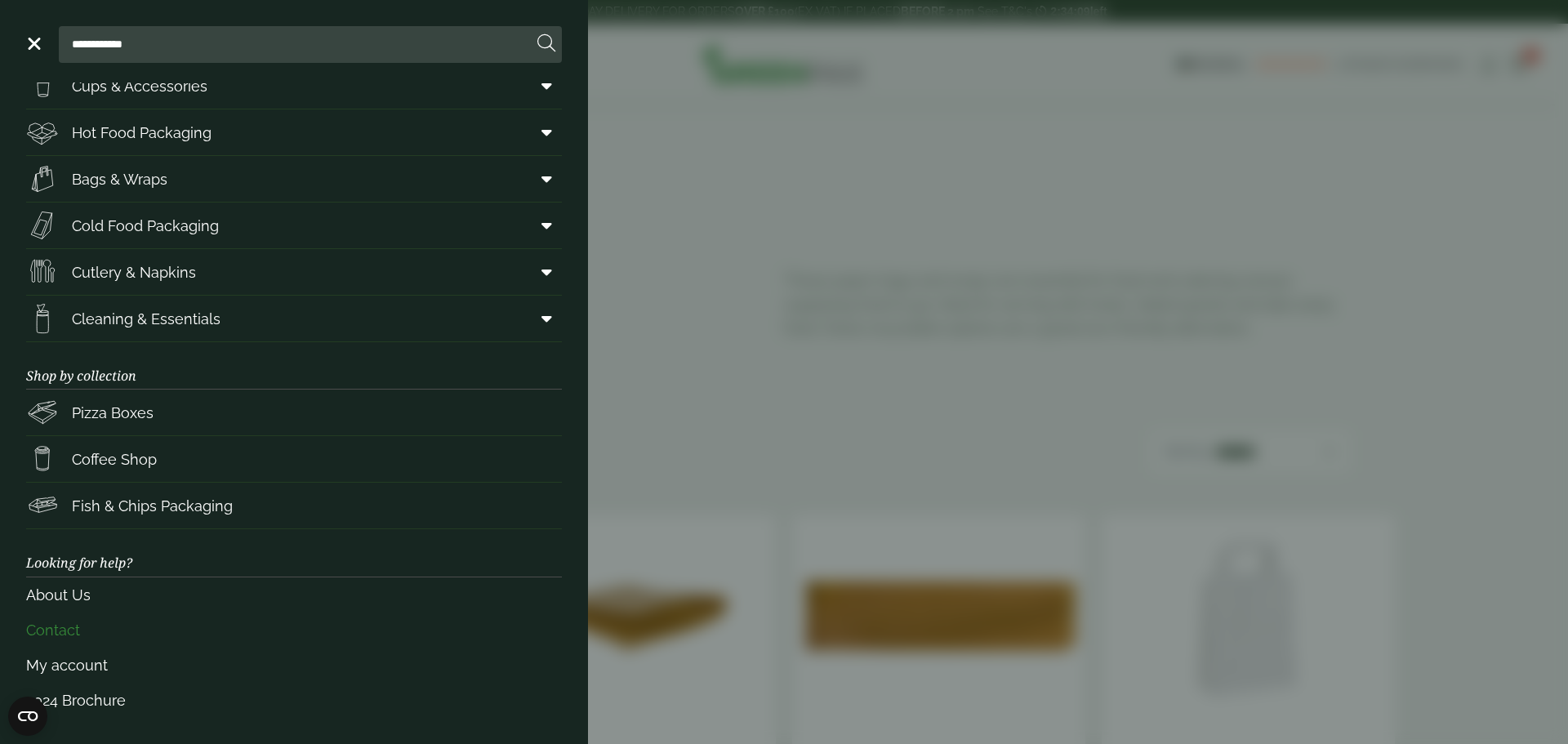
click at [69, 623] on link "Contact" at bounding box center [294, 630] width 536 height 35
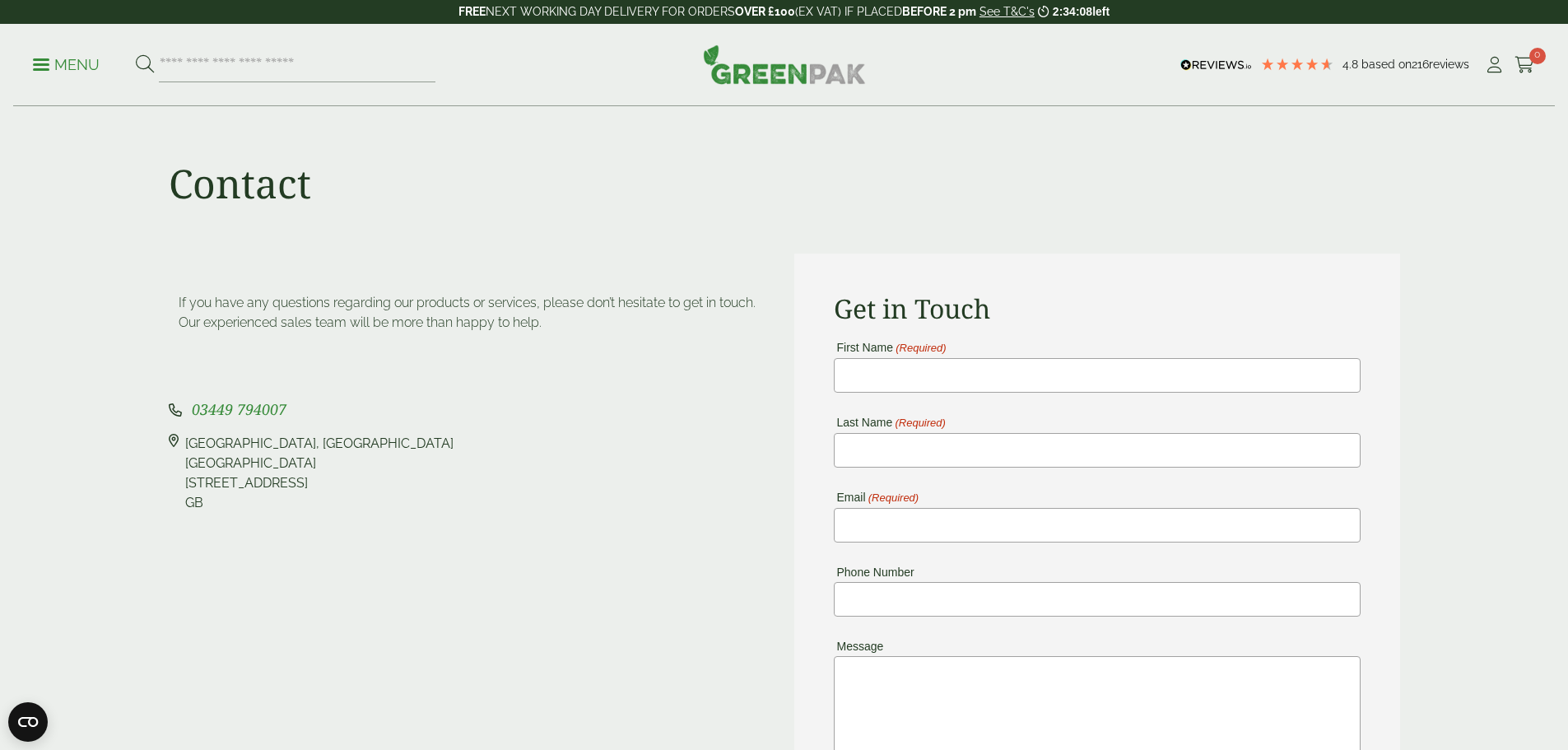
click at [56, 70] on p "Menu" at bounding box center [66, 65] width 67 height 20
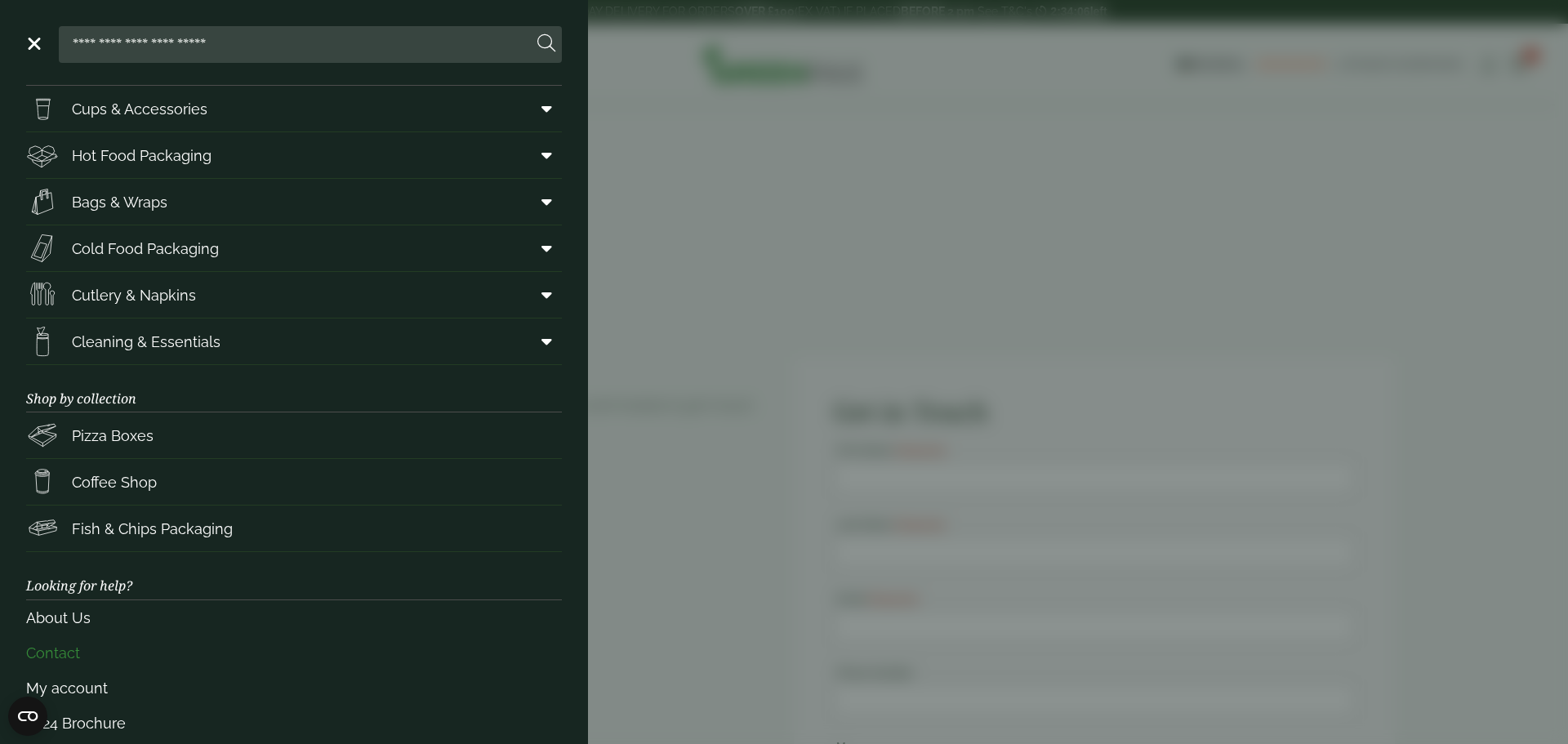
scroll to position [67, 0]
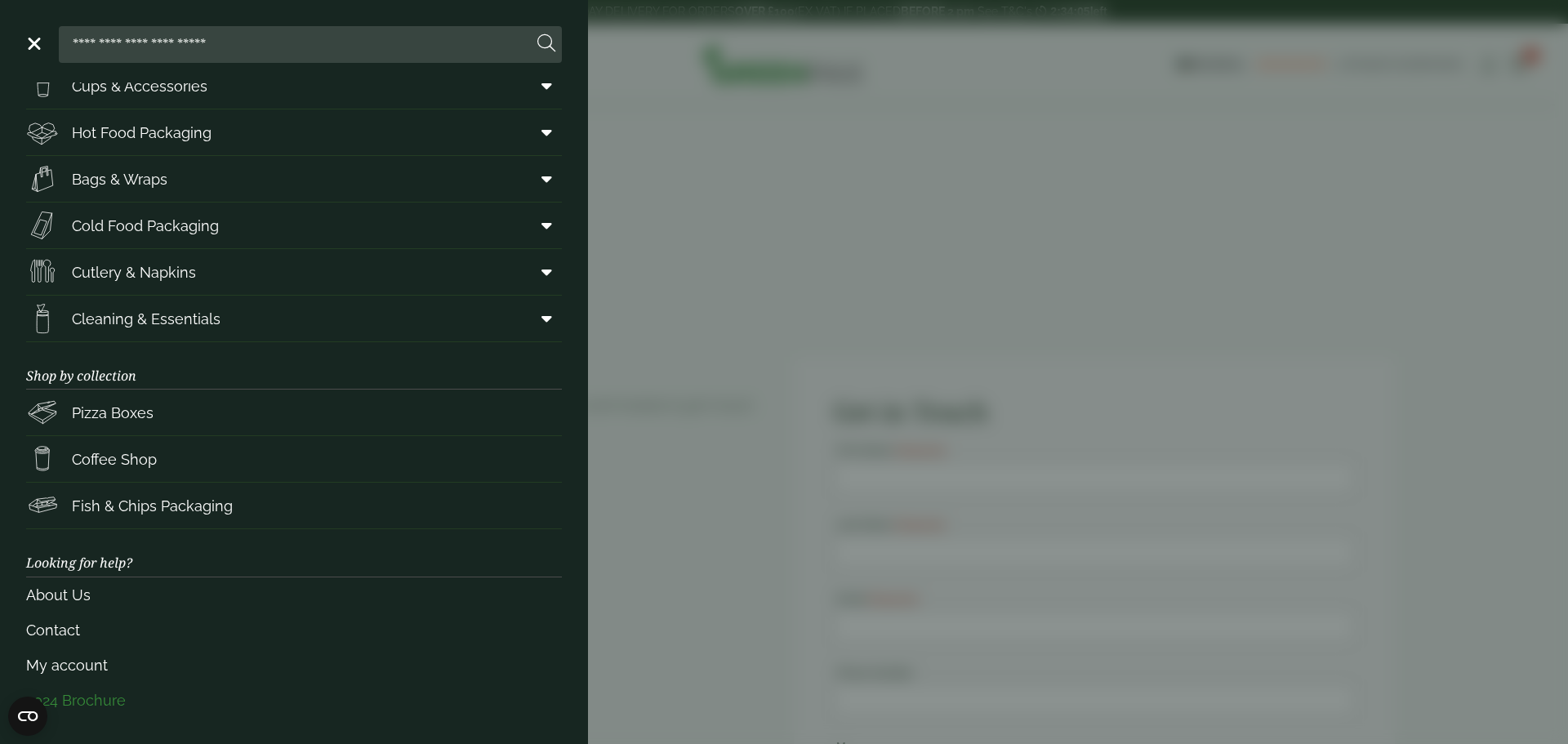
click at [88, 696] on link "2024 Brochure" at bounding box center [294, 700] width 536 height 35
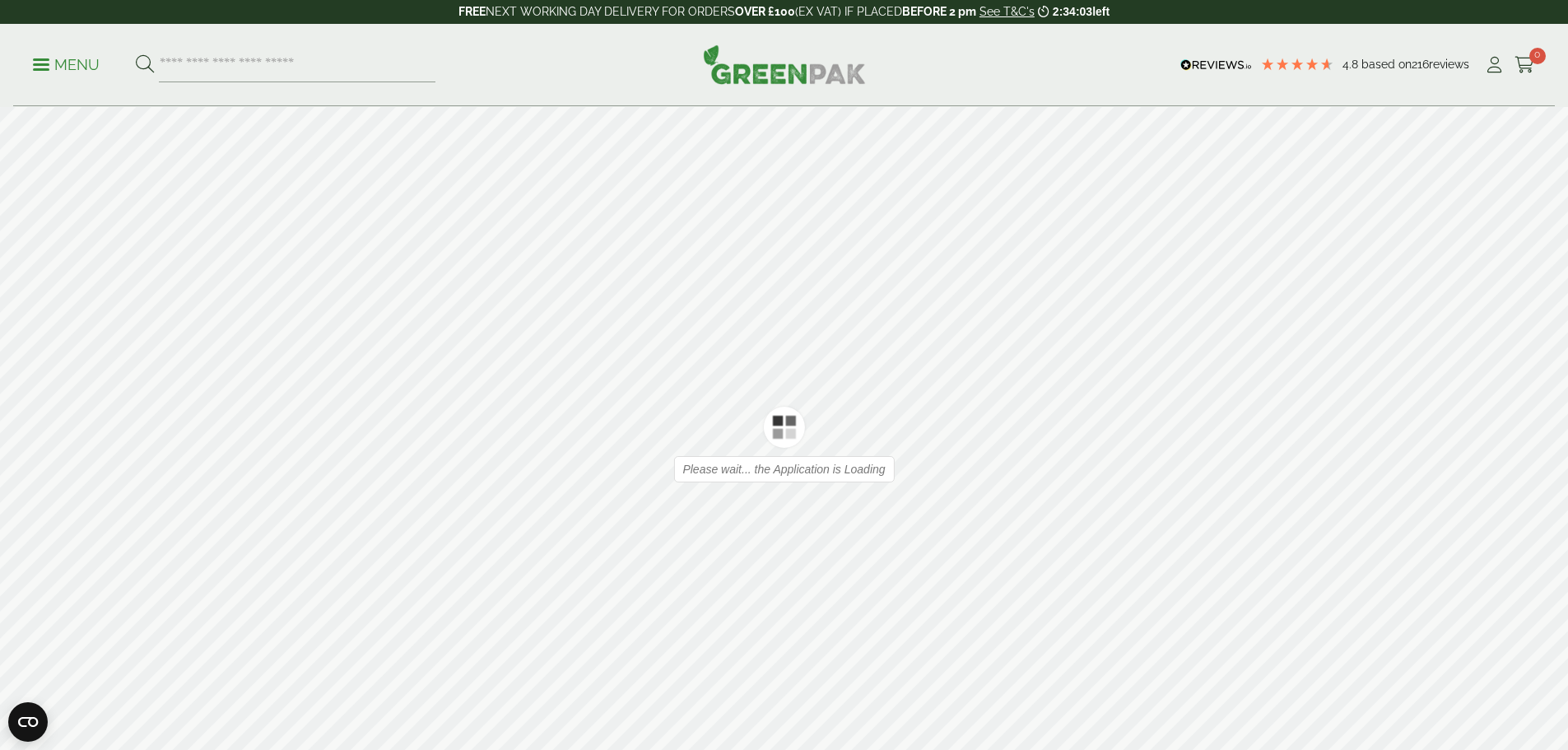
type input "*"
type input "**"
click at [1538, 443] on icon at bounding box center [1543, 444] width 16 height 43
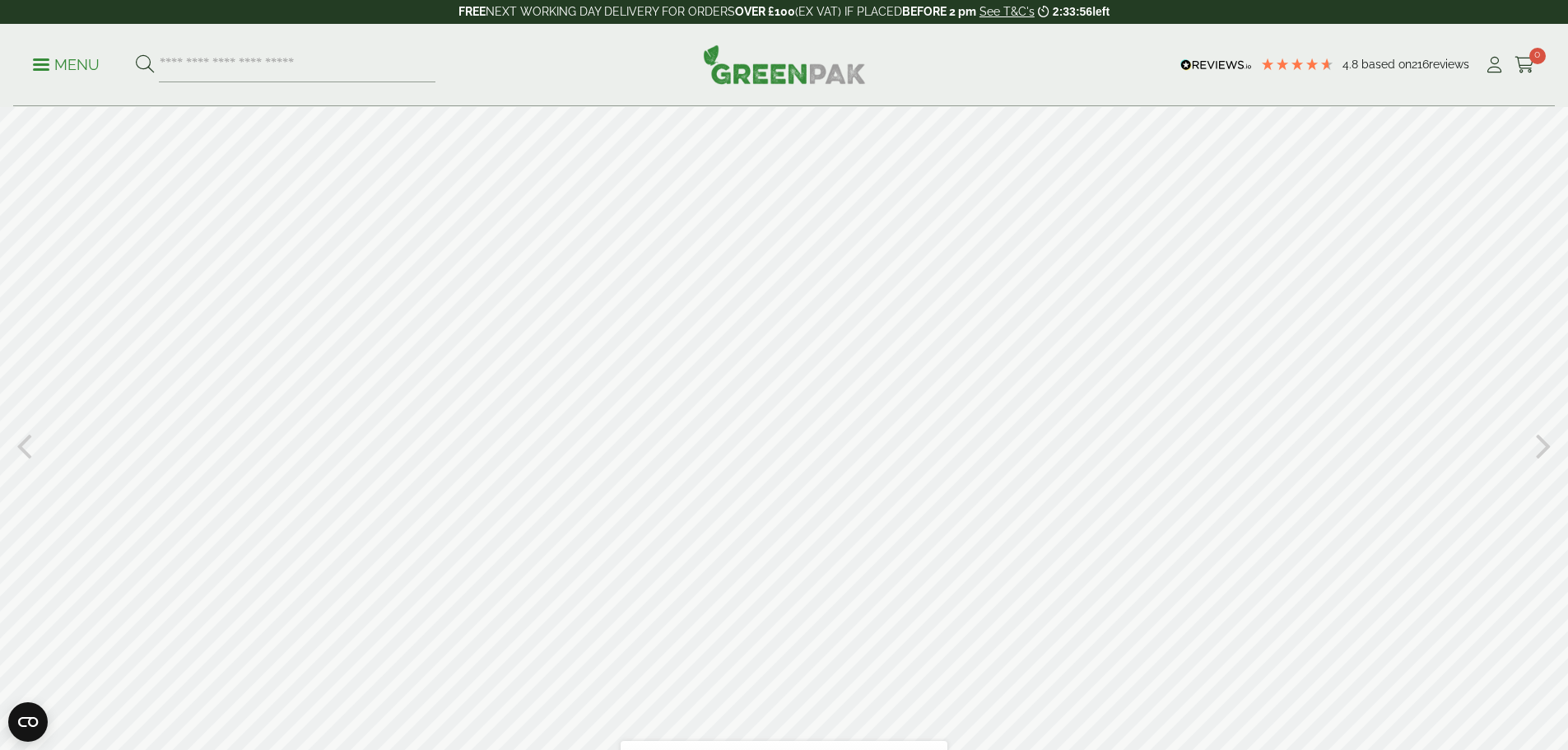
click at [16, 445] on div at bounding box center [784, 444] width 1568 height 675
click at [22, 442] on icon at bounding box center [24, 444] width 16 height 43
type input "*"
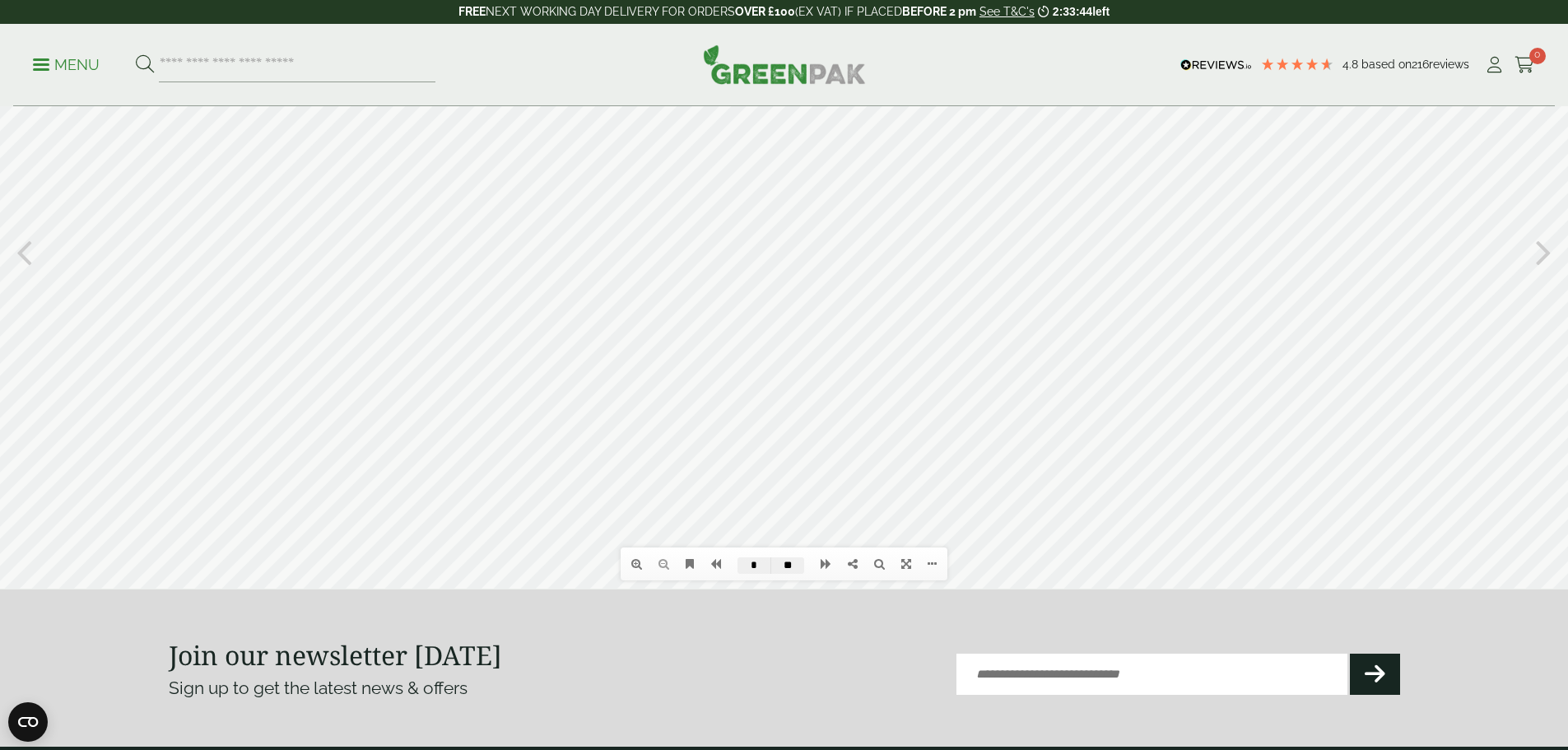
scroll to position [165, 0]
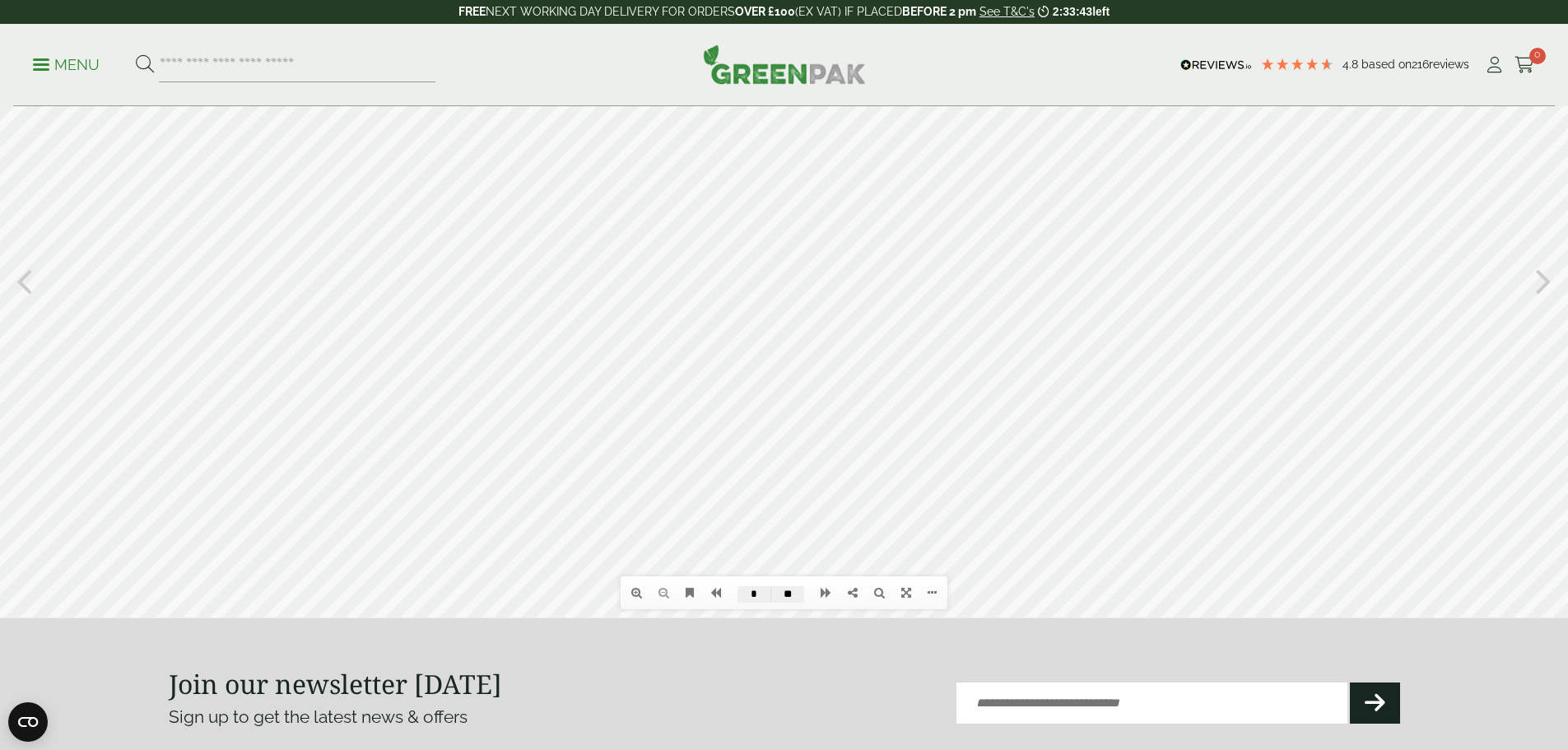
click at [1376, 707] on icon at bounding box center [1374, 703] width 21 height 23
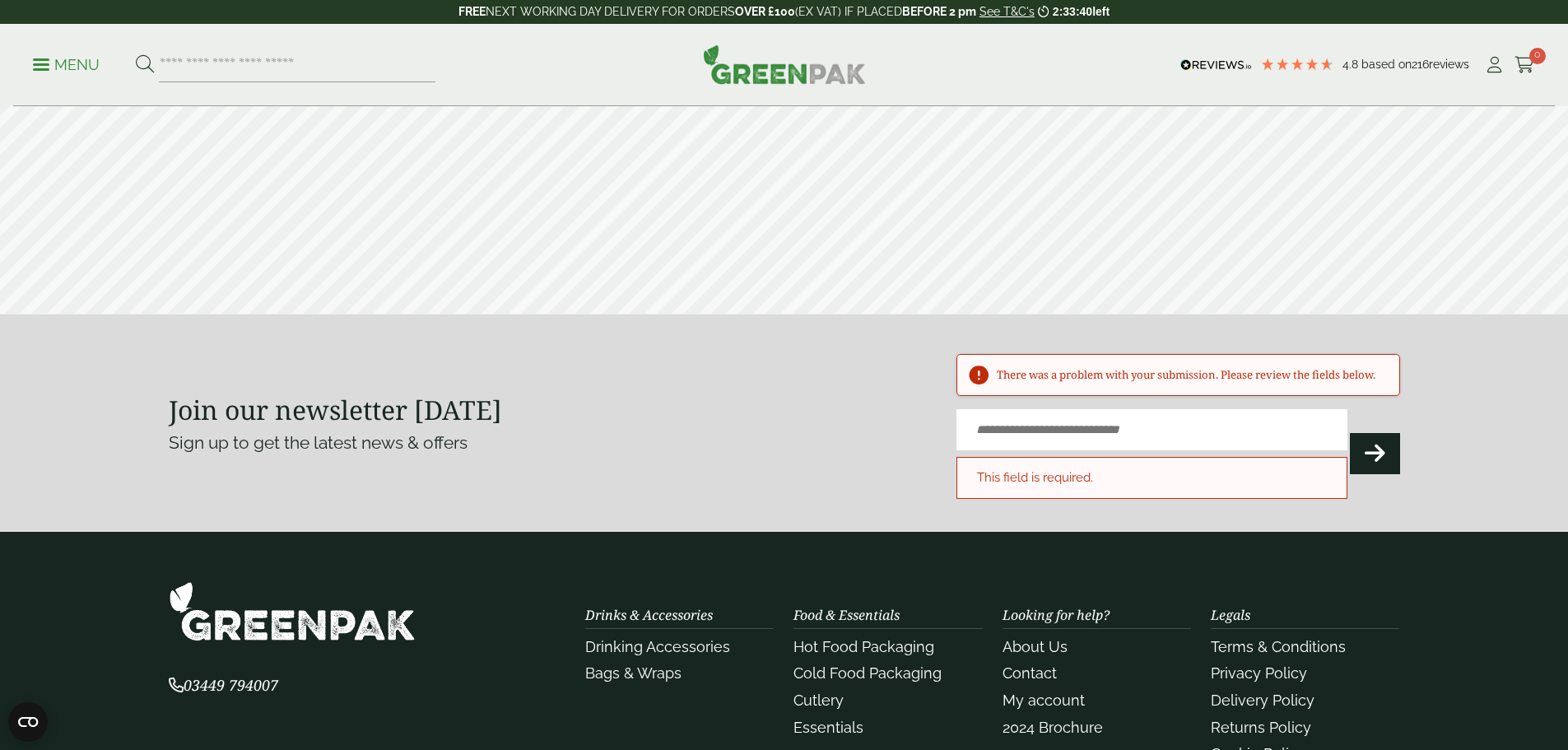
type input "*"
type input "**"
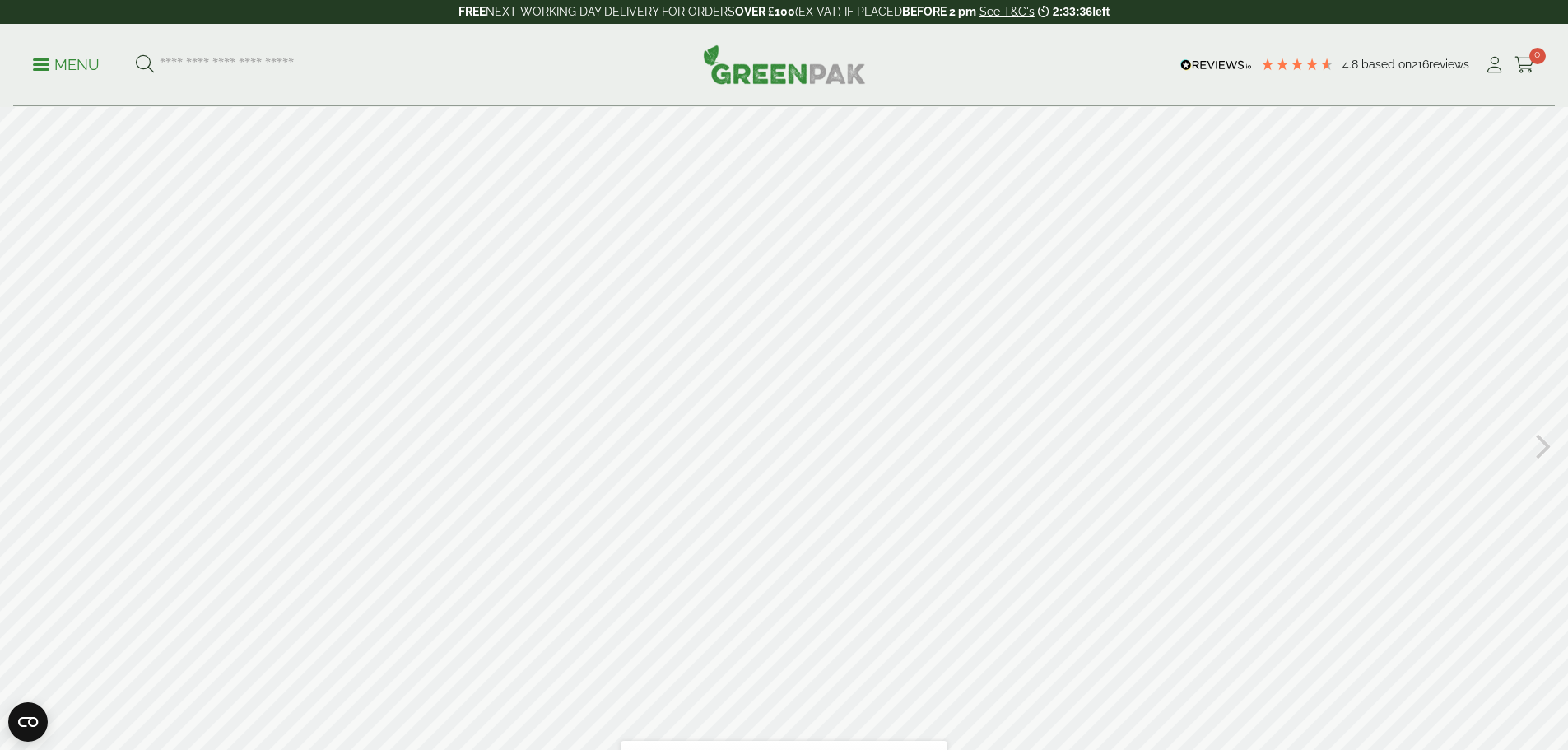
click at [1543, 448] on icon at bounding box center [1543, 444] width 16 height 43
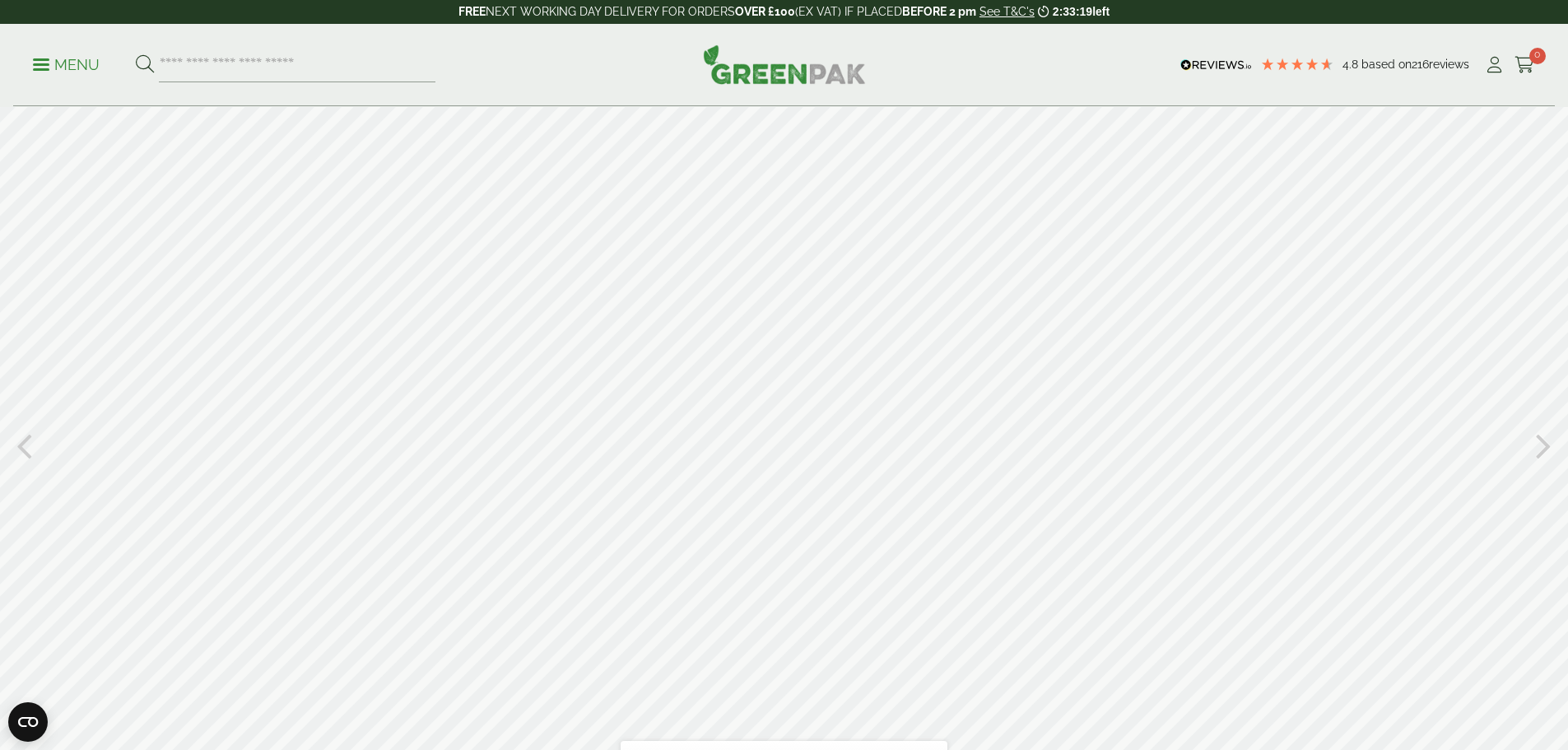
click at [1543, 446] on icon at bounding box center [1543, 444] width 16 height 43
click at [1550, 438] on icon at bounding box center [1543, 444] width 16 height 43
click at [1549, 438] on icon at bounding box center [1543, 444] width 16 height 43
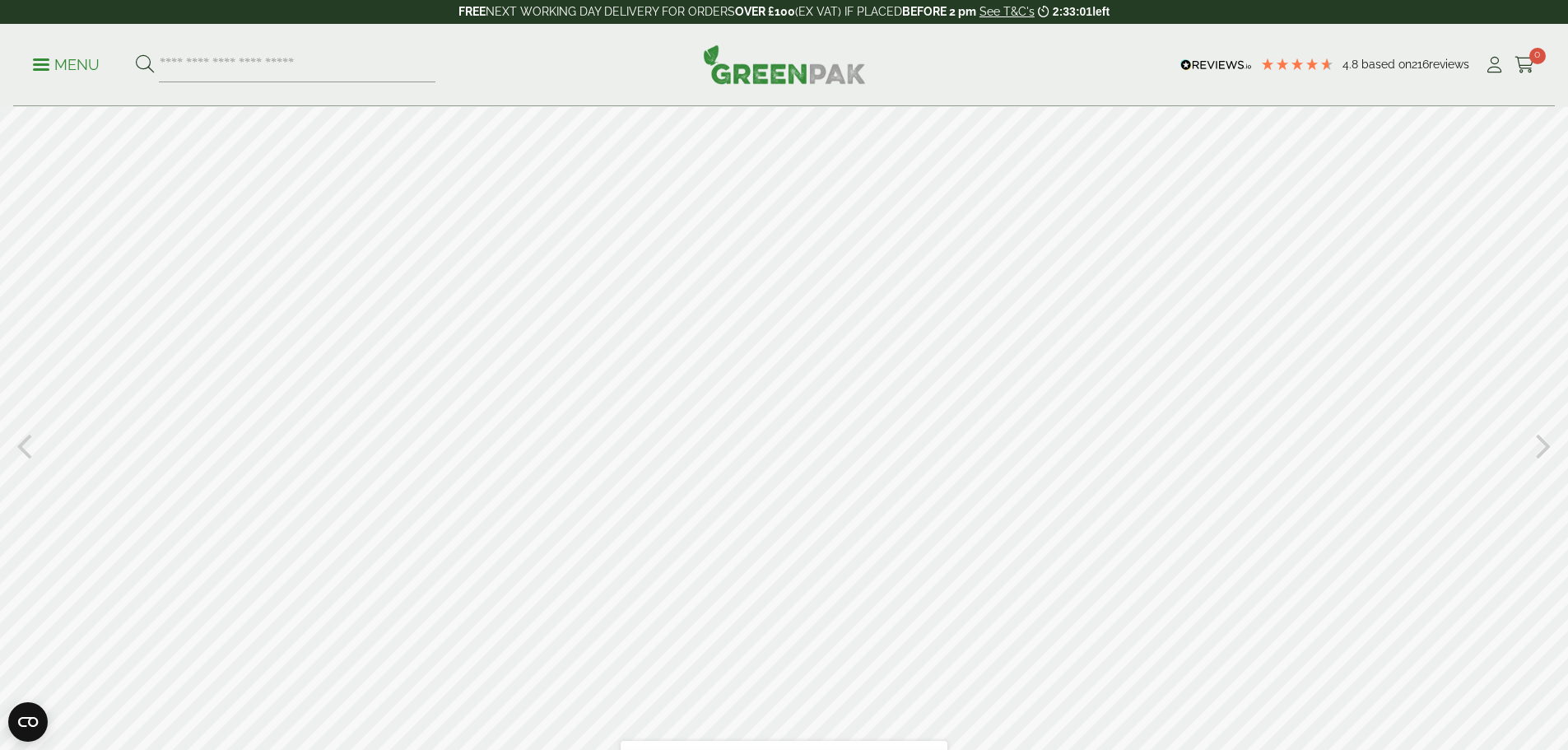
click at [1549, 438] on icon at bounding box center [1543, 444] width 16 height 43
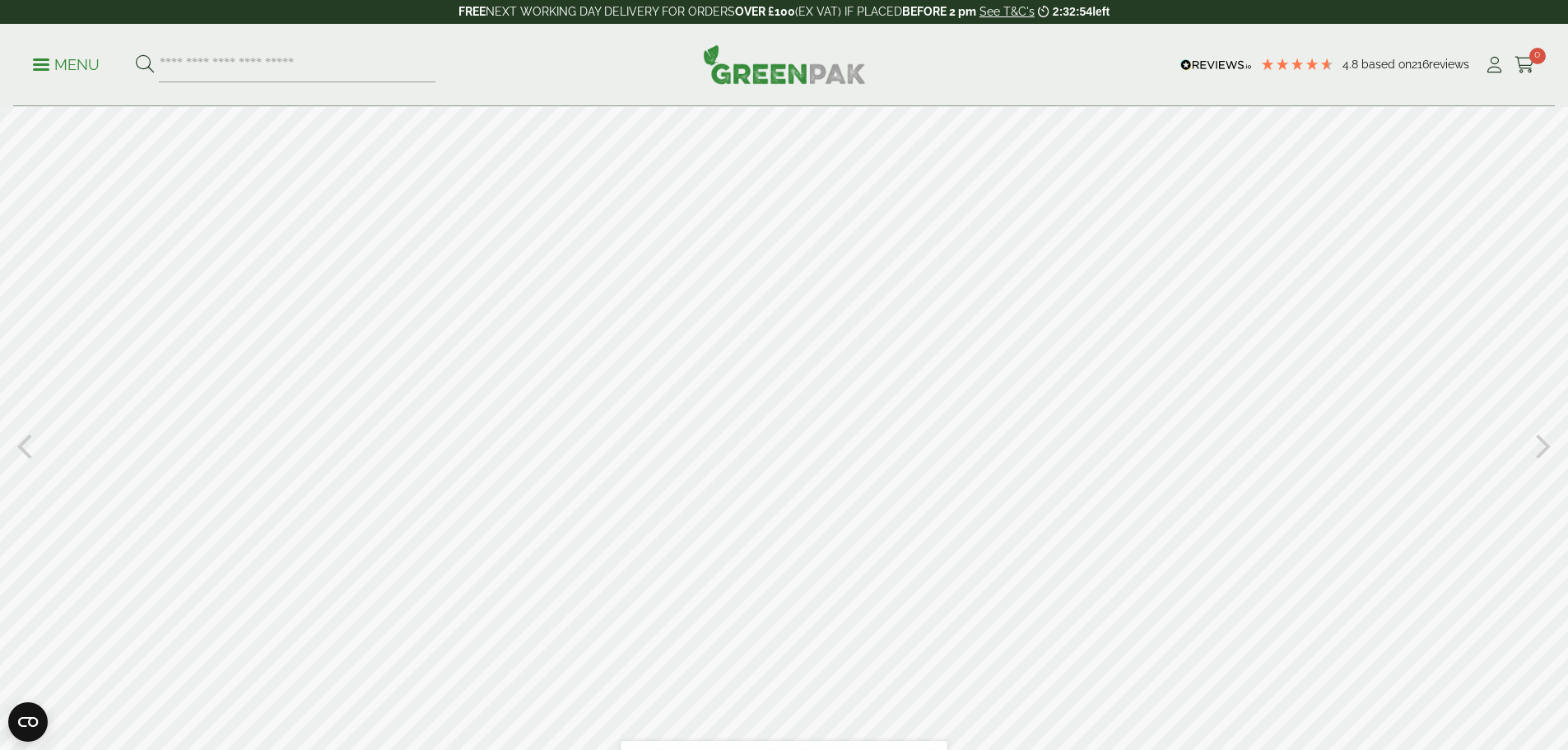
click at [1549, 438] on icon at bounding box center [1543, 444] width 16 height 43
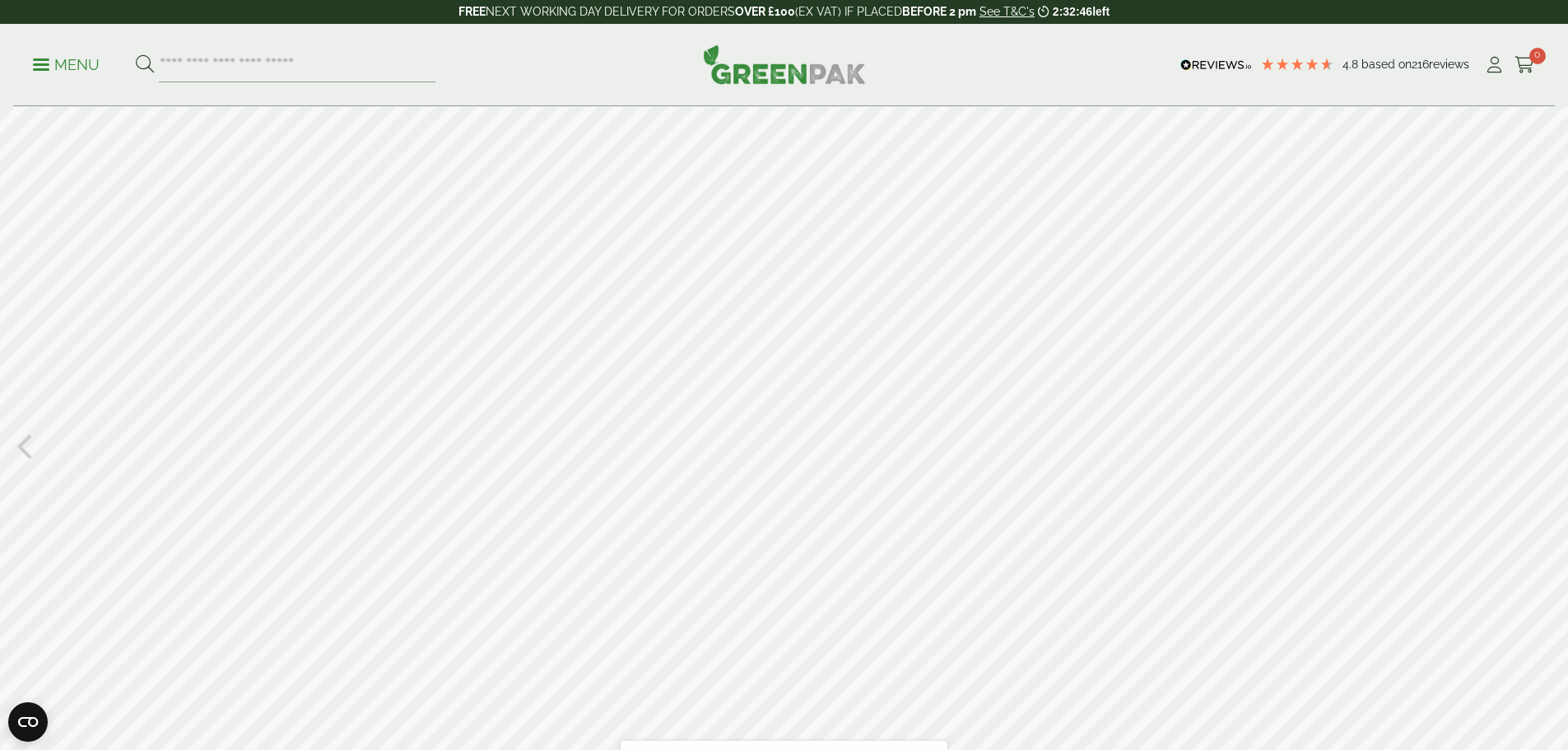
click at [34, 437] on div at bounding box center [784, 444] width 1568 height 675
click at [26, 437] on icon at bounding box center [24, 444] width 16 height 43
click at [1543, 450] on icon at bounding box center [1543, 444] width 16 height 43
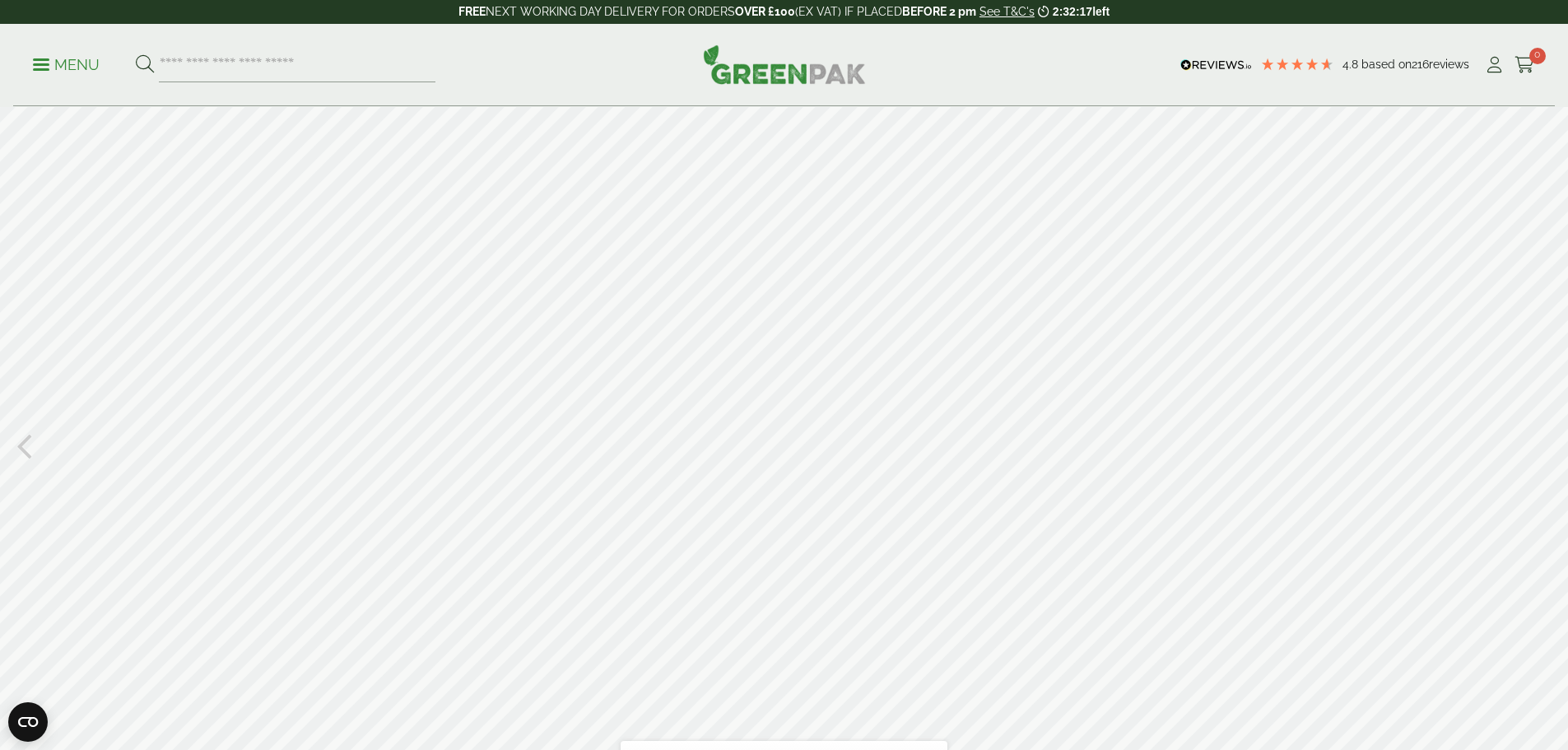
click at [22, 447] on icon at bounding box center [24, 444] width 16 height 43
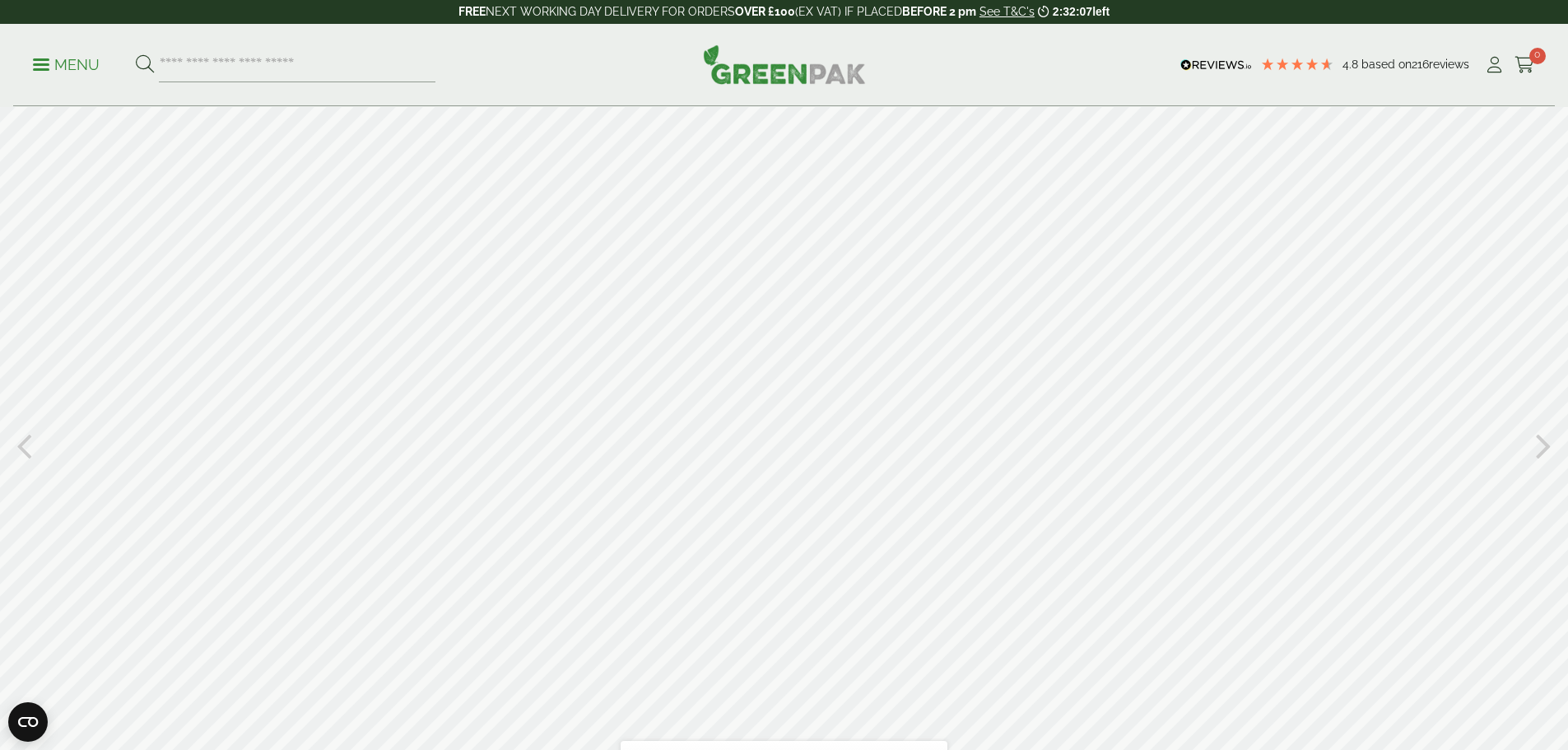
click at [22, 446] on icon at bounding box center [24, 444] width 16 height 43
click at [23, 448] on icon at bounding box center [24, 444] width 16 height 43
click at [24, 451] on icon at bounding box center [24, 444] width 16 height 43
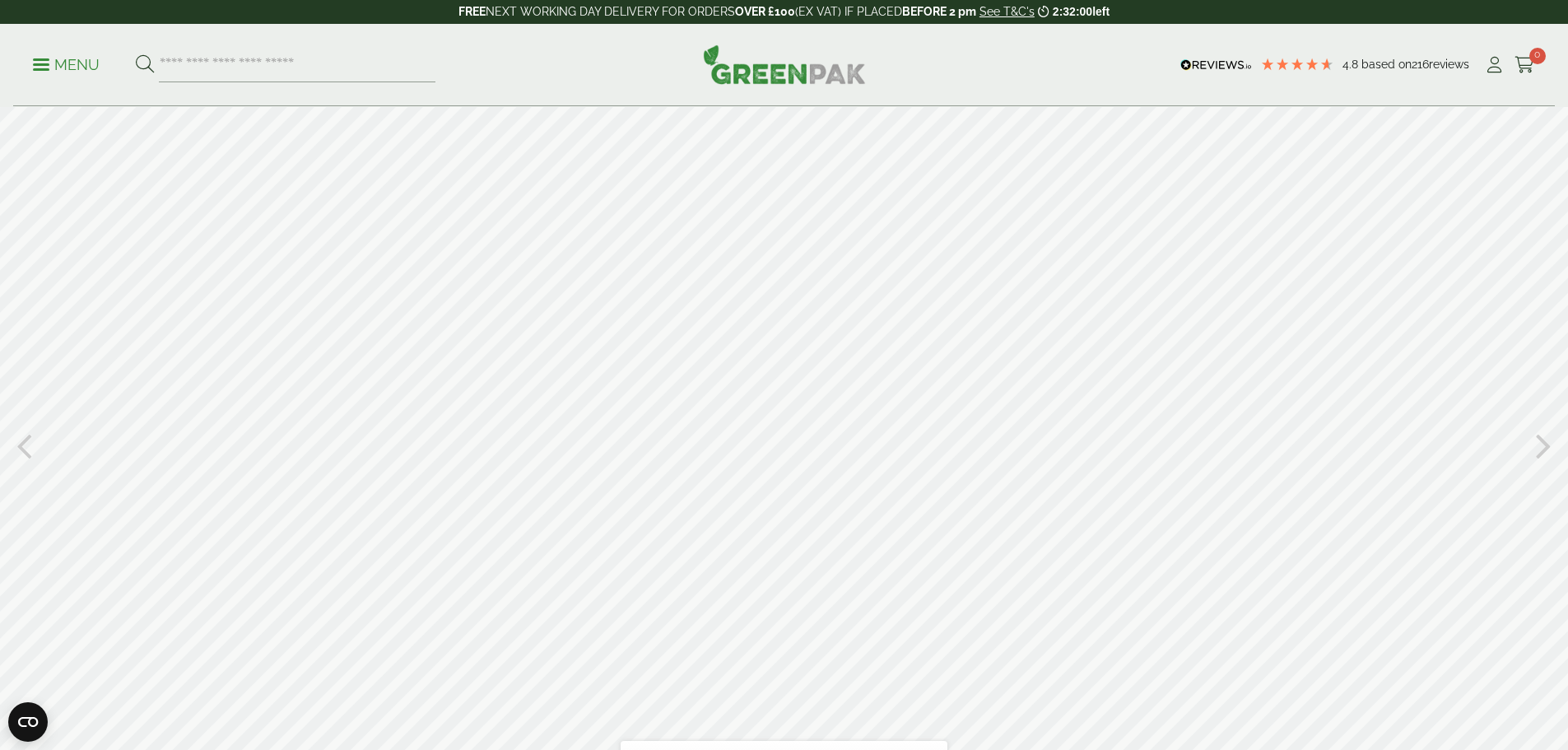
click at [24, 451] on icon at bounding box center [24, 444] width 16 height 43
click at [1536, 447] on div "Table of contents Bookmarks Thumbnails Search Share https://greenpak.supplies/b…" at bounding box center [784, 444] width 1568 height 675
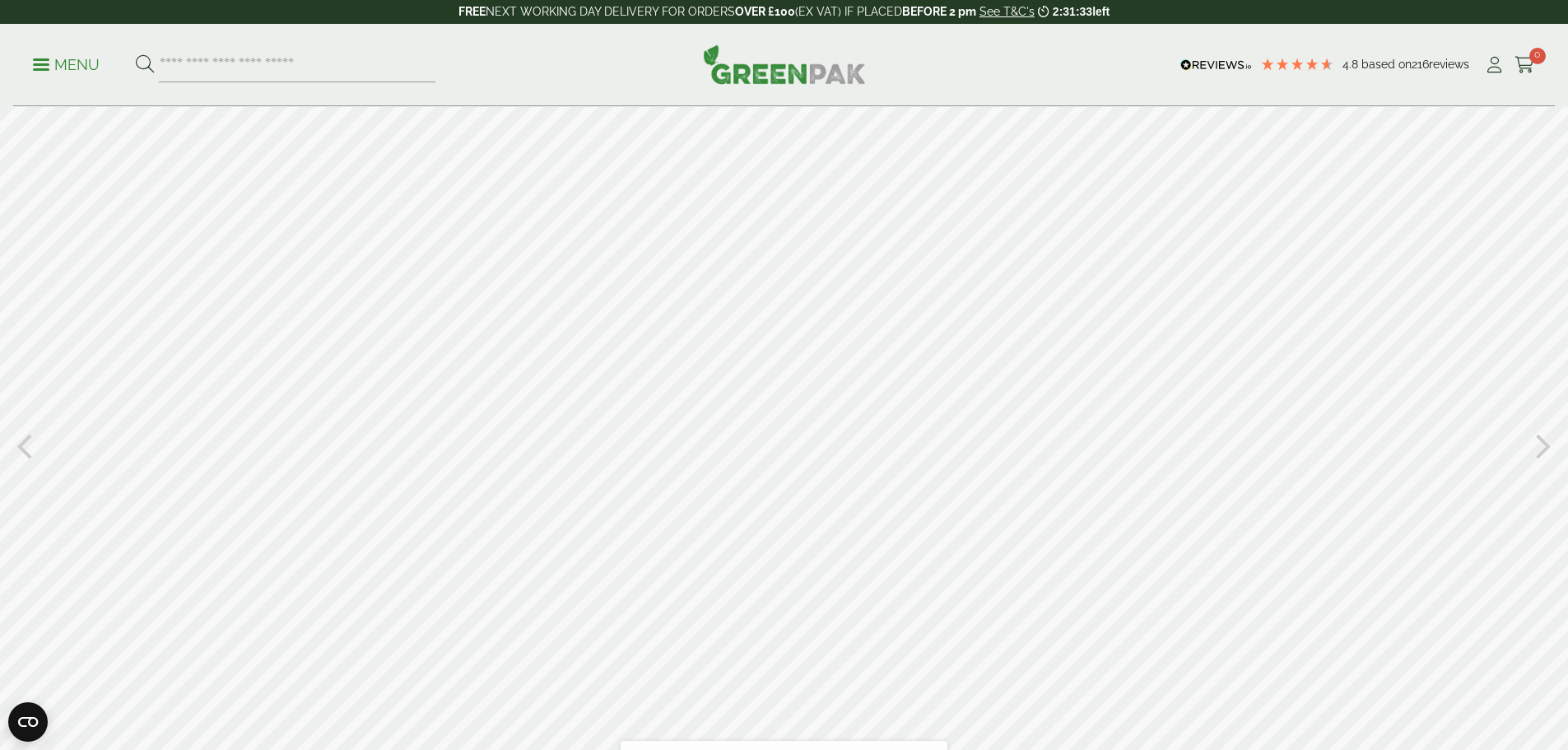
click at [1536, 447] on div "Table of contents Bookmarks Thumbnails Search Share https://greenpak.supplies/b…" at bounding box center [784, 444] width 1568 height 675
click at [1537, 447] on icon at bounding box center [1543, 444] width 16 height 43
click at [1548, 444] on icon at bounding box center [1543, 444] width 16 height 43
click at [1547, 444] on icon at bounding box center [1543, 444] width 16 height 43
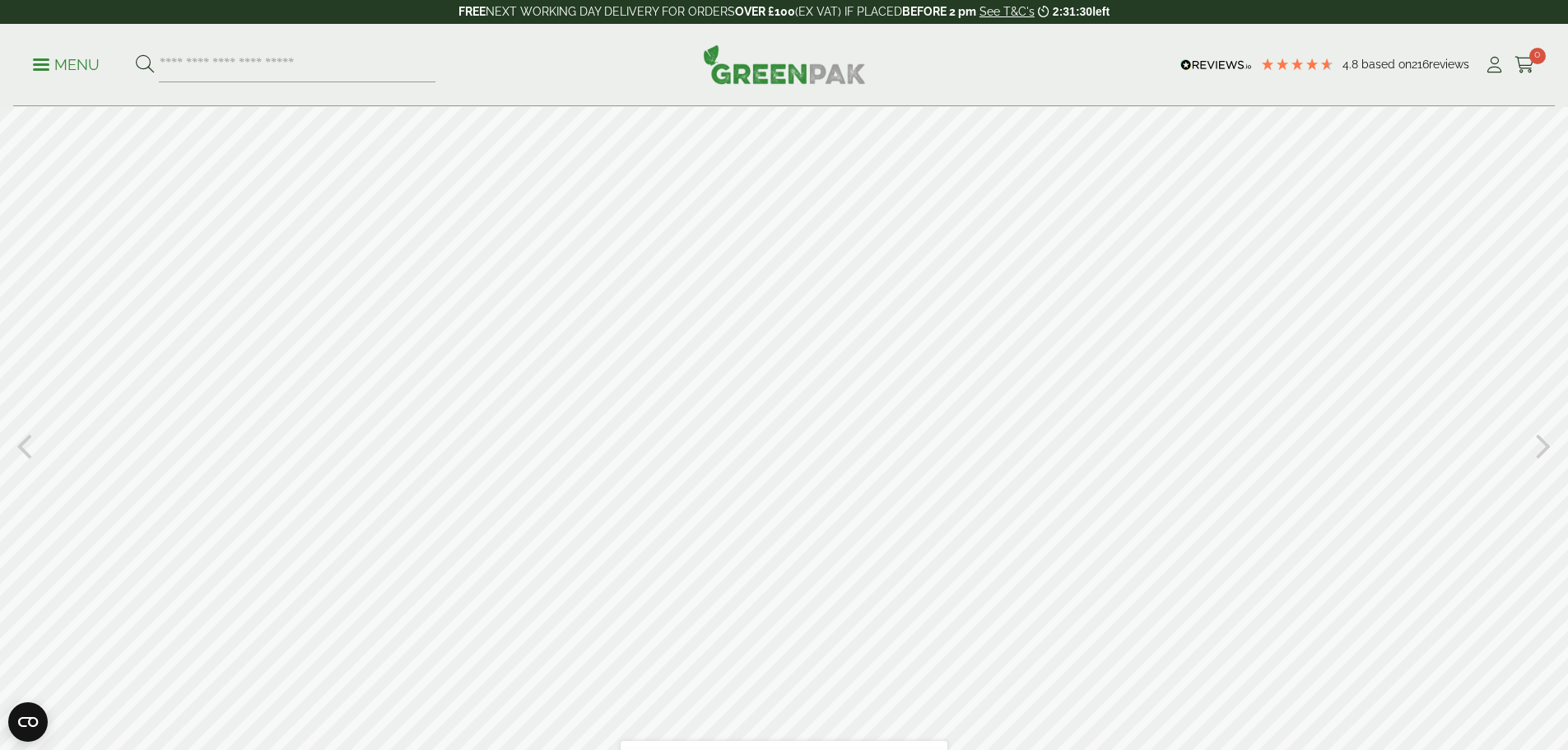
click at [1547, 444] on icon at bounding box center [1543, 444] width 16 height 43
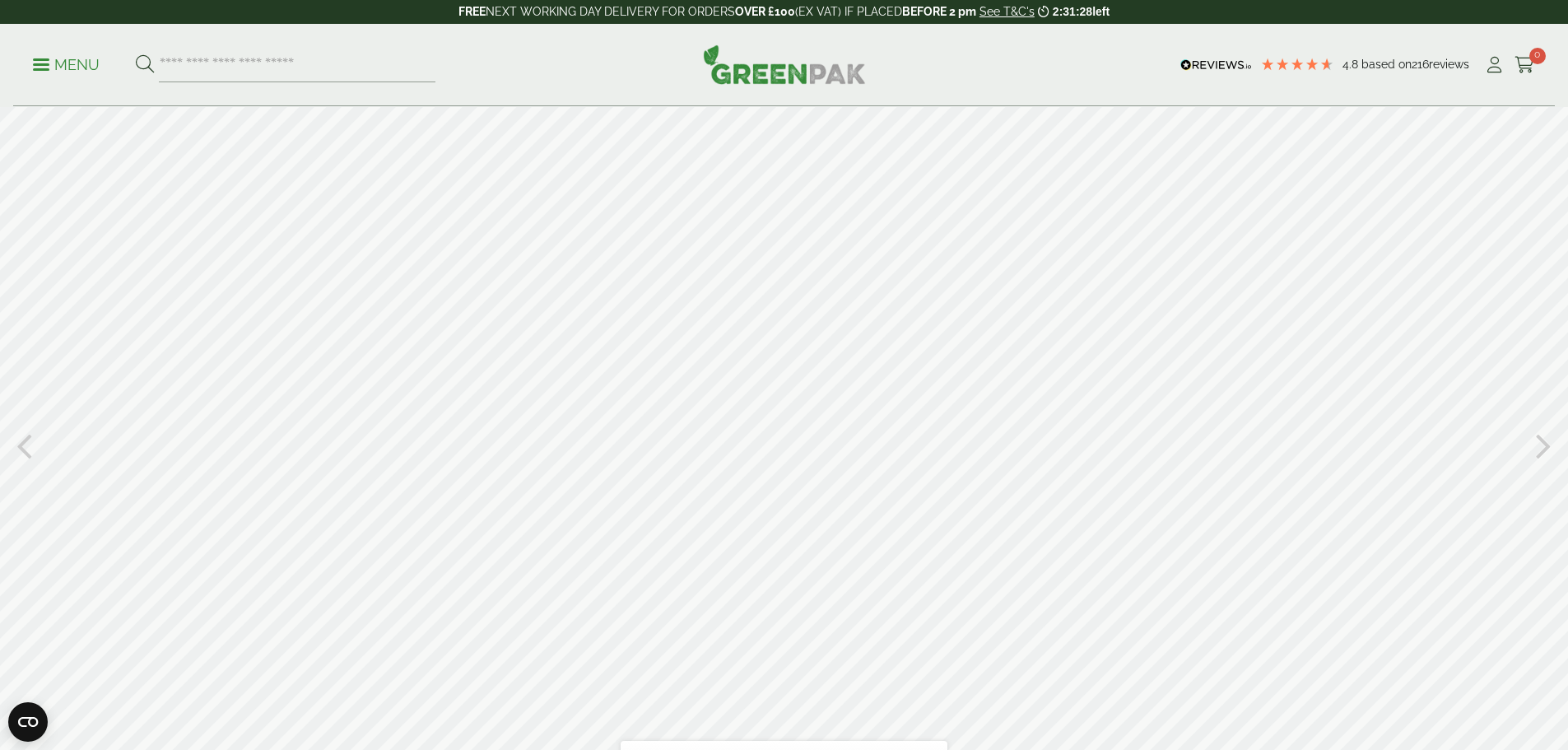
click at [1547, 444] on icon at bounding box center [1543, 444] width 16 height 43
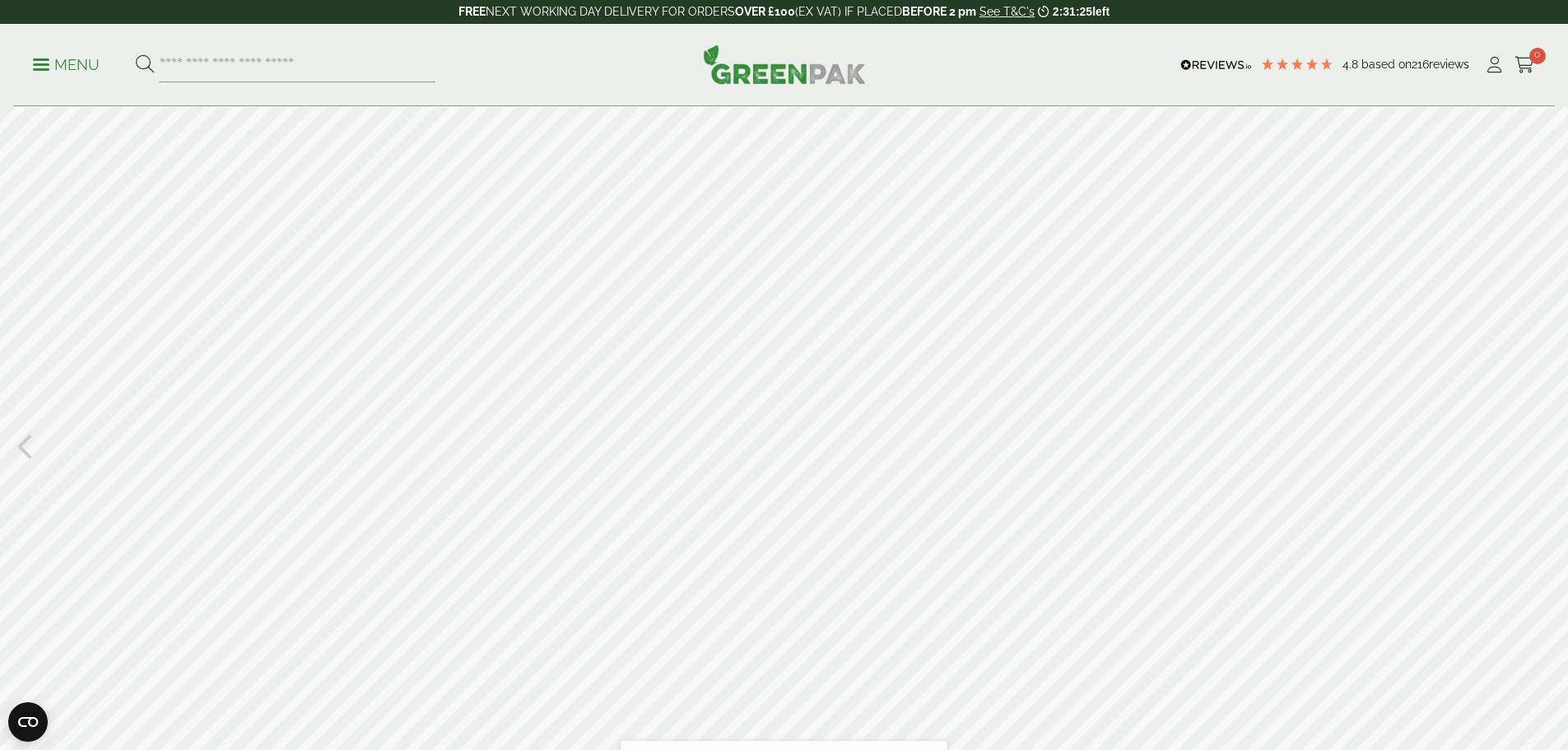
click at [1547, 444] on div at bounding box center [784, 444] width 1568 height 675
click at [26, 441] on icon at bounding box center [24, 444] width 16 height 43
click at [25, 441] on icon at bounding box center [24, 444] width 16 height 43
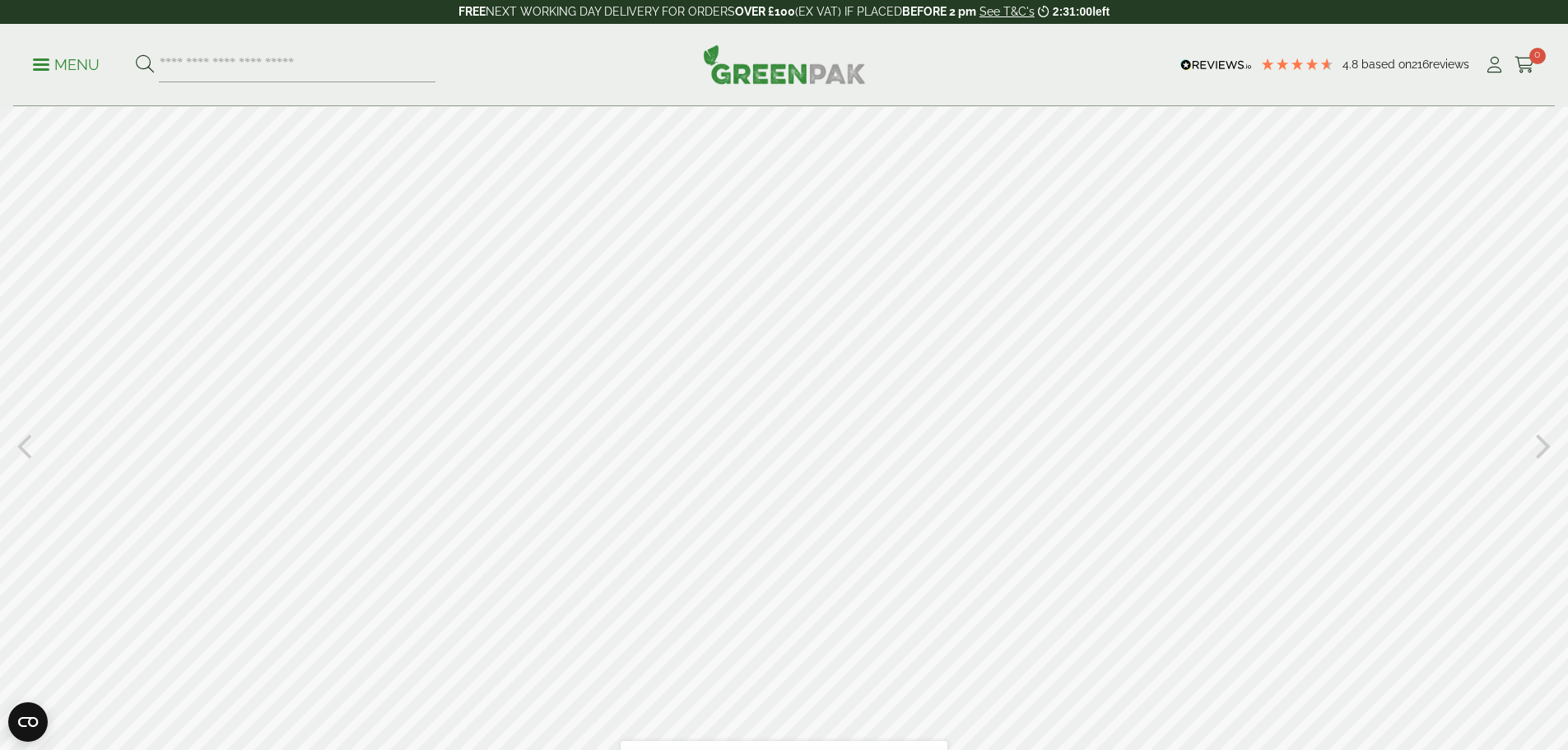
click at [25, 441] on icon at bounding box center [24, 444] width 16 height 43
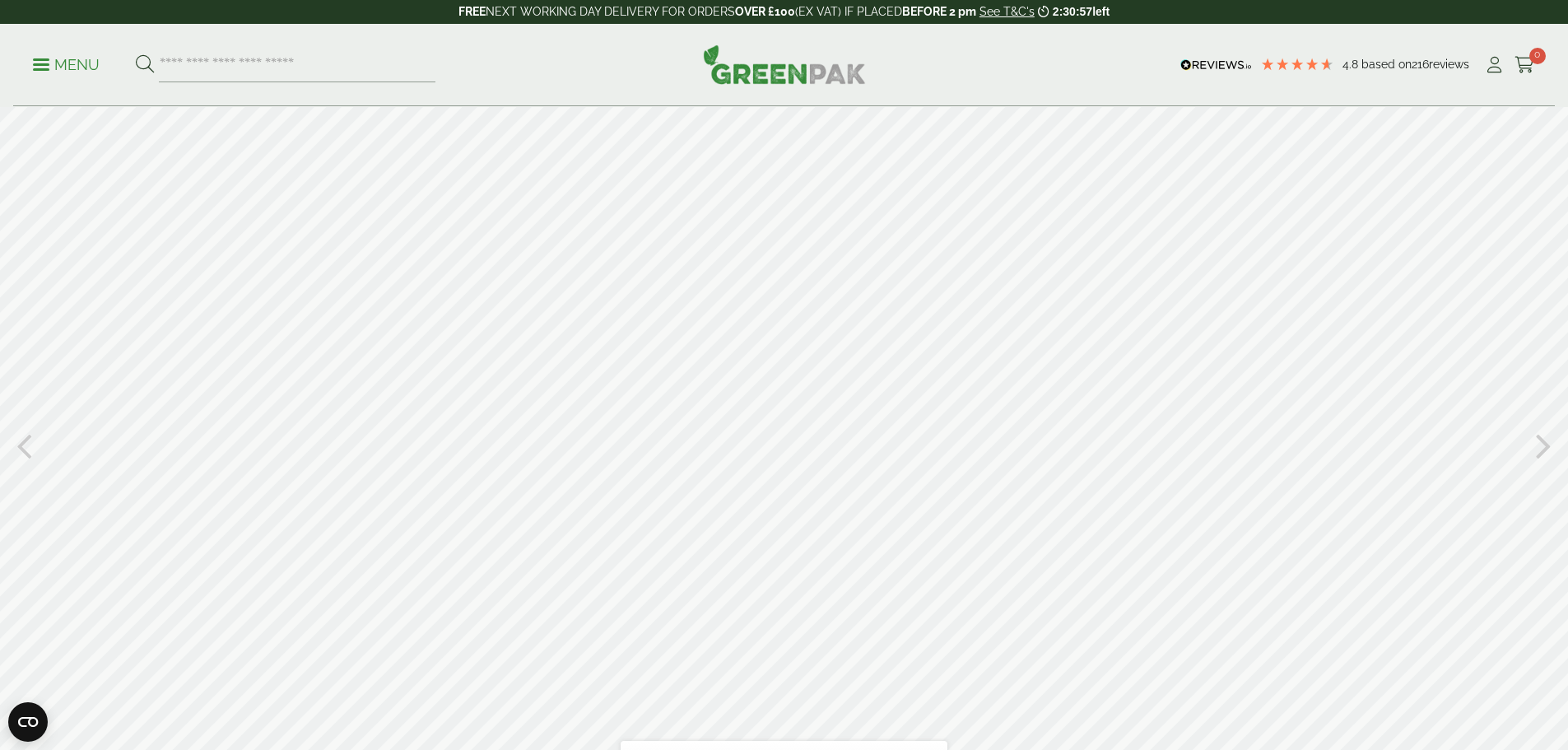
click at [25, 441] on icon at bounding box center [24, 444] width 16 height 43
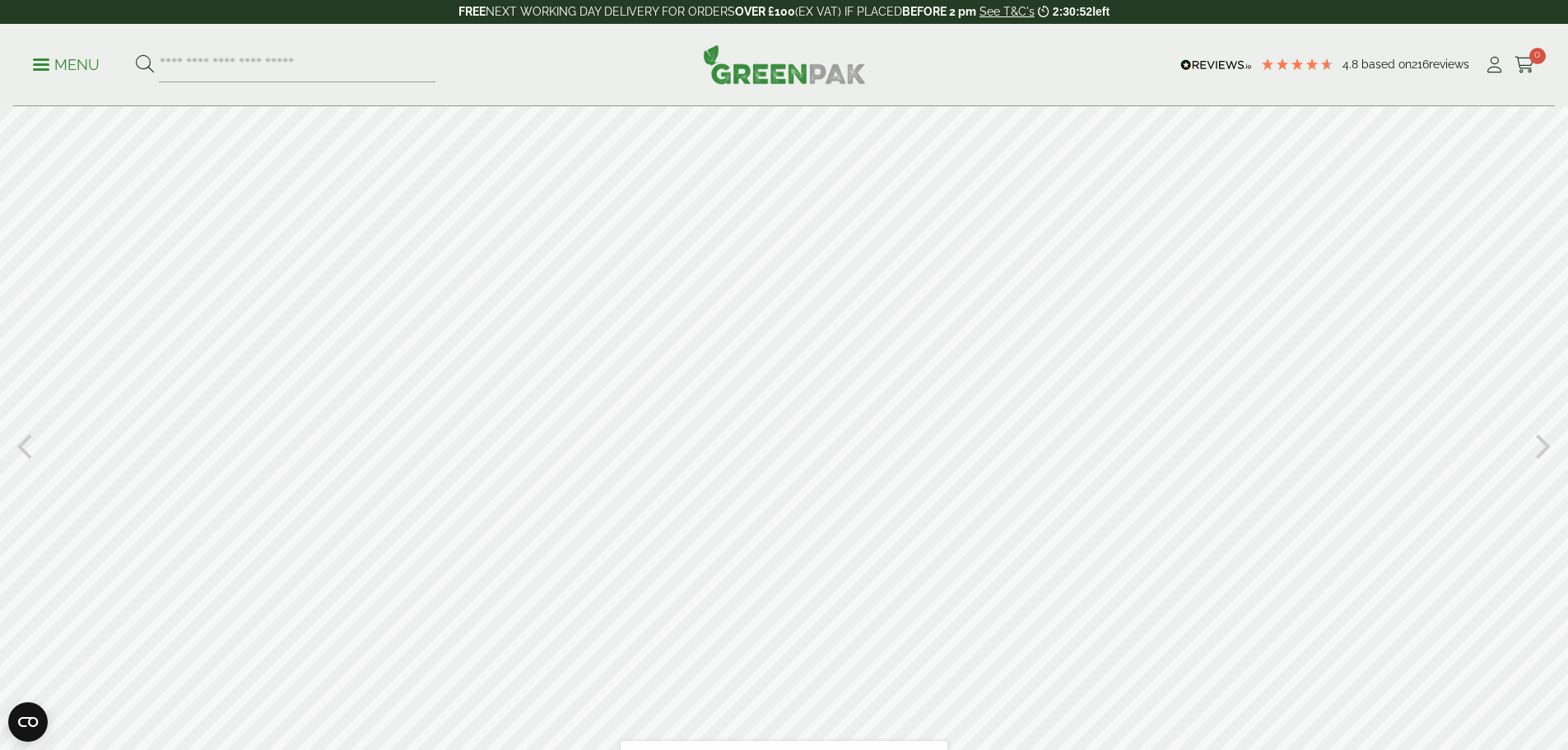
click at [1553, 438] on div at bounding box center [784, 444] width 1568 height 675
click at [1540, 444] on icon at bounding box center [1543, 444] width 16 height 43
click at [1538, 440] on icon at bounding box center [1543, 444] width 16 height 43
click at [21, 443] on icon at bounding box center [24, 444] width 16 height 43
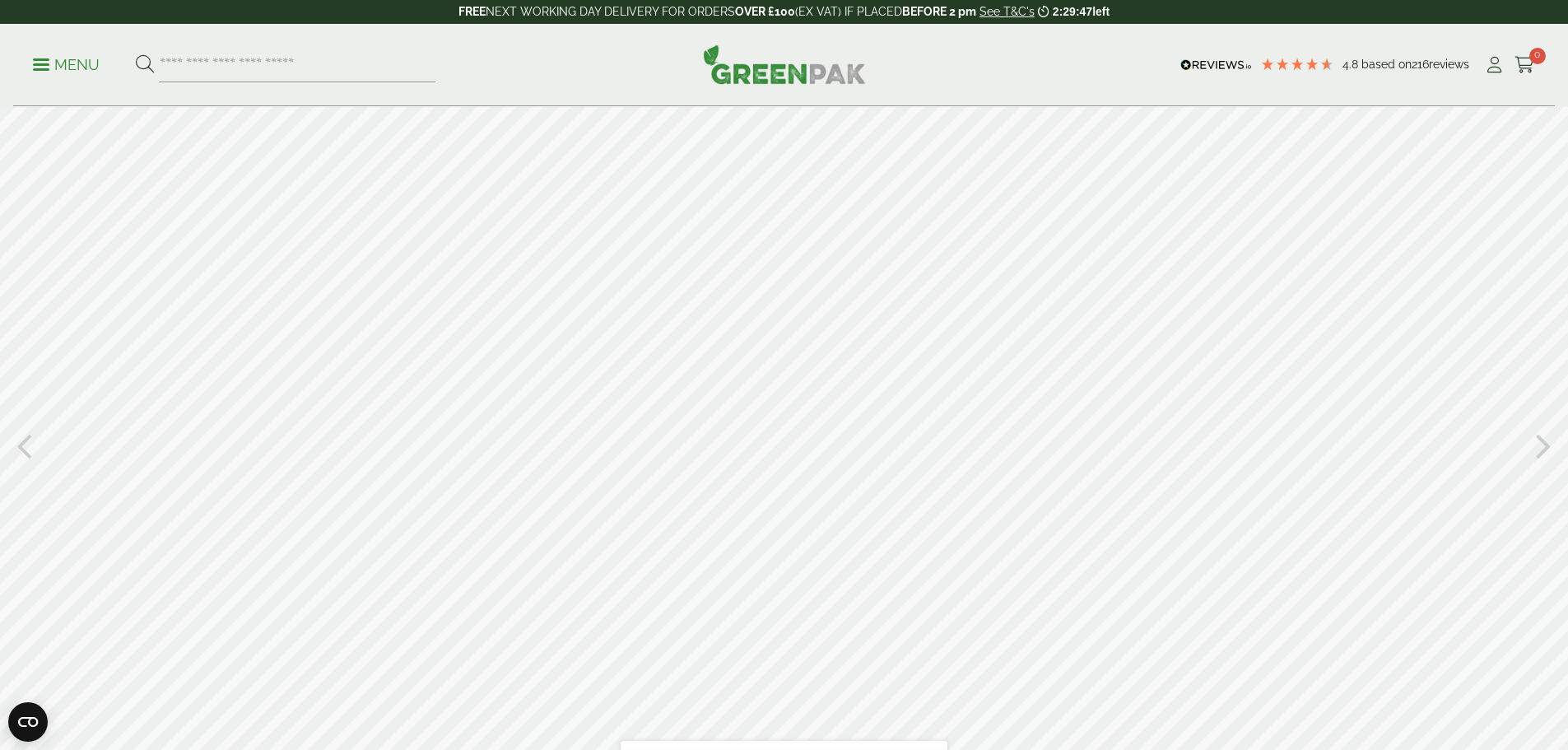
click at [21, 443] on icon at bounding box center [24, 444] width 16 height 43
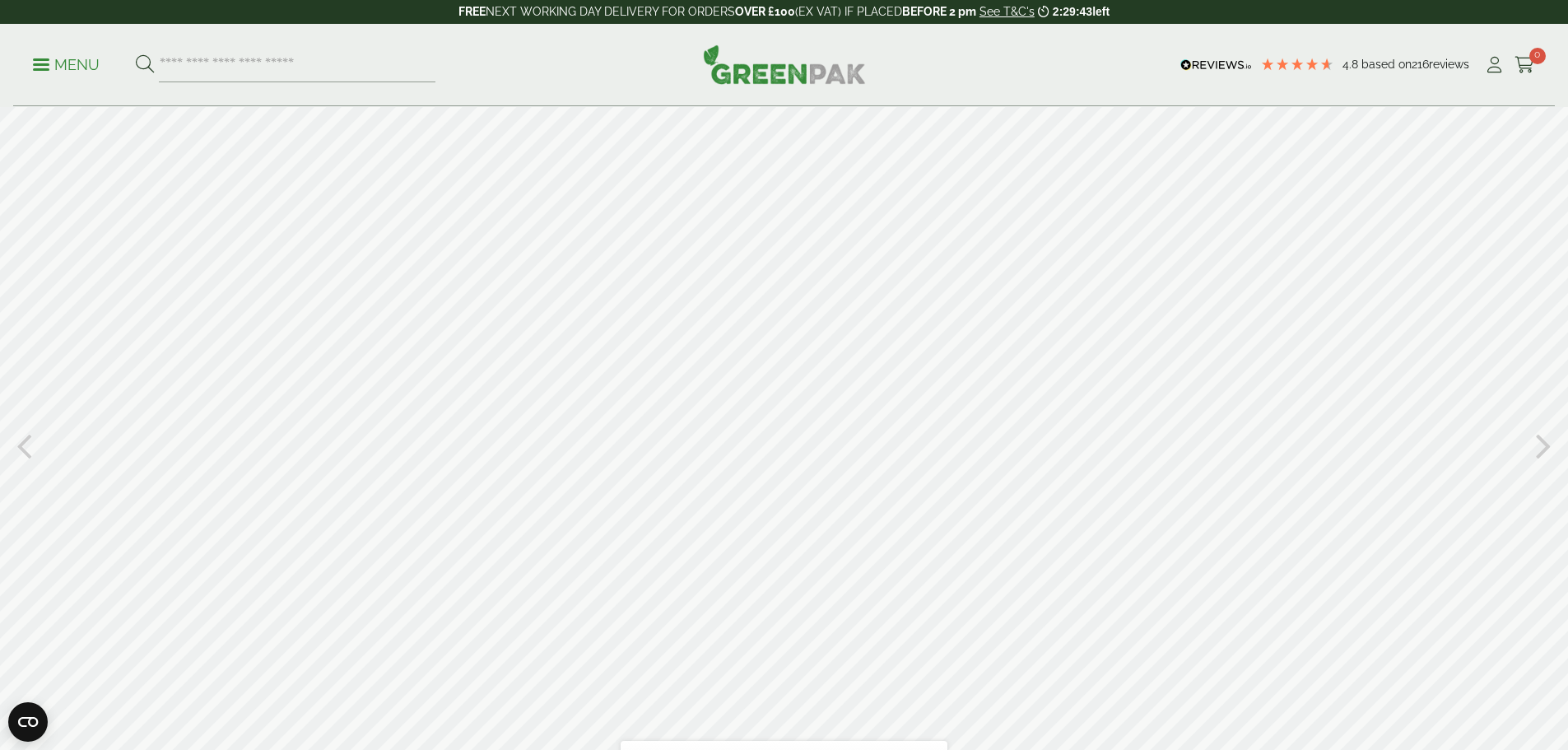
click at [21, 443] on icon at bounding box center [24, 444] width 16 height 43
type input "*"
click at [73, 63] on p "Menu" at bounding box center [66, 65] width 67 height 20
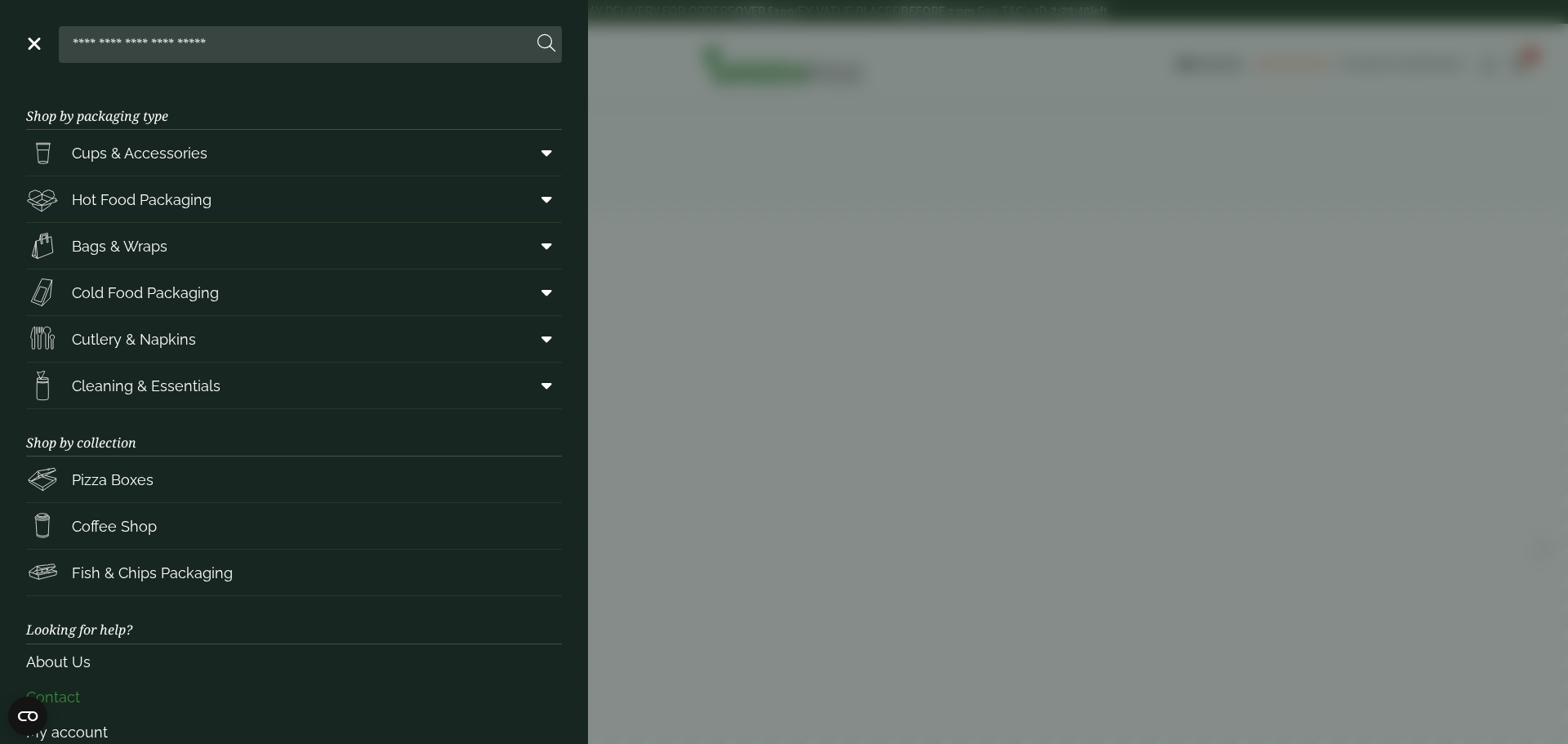
click at [82, 693] on link "Contact" at bounding box center [294, 697] width 536 height 35
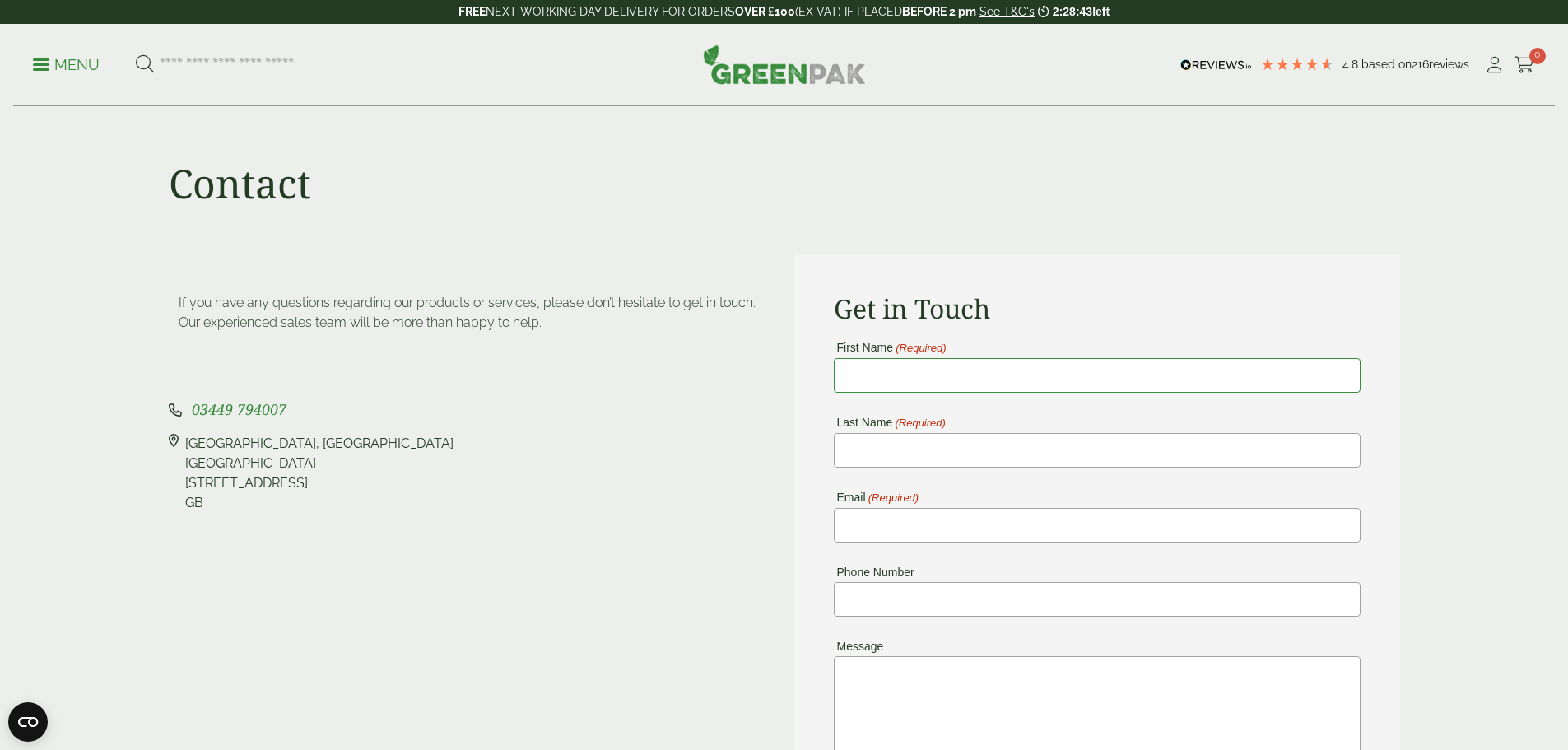
click at [932, 370] on input "First Name (Required)" at bounding box center [1097, 375] width 527 height 35
click at [952, 374] on input "First Name (Required)" at bounding box center [1097, 375] width 527 height 35
type input "****"
type input "*****"
click at [931, 528] on input "Email (Required)" at bounding box center [1097, 525] width 527 height 35
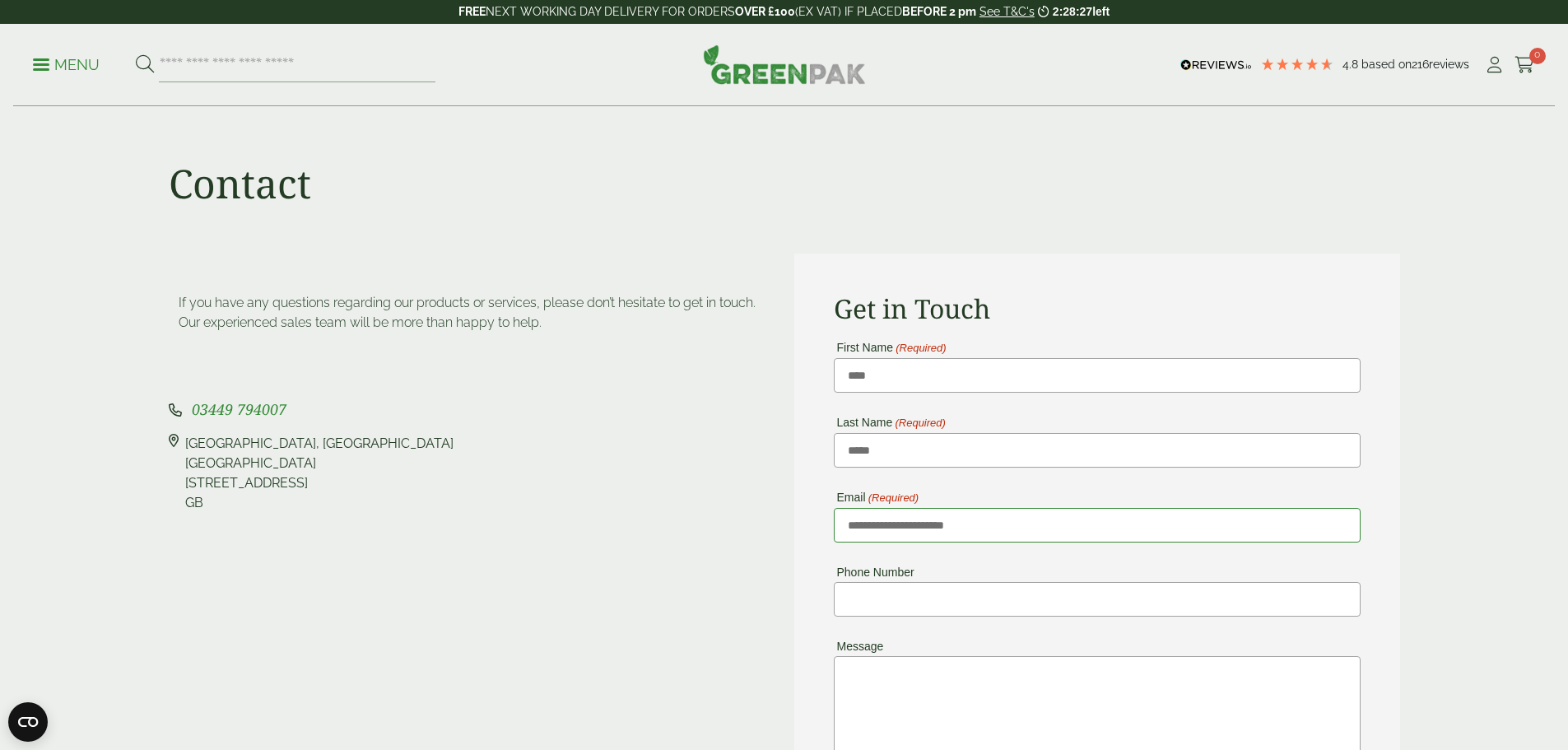
type input "**********"
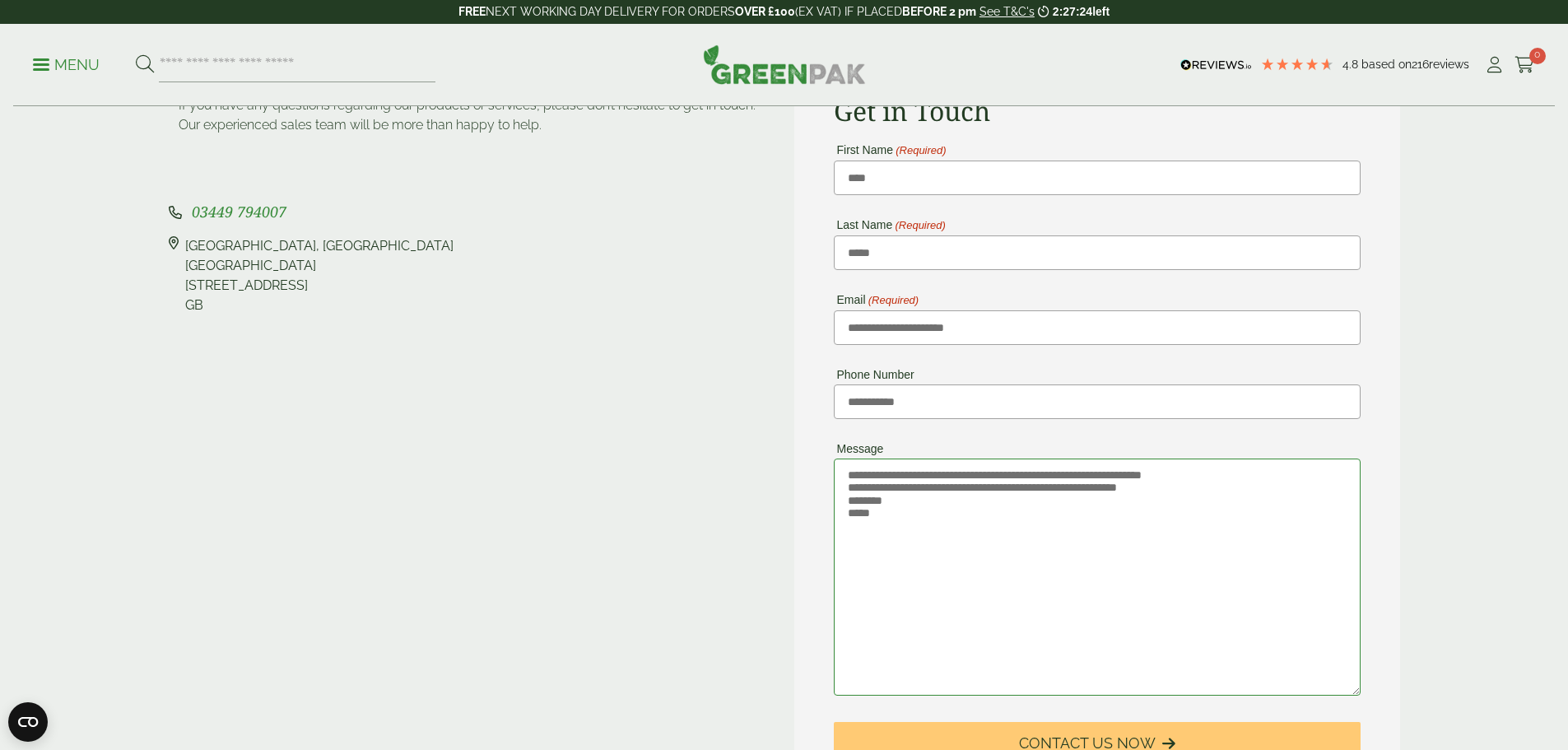
scroll to position [329, 0]
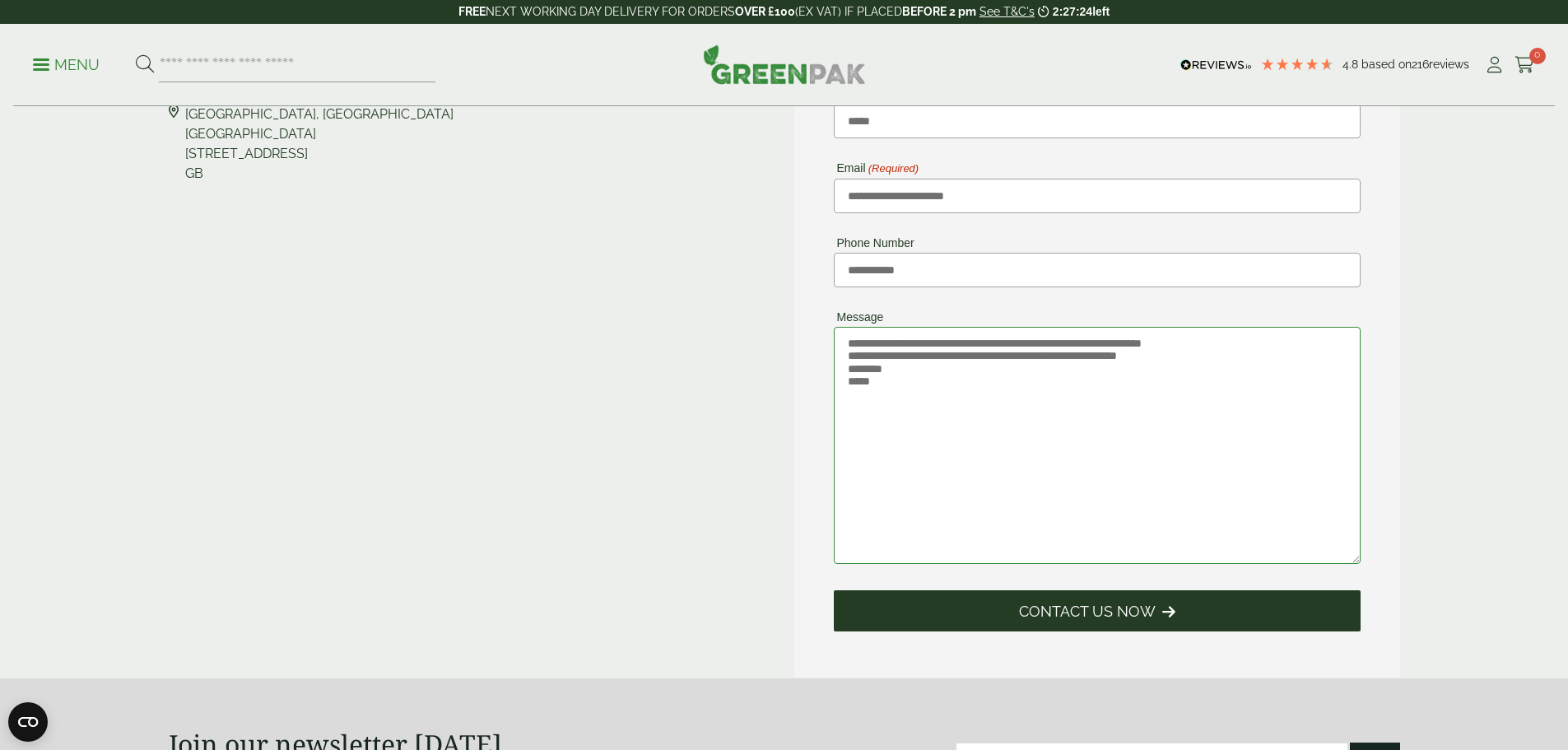
type textarea "**********"
click at [1125, 606] on span "Contact Us Now" at bounding box center [1087, 612] width 137 height 18
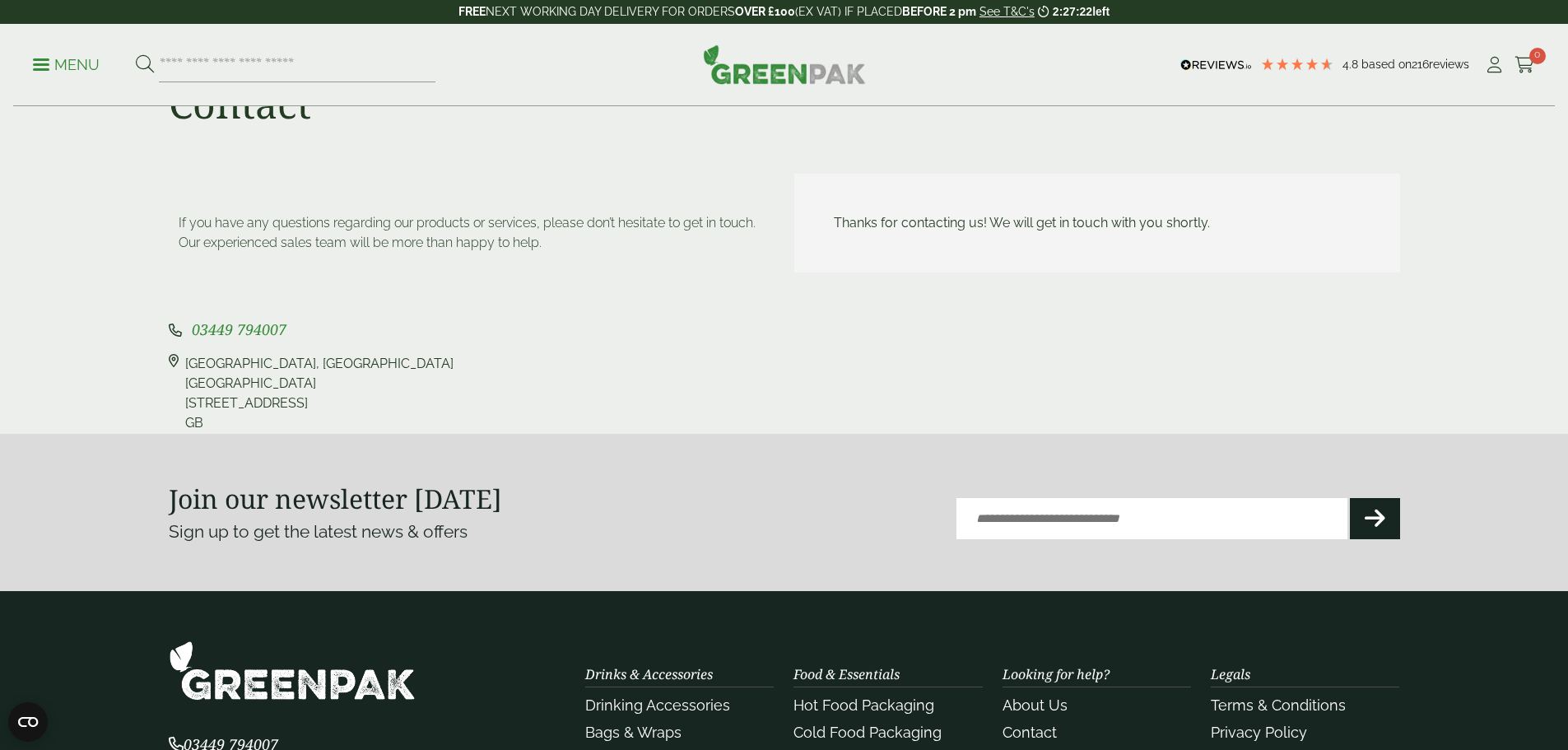
scroll to position [0, 0]
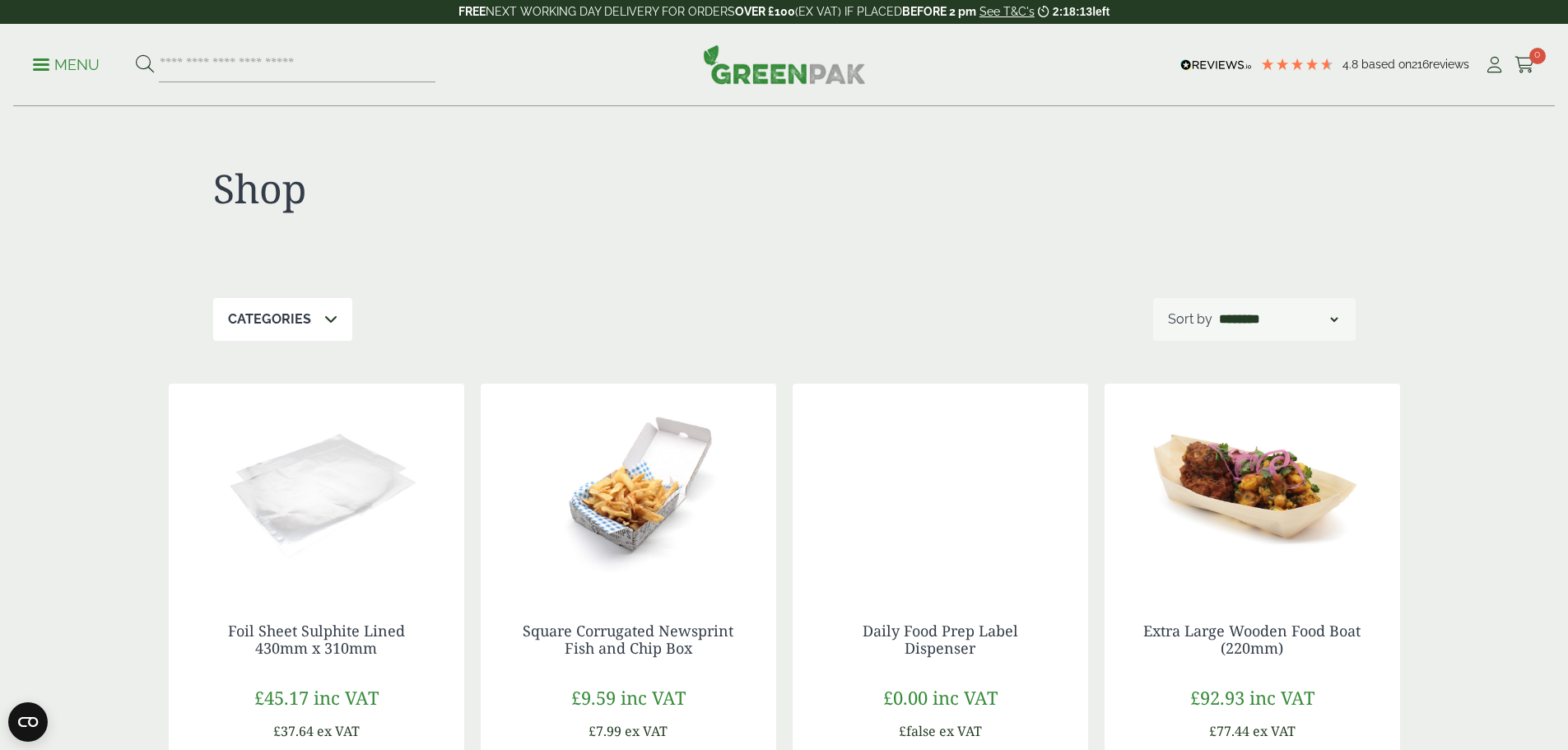
click at [44, 69] on link "Menu" at bounding box center [66, 63] width 67 height 16
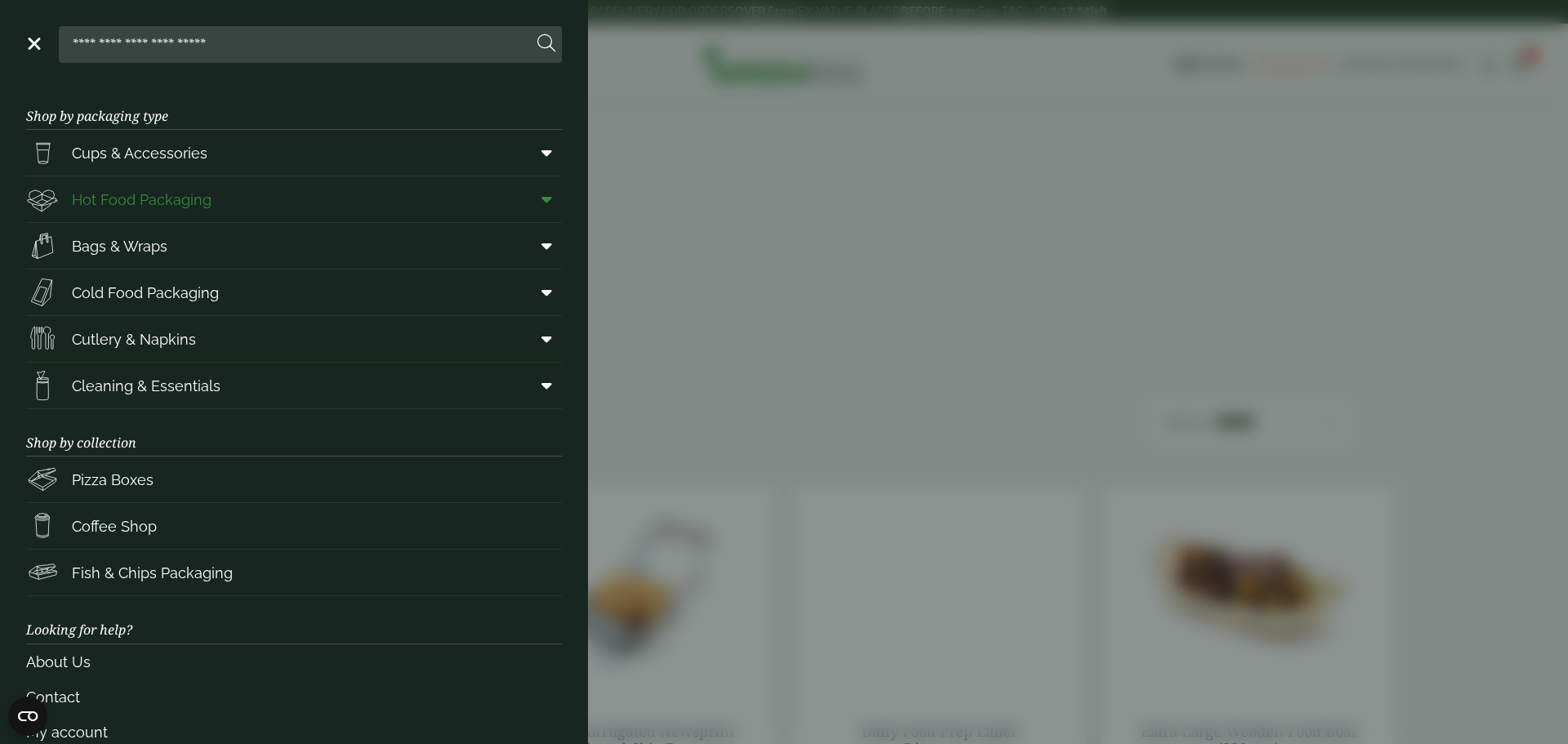
click at [168, 199] on span "Hot Food Packaging" at bounding box center [142, 199] width 140 height 22
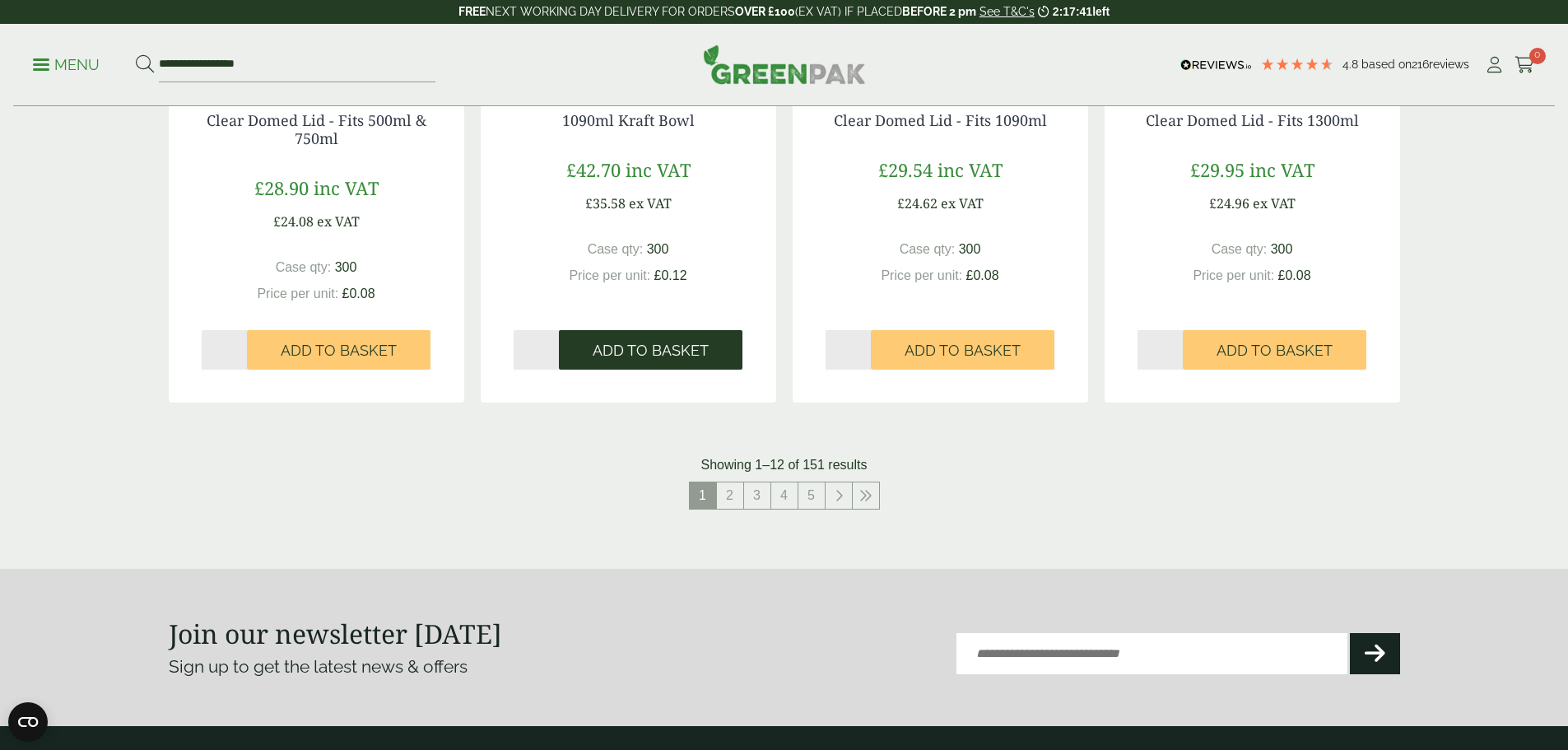
scroll to position [1728, 0]
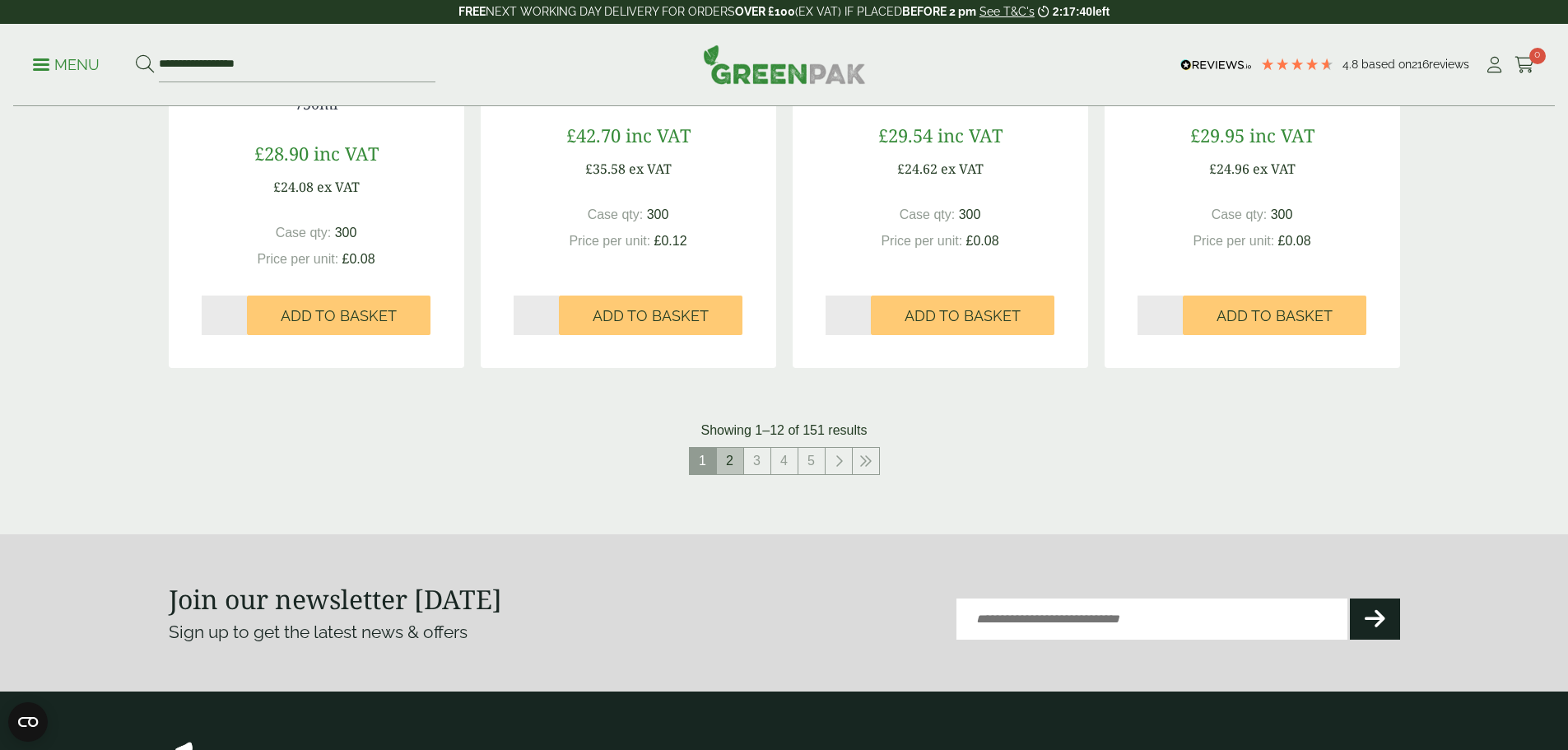
click at [730, 457] on link "2" at bounding box center [730, 461] width 26 height 26
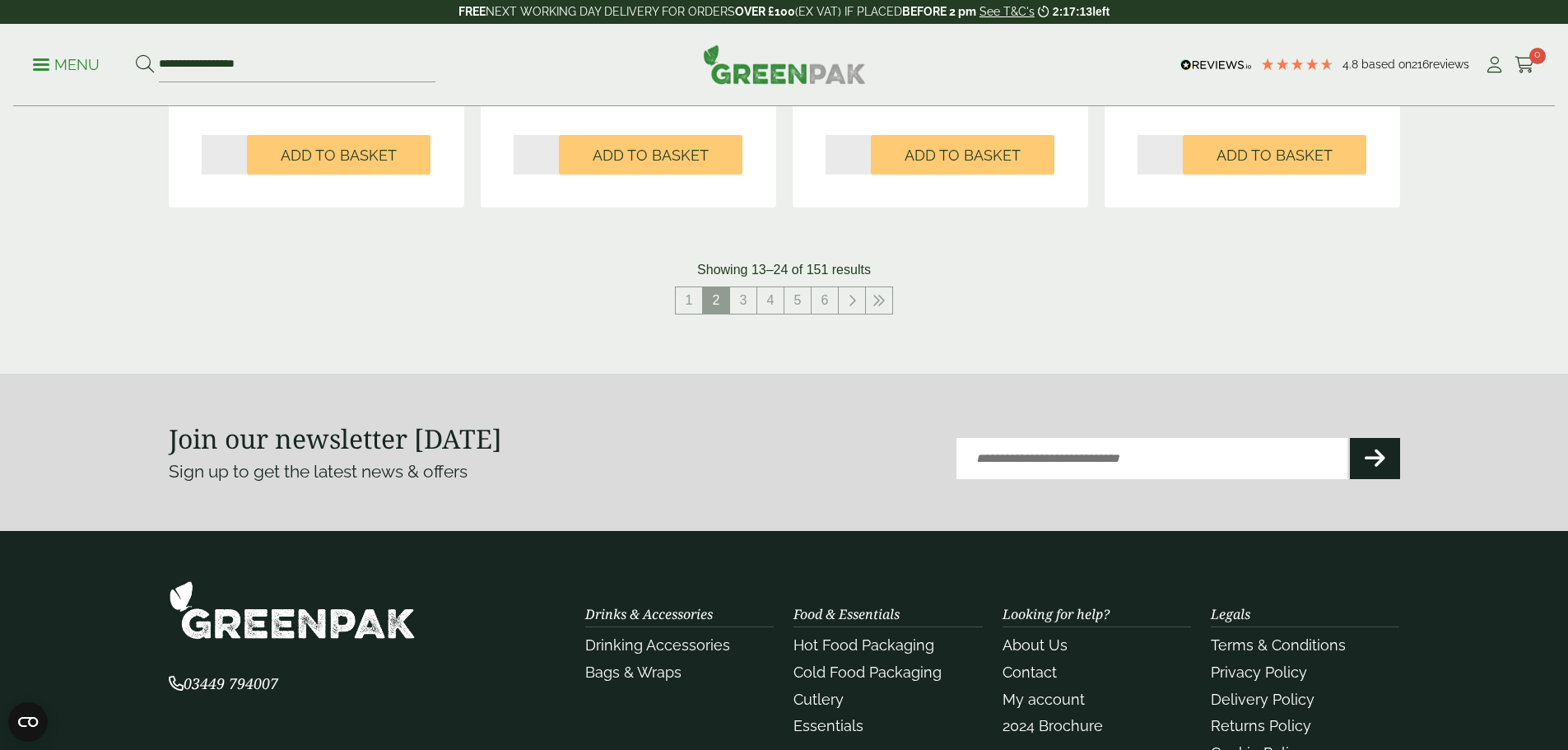
scroll to position [1893, 0]
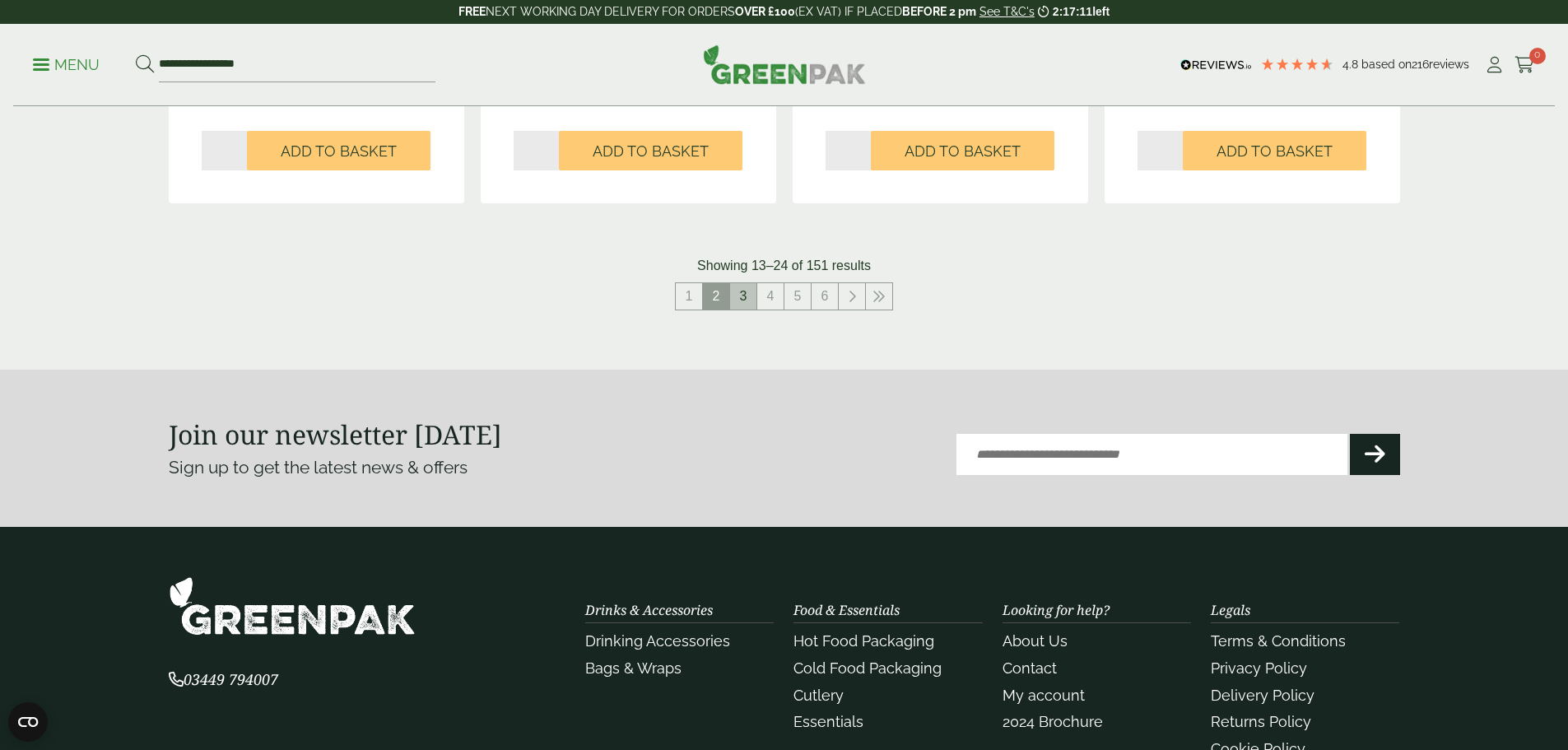
click at [737, 305] on link "3" at bounding box center [743, 297] width 26 height 26
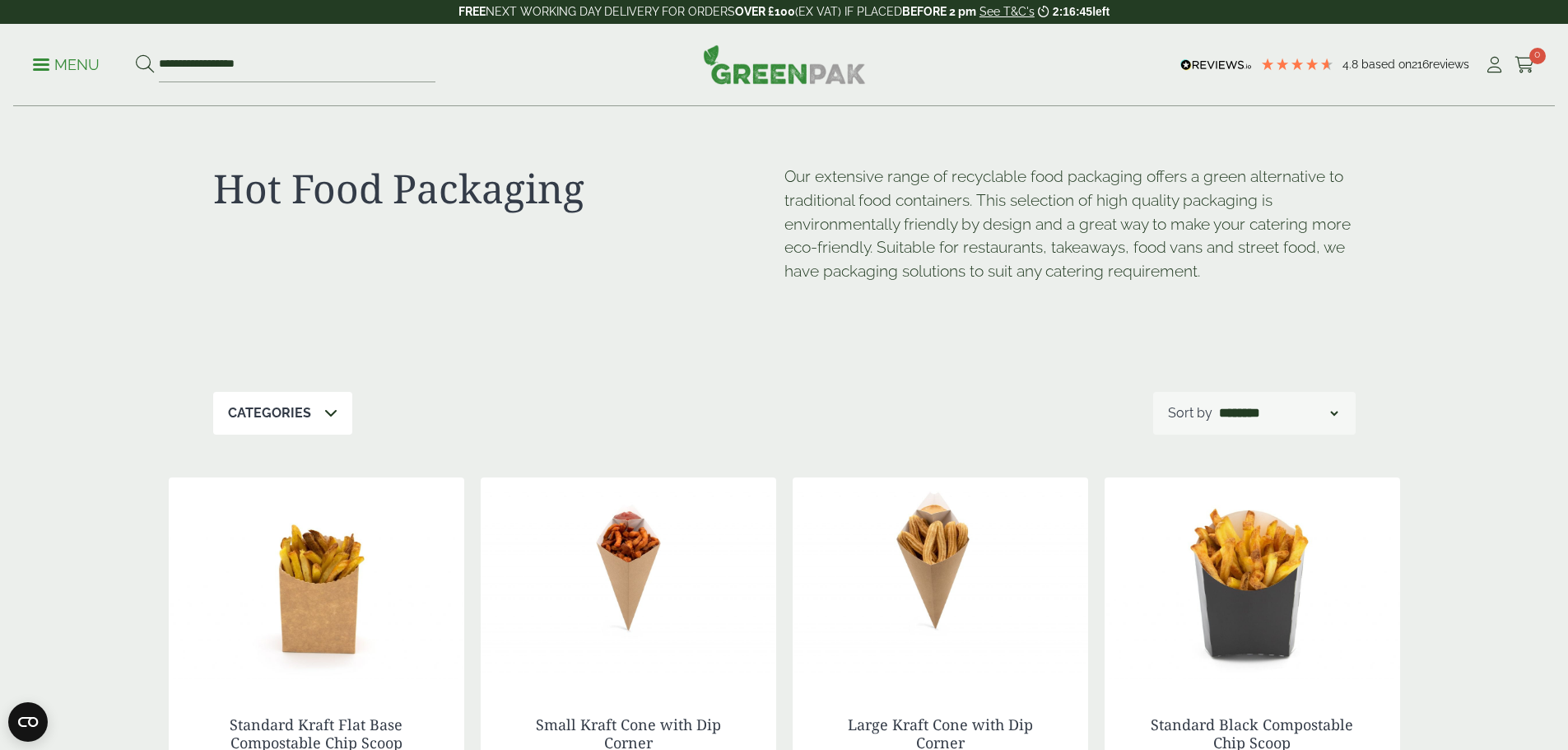
click at [310, 418] on div "Categories" at bounding box center [283, 413] width 139 height 43
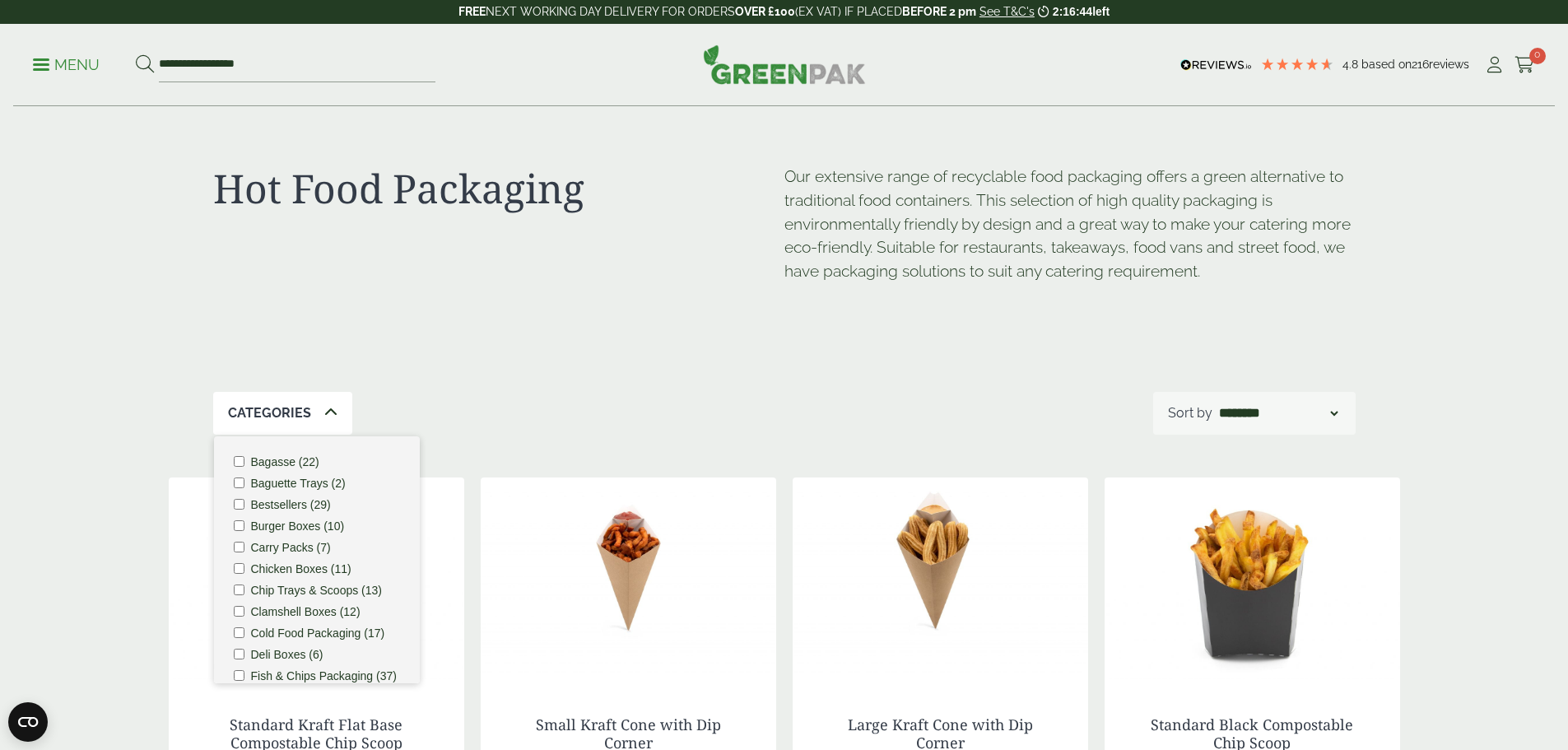
click at [530, 372] on div "Hot Food Packaging Our extensive range of recyclable food packaging offers a gr…" at bounding box center [784, 250] width 1142 height 285
click at [293, 308] on div "Hot Food Packaging" at bounding box center [498, 246] width 571 height 162
click at [278, 405] on p "Categories" at bounding box center [269, 413] width 83 height 20
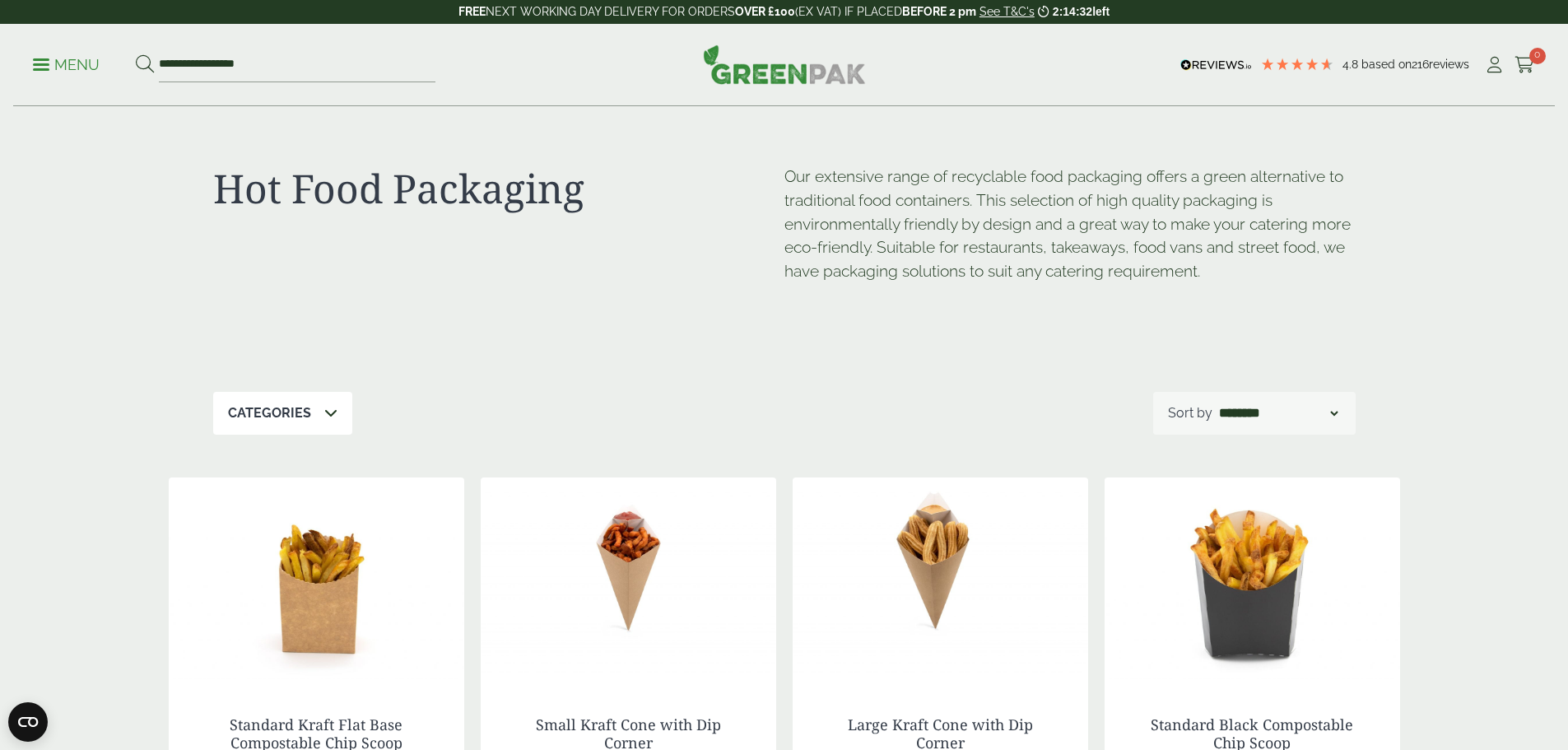
click at [57, 56] on p "Menu" at bounding box center [66, 65] width 67 height 20
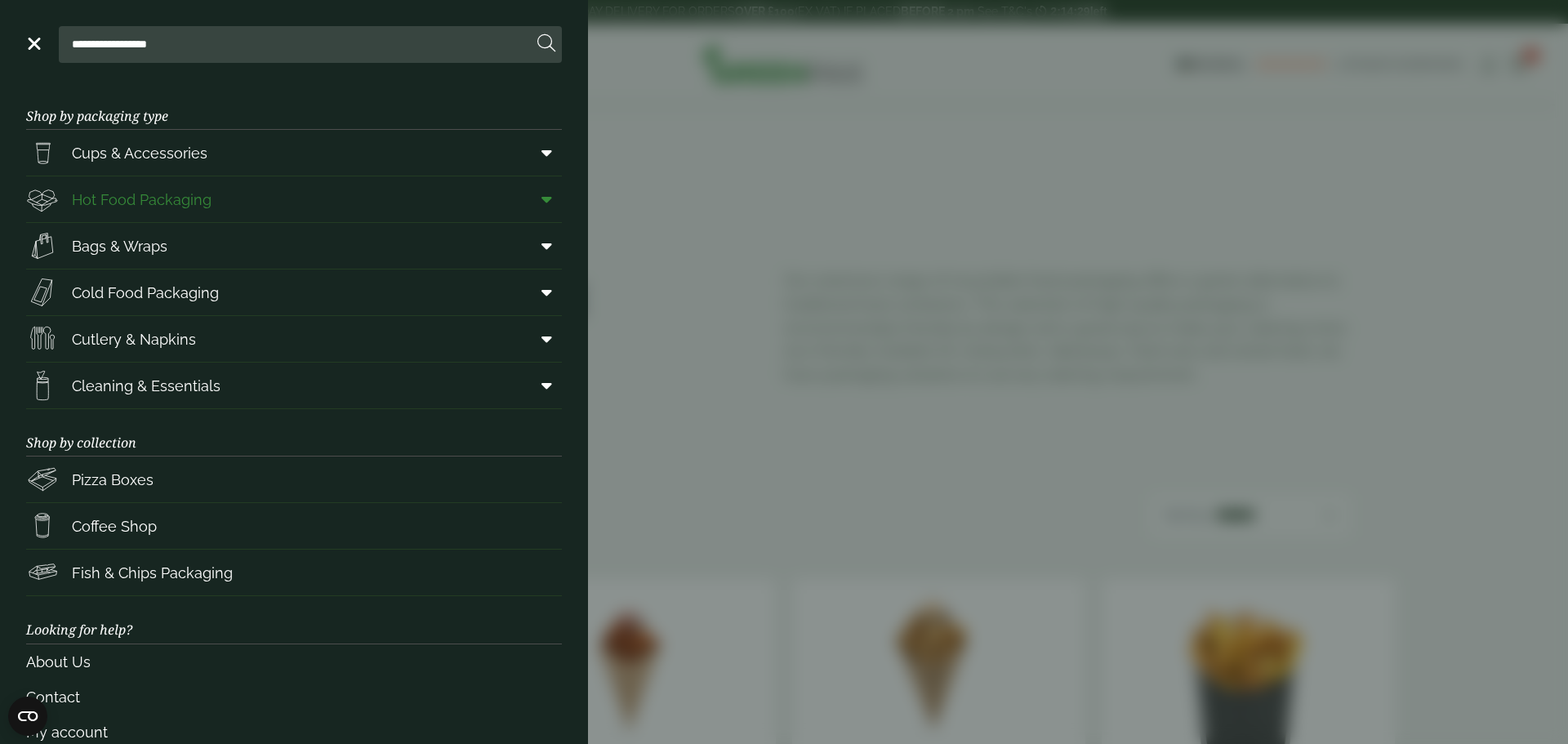
click at [541, 199] on icon at bounding box center [546, 199] width 11 height 16
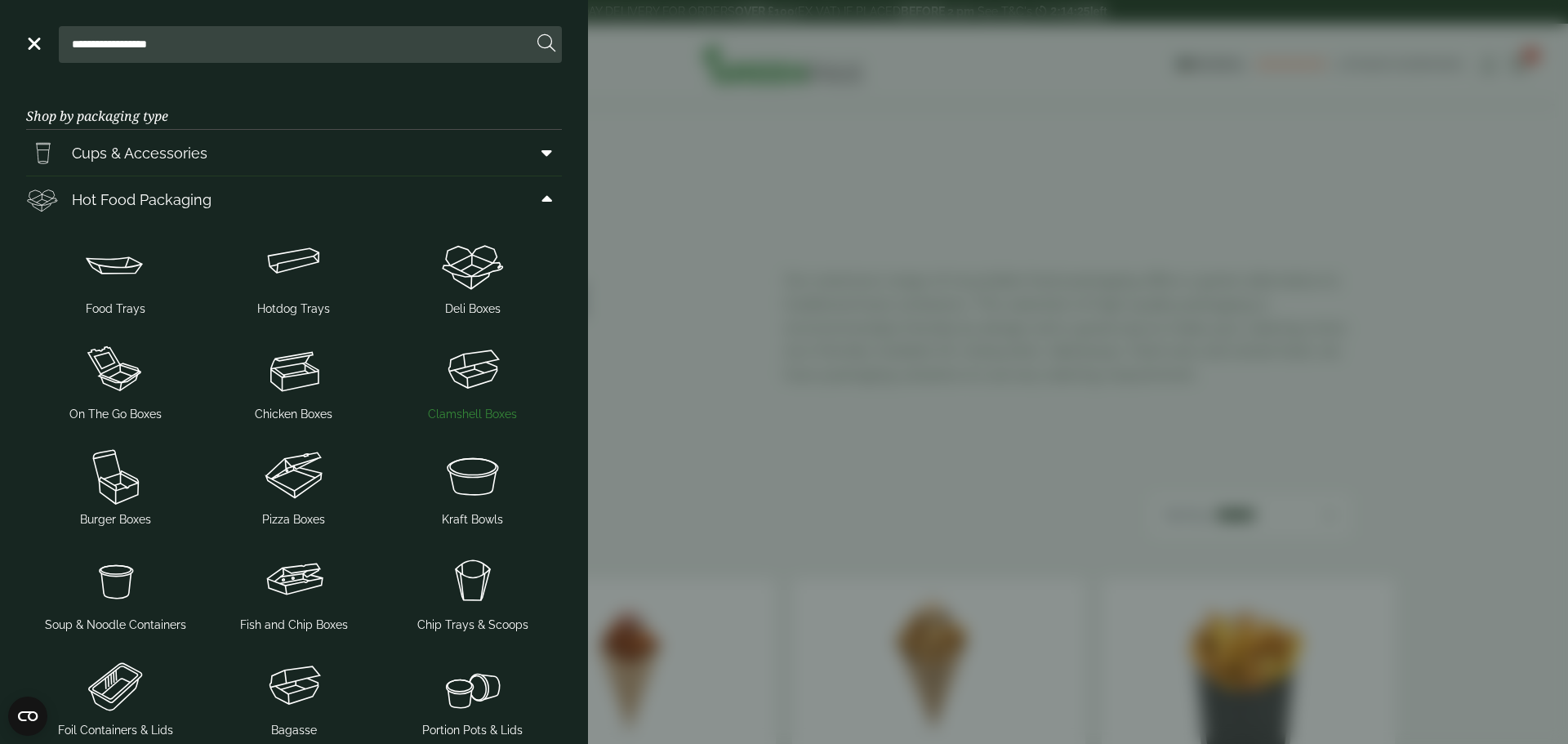
click at [494, 370] on img at bounding box center [472, 370] width 166 height 65
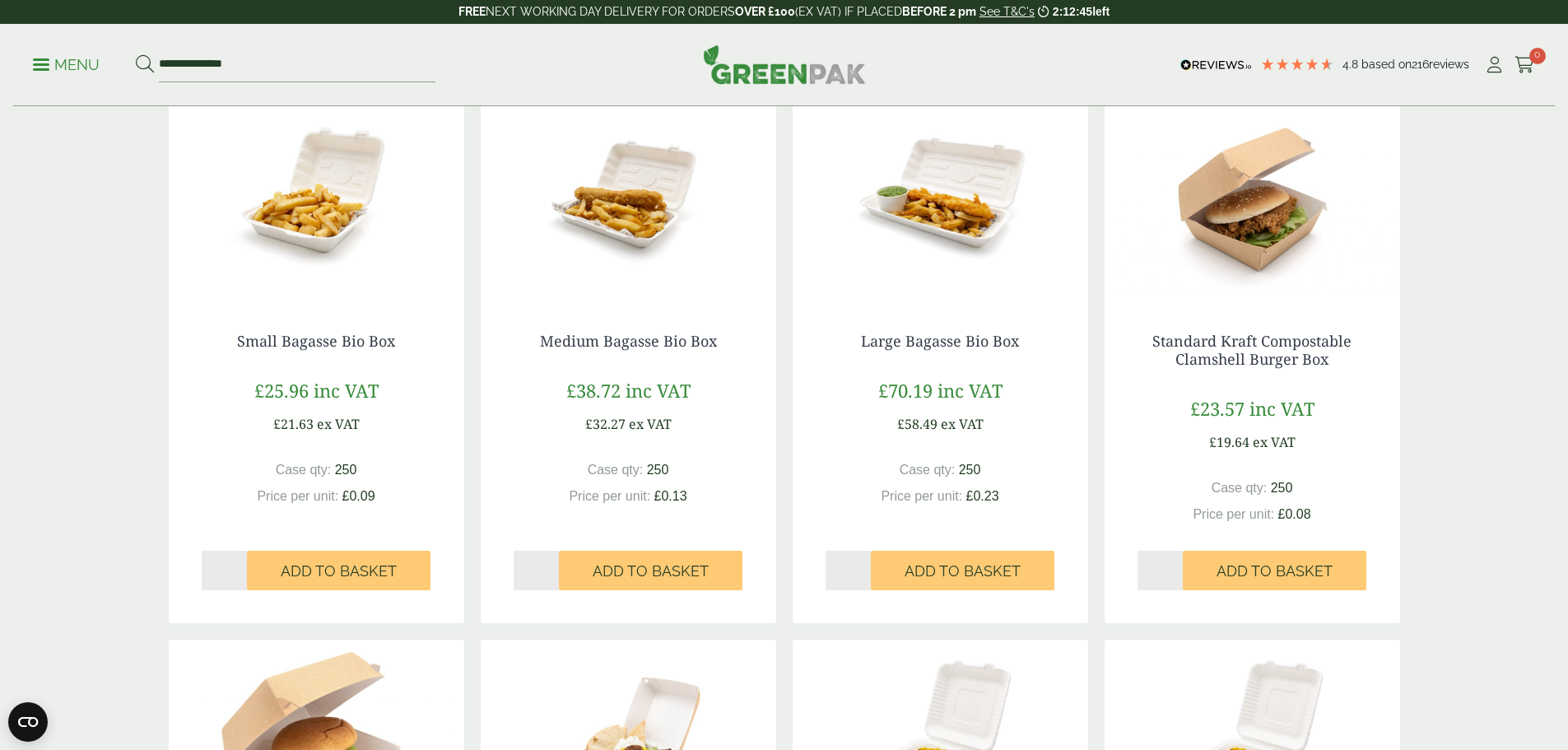
scroll to position [987, 0]
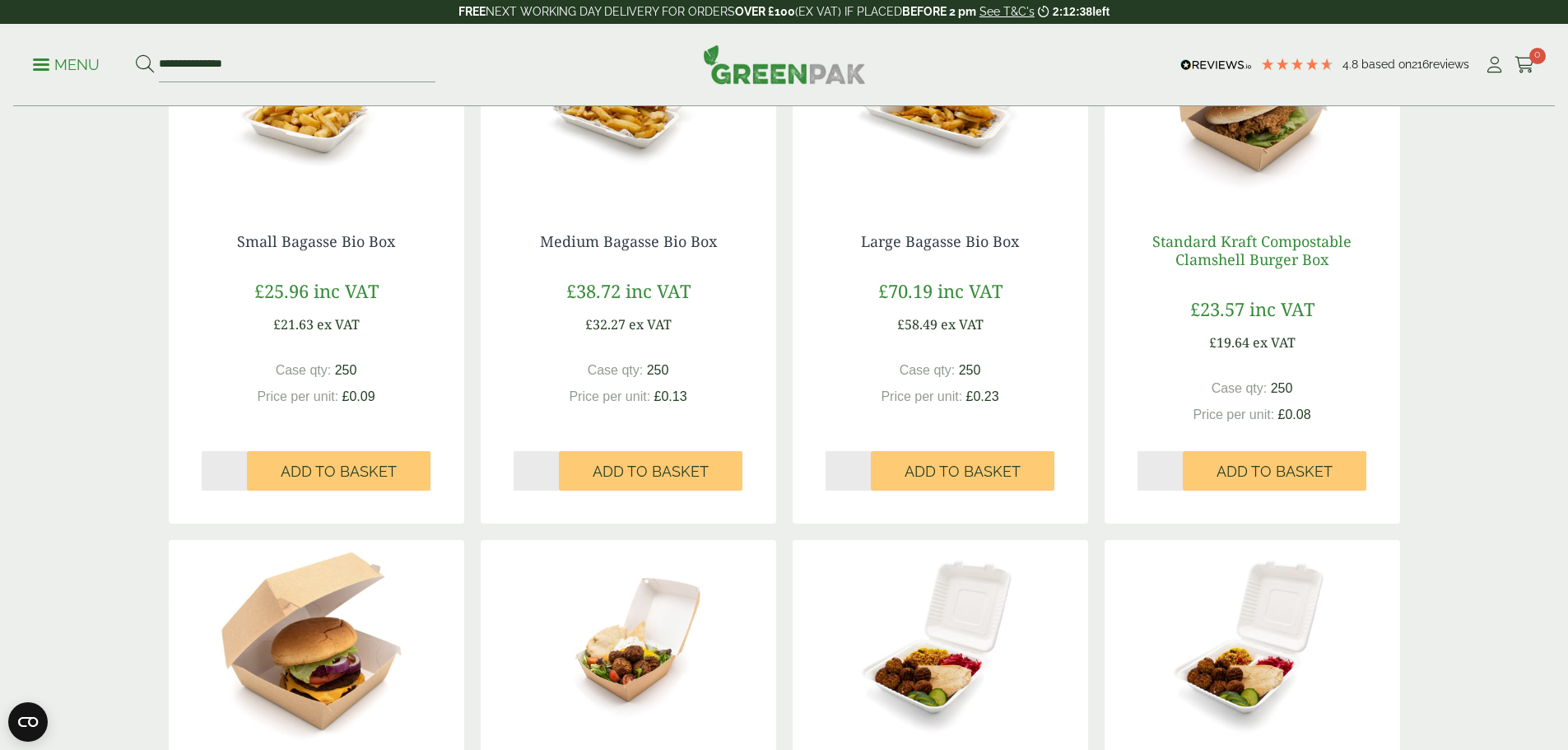
click at [1255, 247] on link "Standard Kraft Compostable Clamshell Burger Box" at bounding box center [1252, 251] width 199 height 38
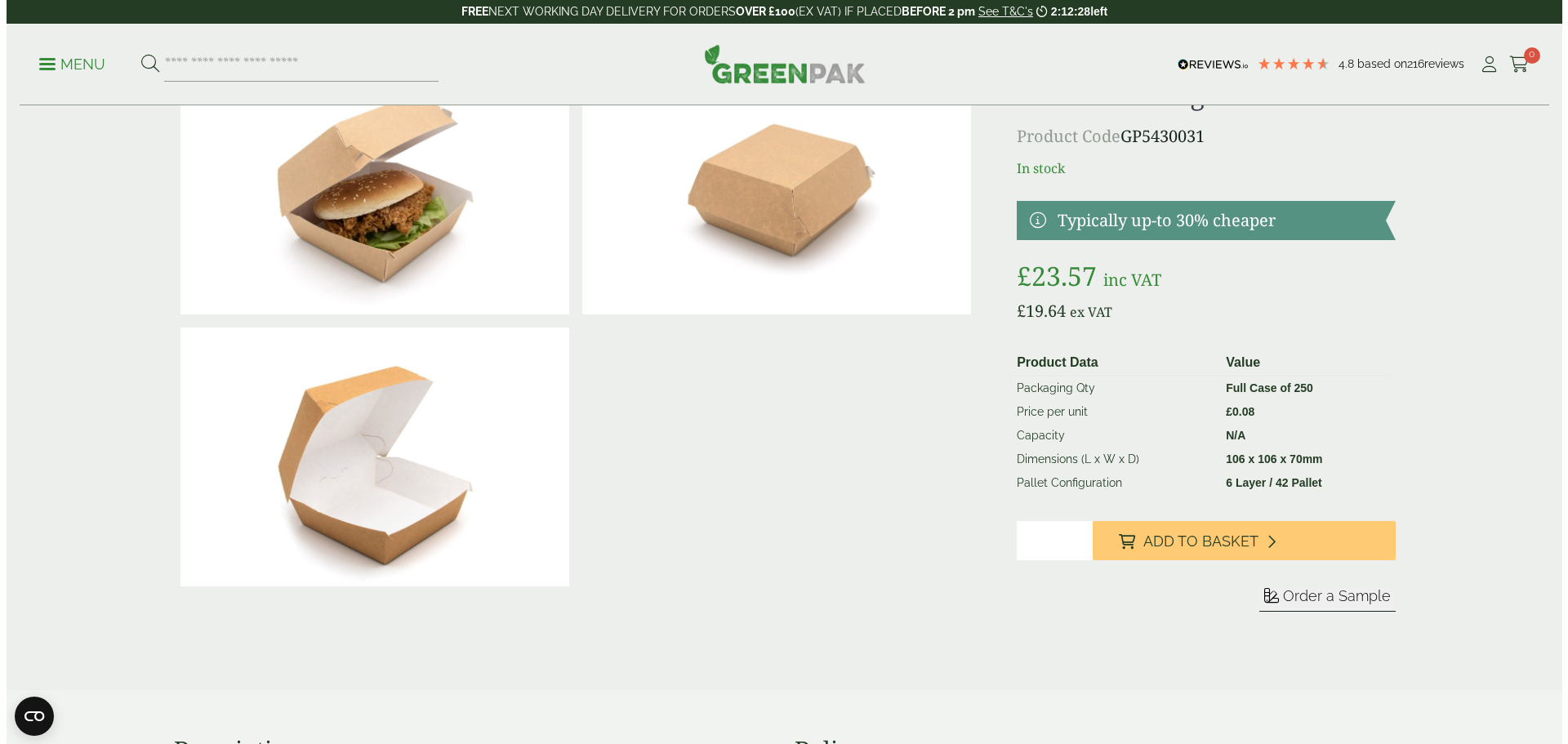
scroll to position [82, 0]
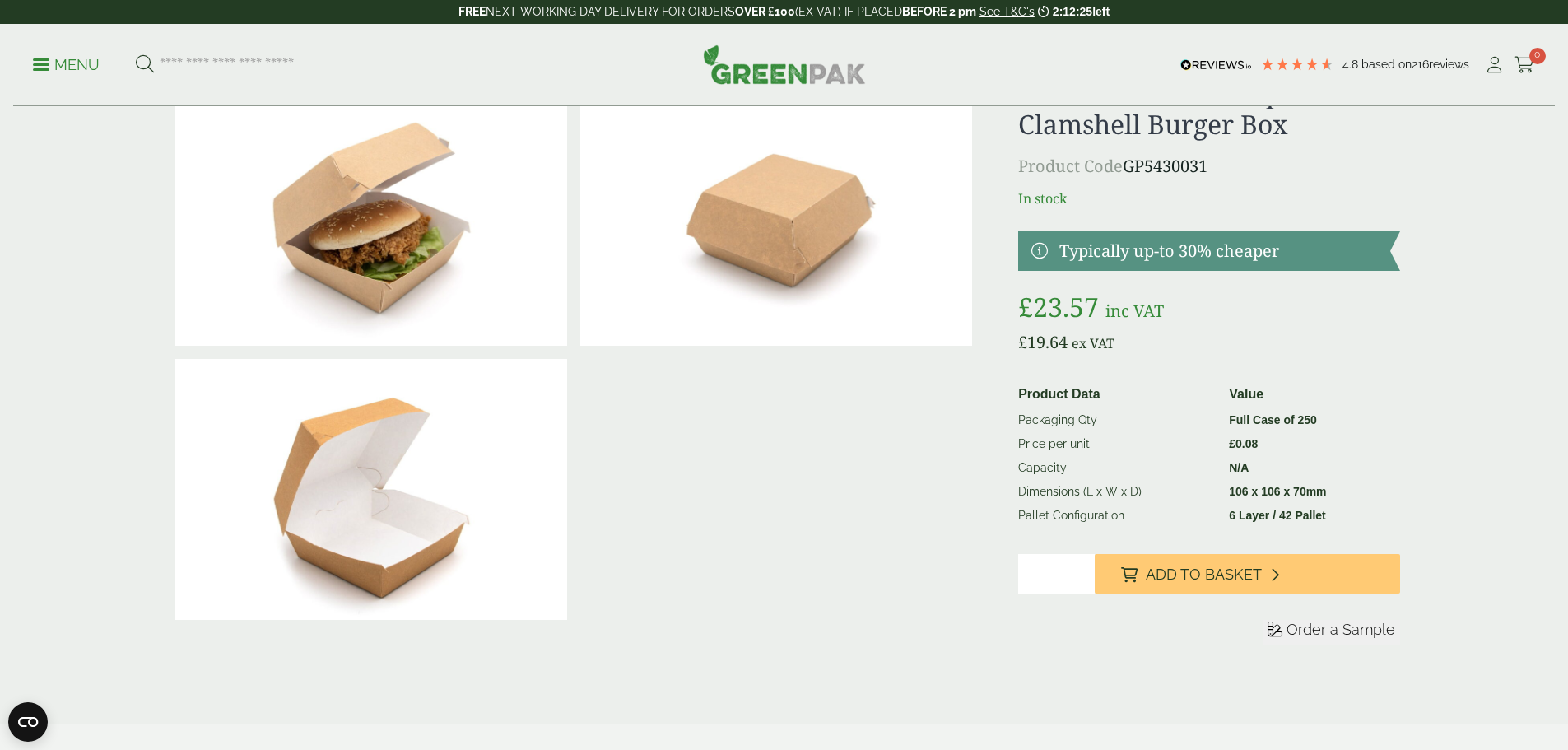
click at [1304, 623] on span "Order a Sample" at bounding box center [1341, 629] width 109 height 17
